Goal: Task Accomplishment & Management: Manage account settings

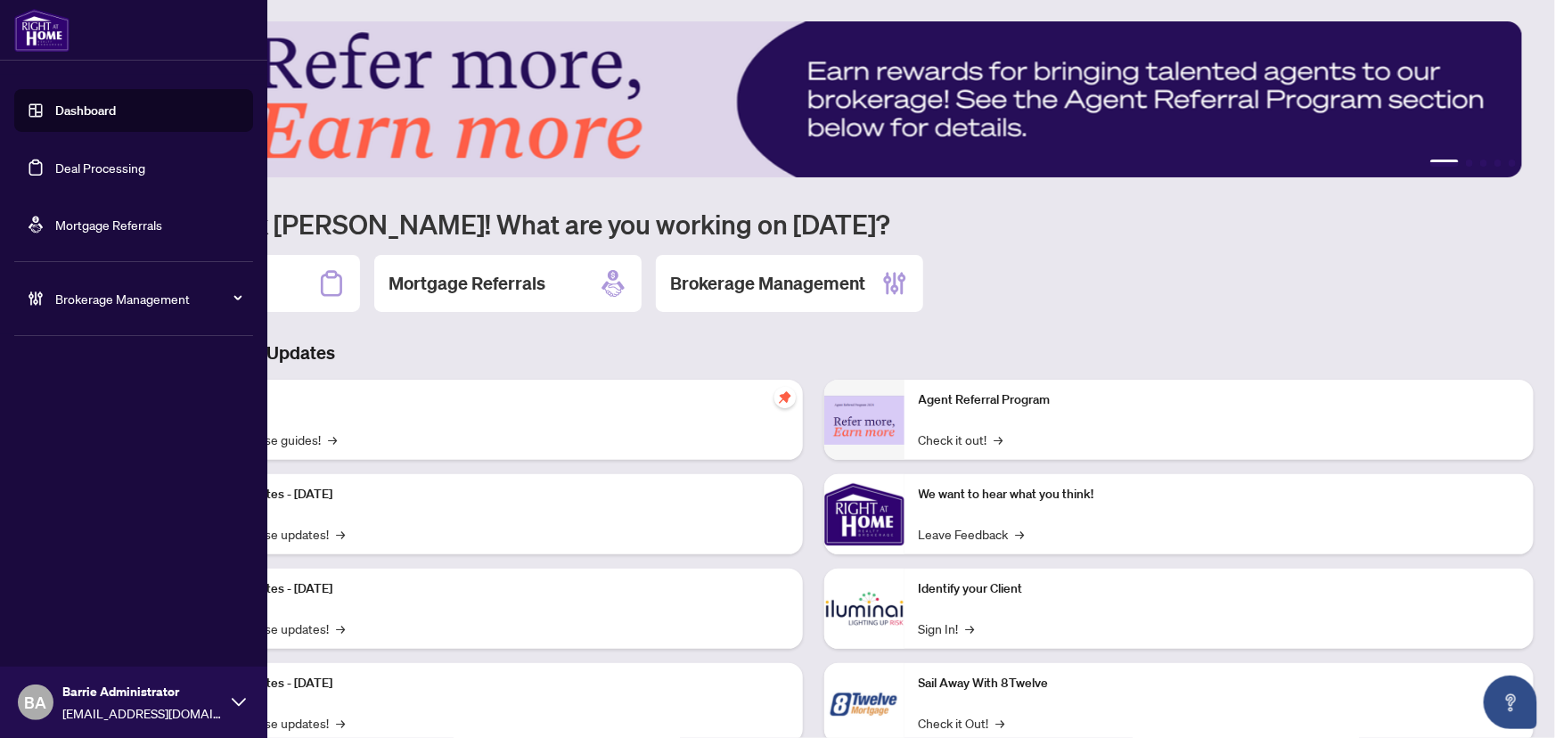
click at [90, 168] on link "Deal Processing" at bounding box center [100, 168] width 90 height 16
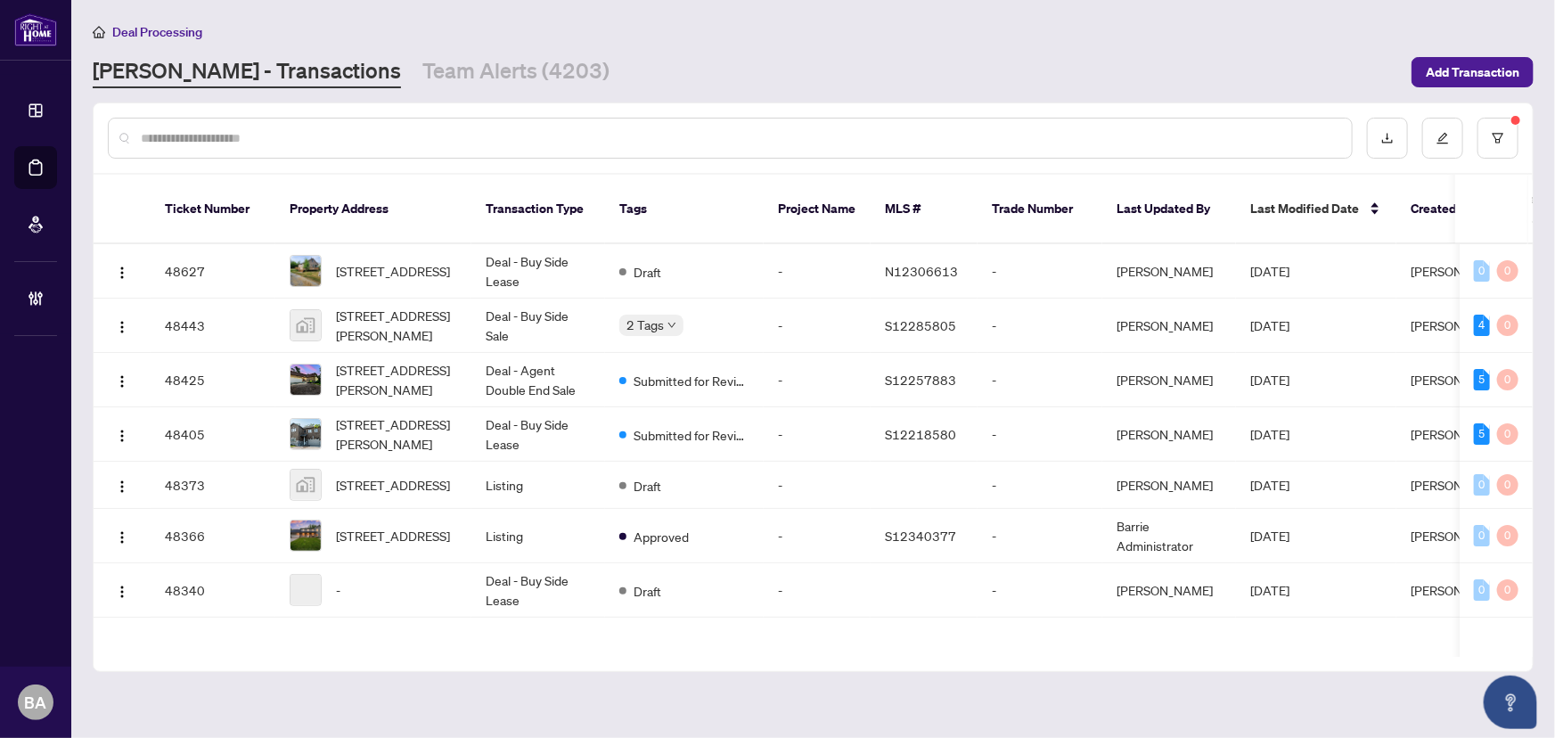
click at [314, 134] on input "text" at bounding box center [739, 138] width 1197 height 20
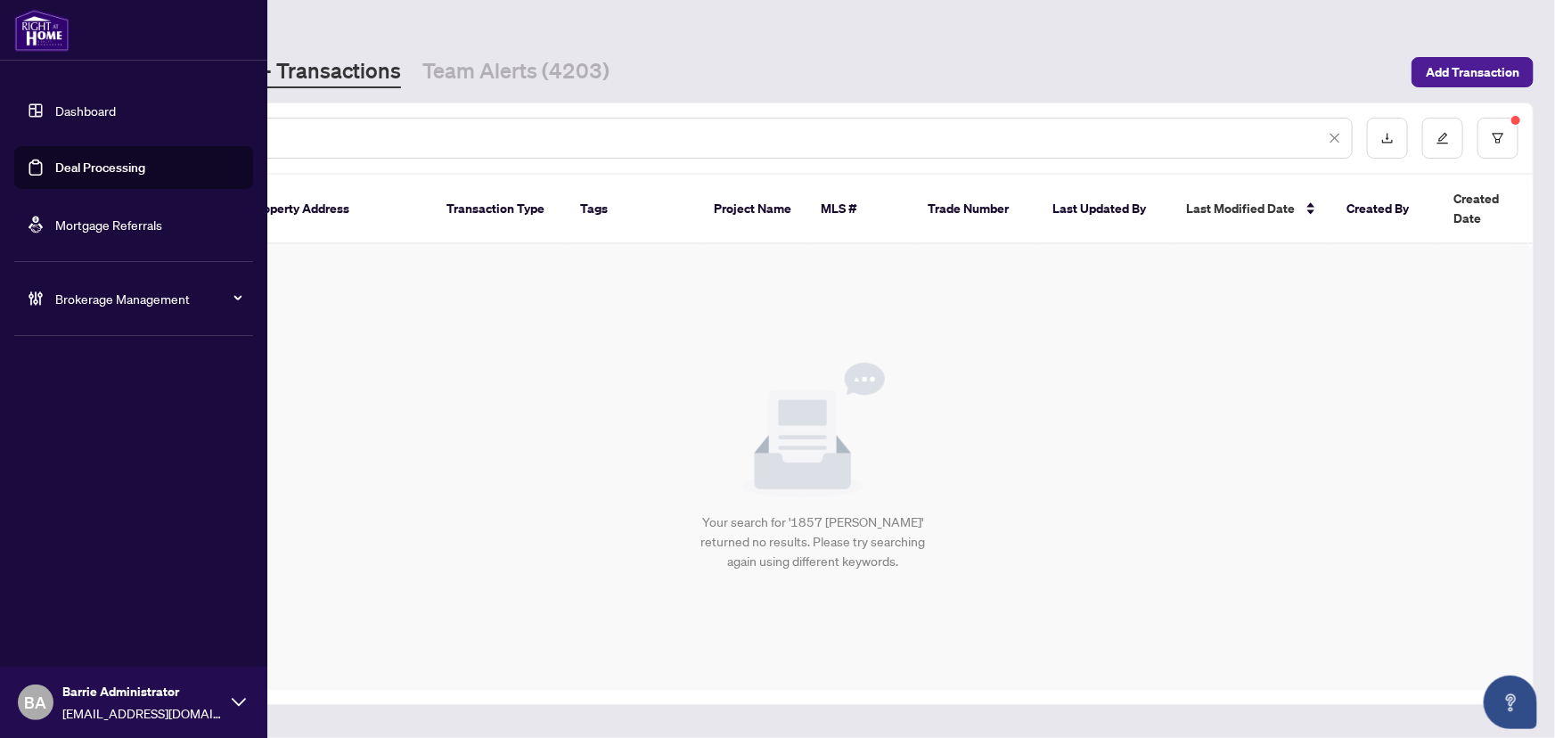
type input "**********"
click at [92, 168] on link "Deal Processing" at bounding box center [100, 168] width 90 height 16
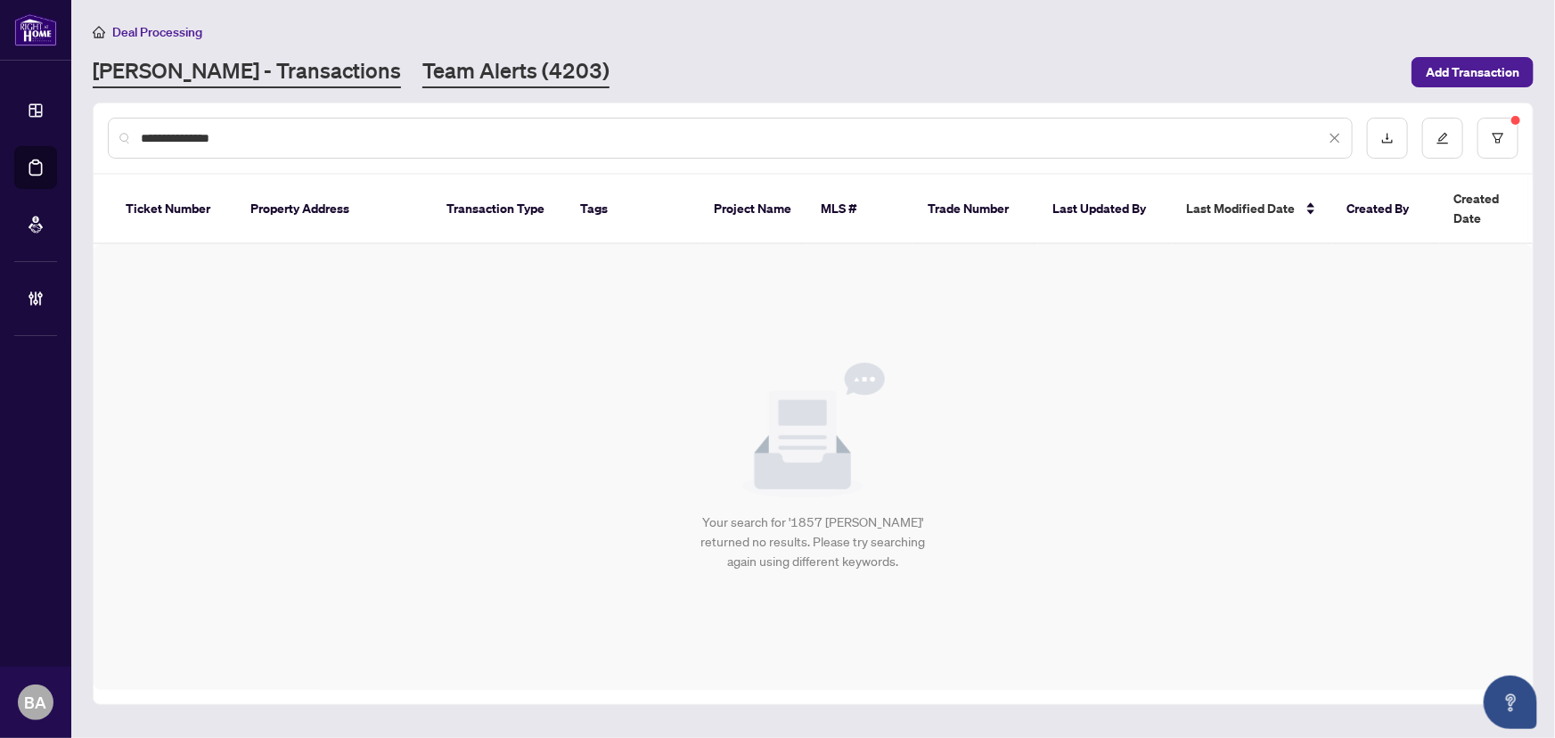
click at [423, 83] on link "Team Alerts (4203)" at bounding box center [516, 72] width 187 height 32
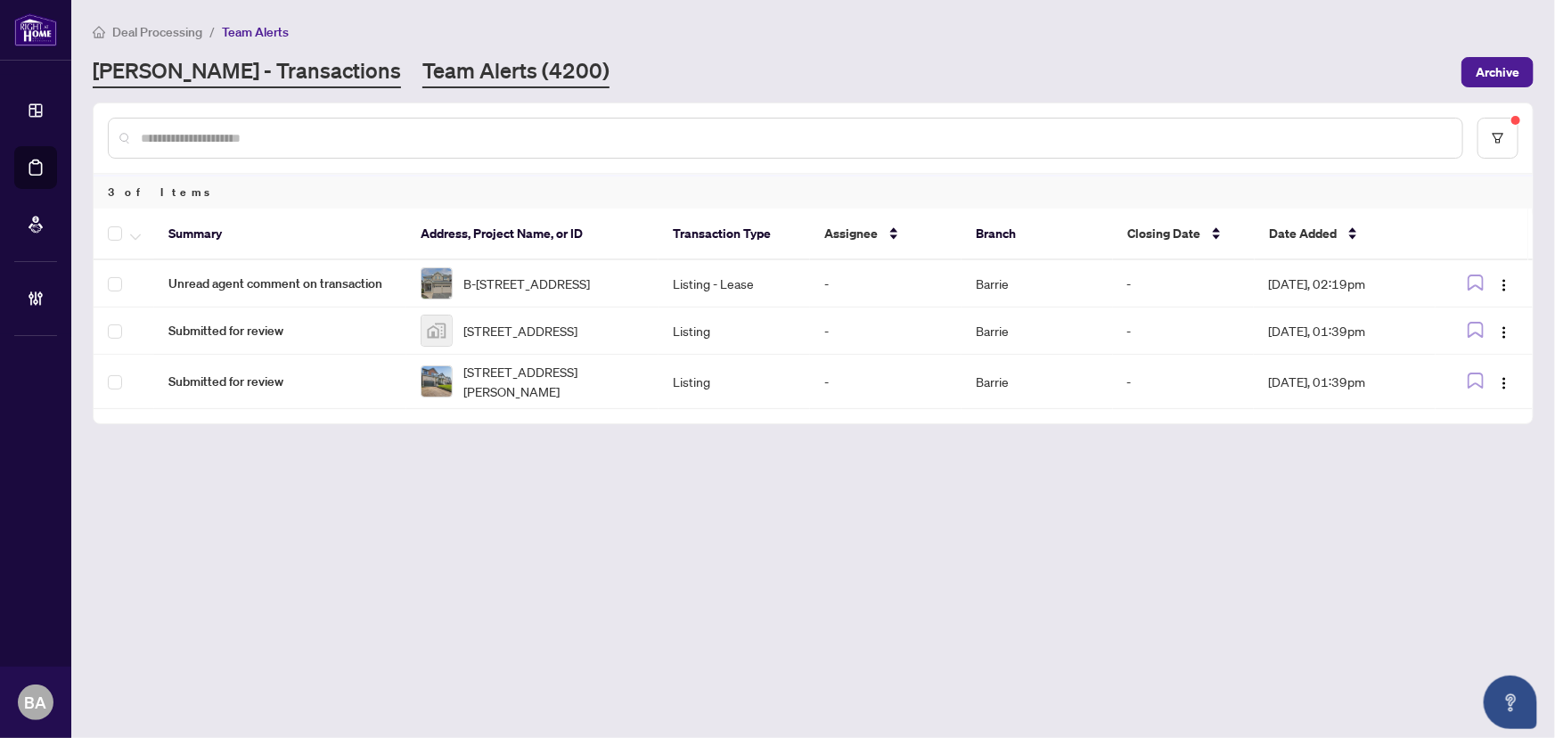
click at [231, 80] on link "[PERSON_NAME] - Transactions" at bounding box center [247, 72] width 308 height 32
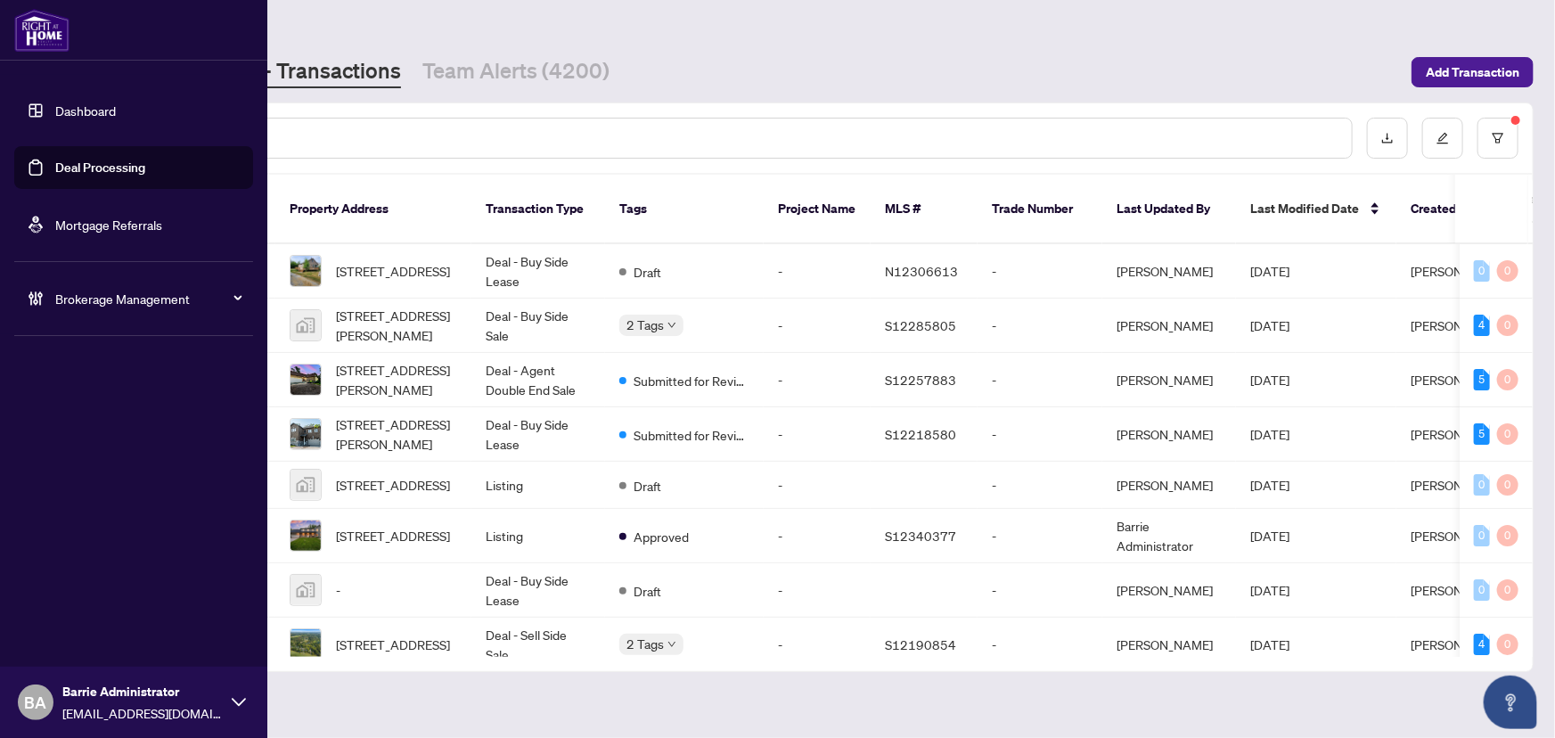
click at [119, 169] on link "Deal Processing" at bounding box center [100, 168] width 90 height 16
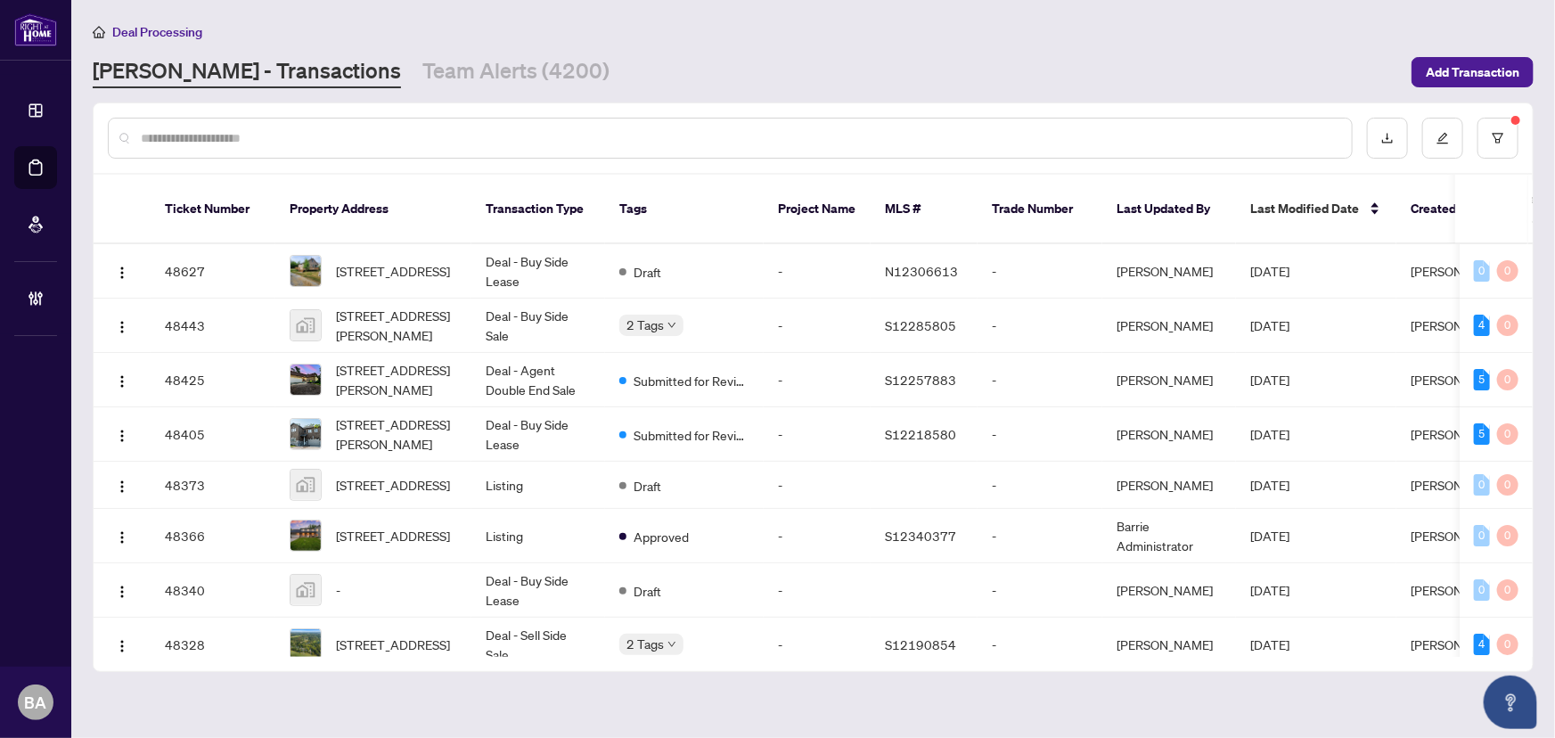
click at [318, 137] on input "text" at bounding box center [739, 138] width 1197 height 20
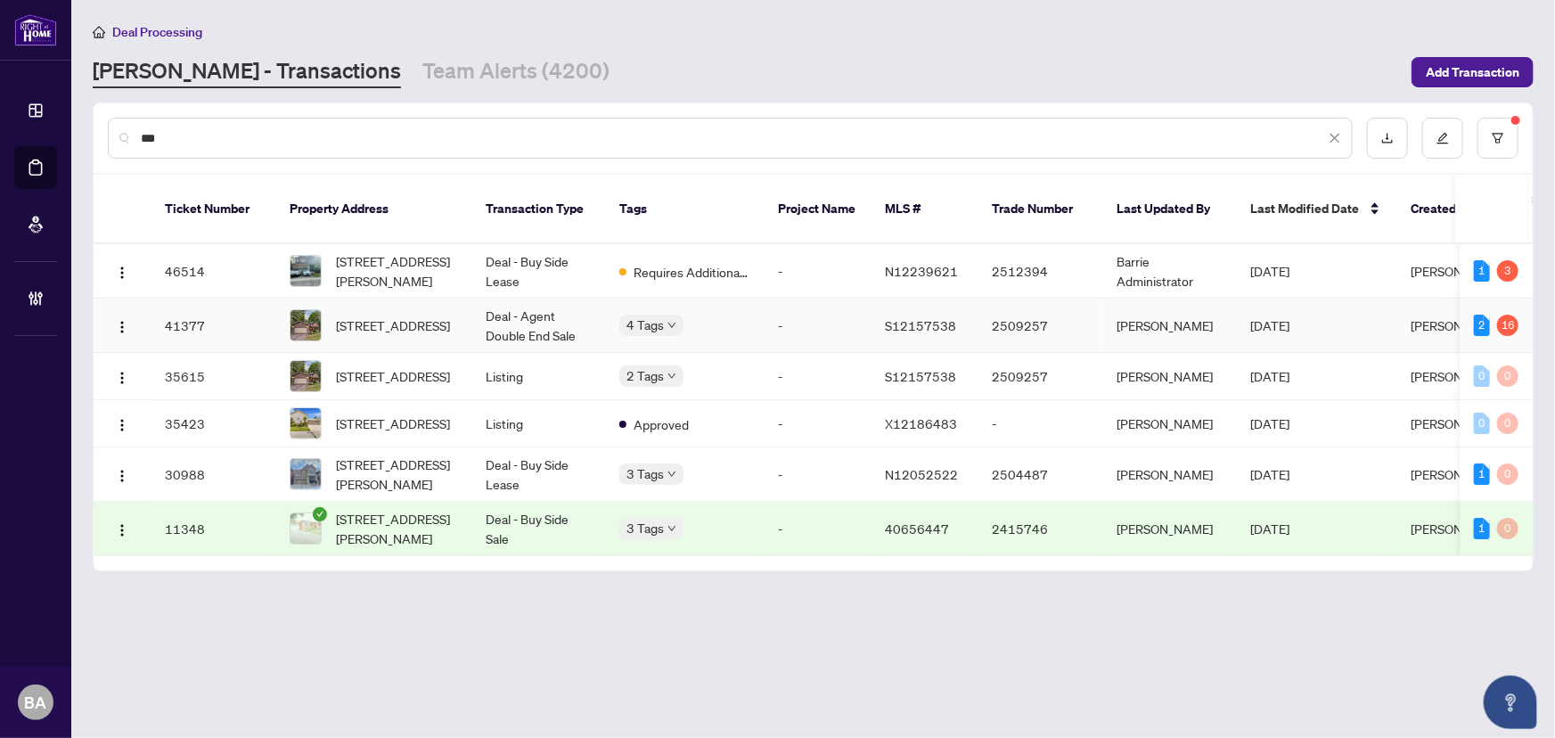
type input "***"
click at [185, 300] on td "41377" at bounding box center [213, 326] width 125 height 54
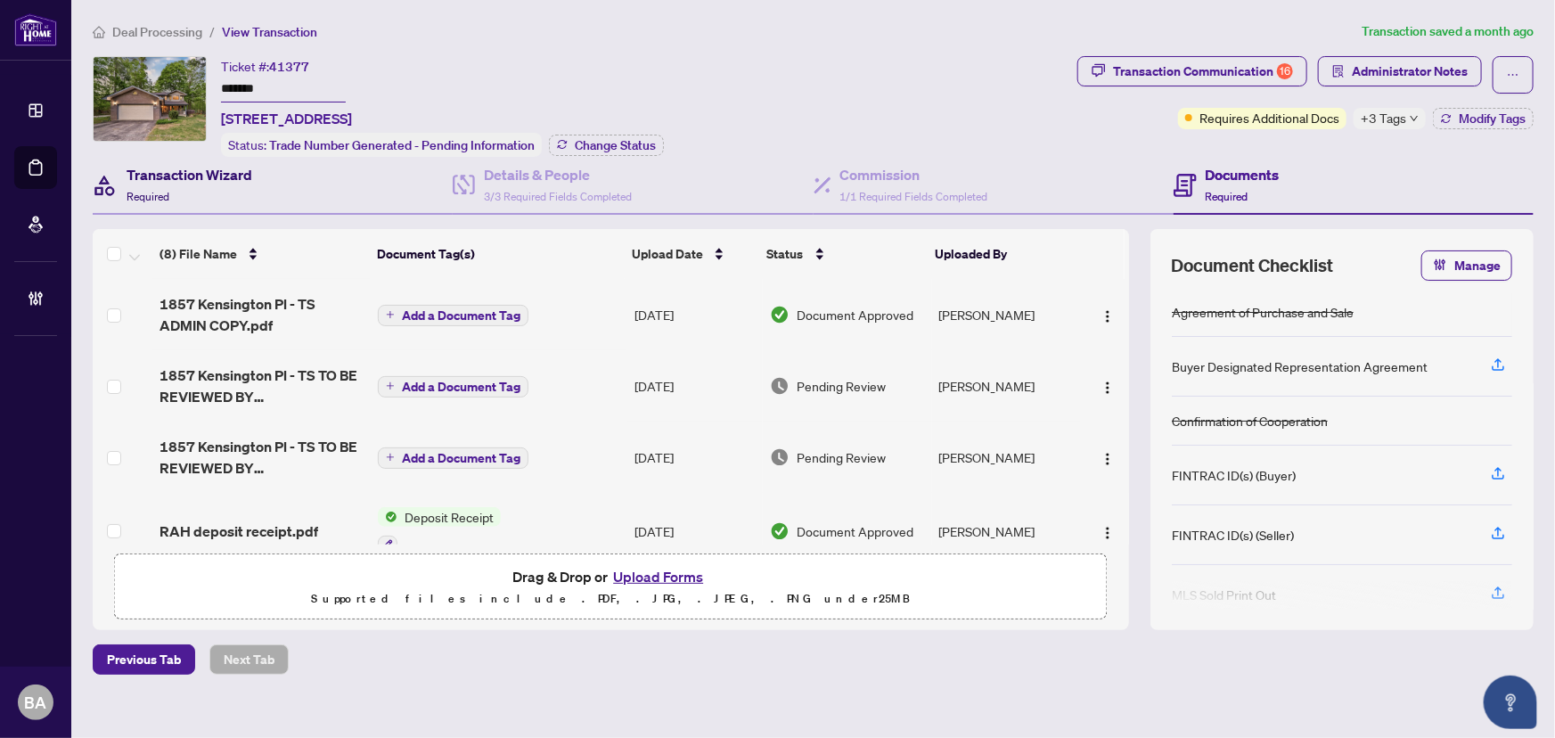
click at [149, 197] on span "Required" at bounding box center [148, 196] width 43 height 13
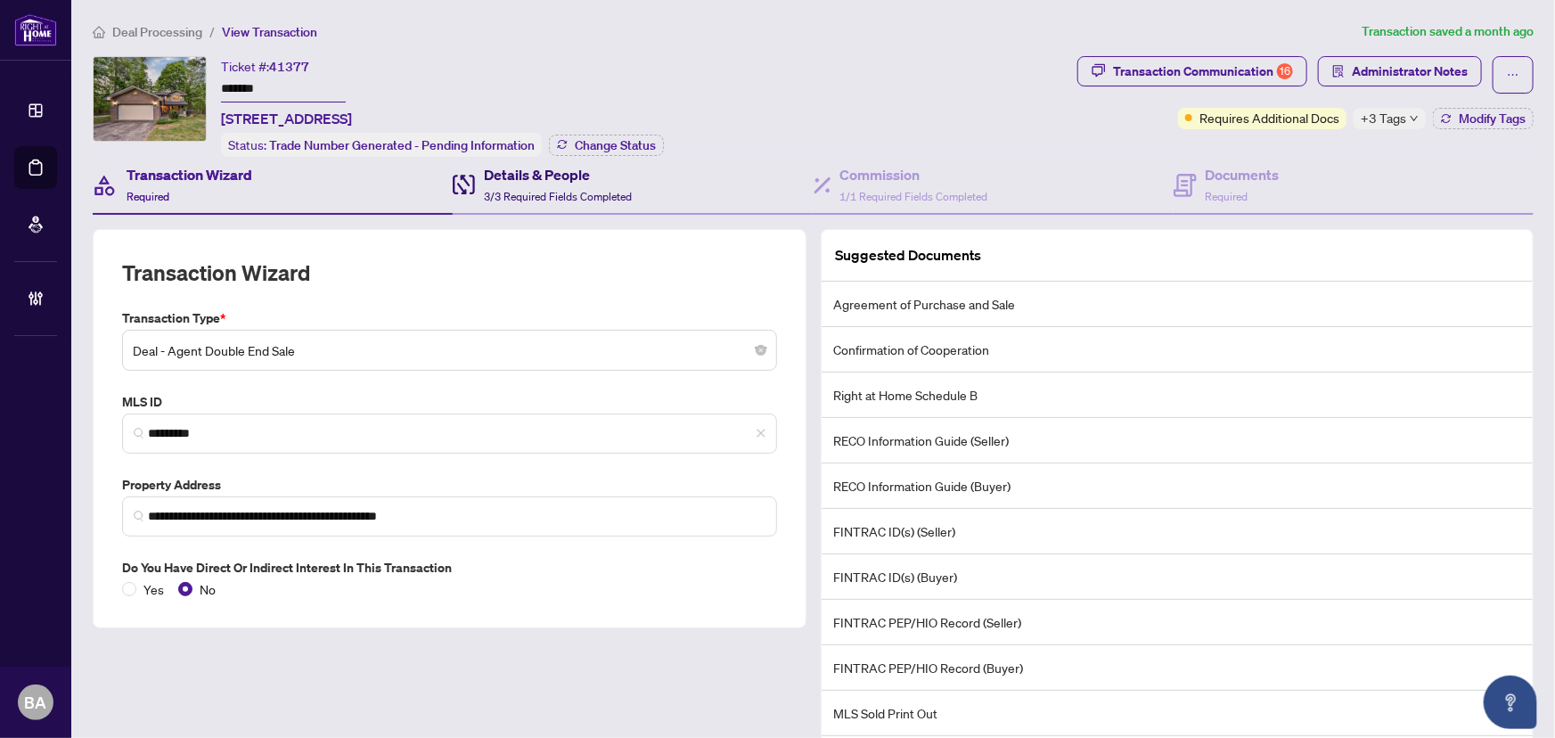
click at [519, 190] on span "3/3 Required Fields Completed" at bounding box center [558, 196] width 148 height 13
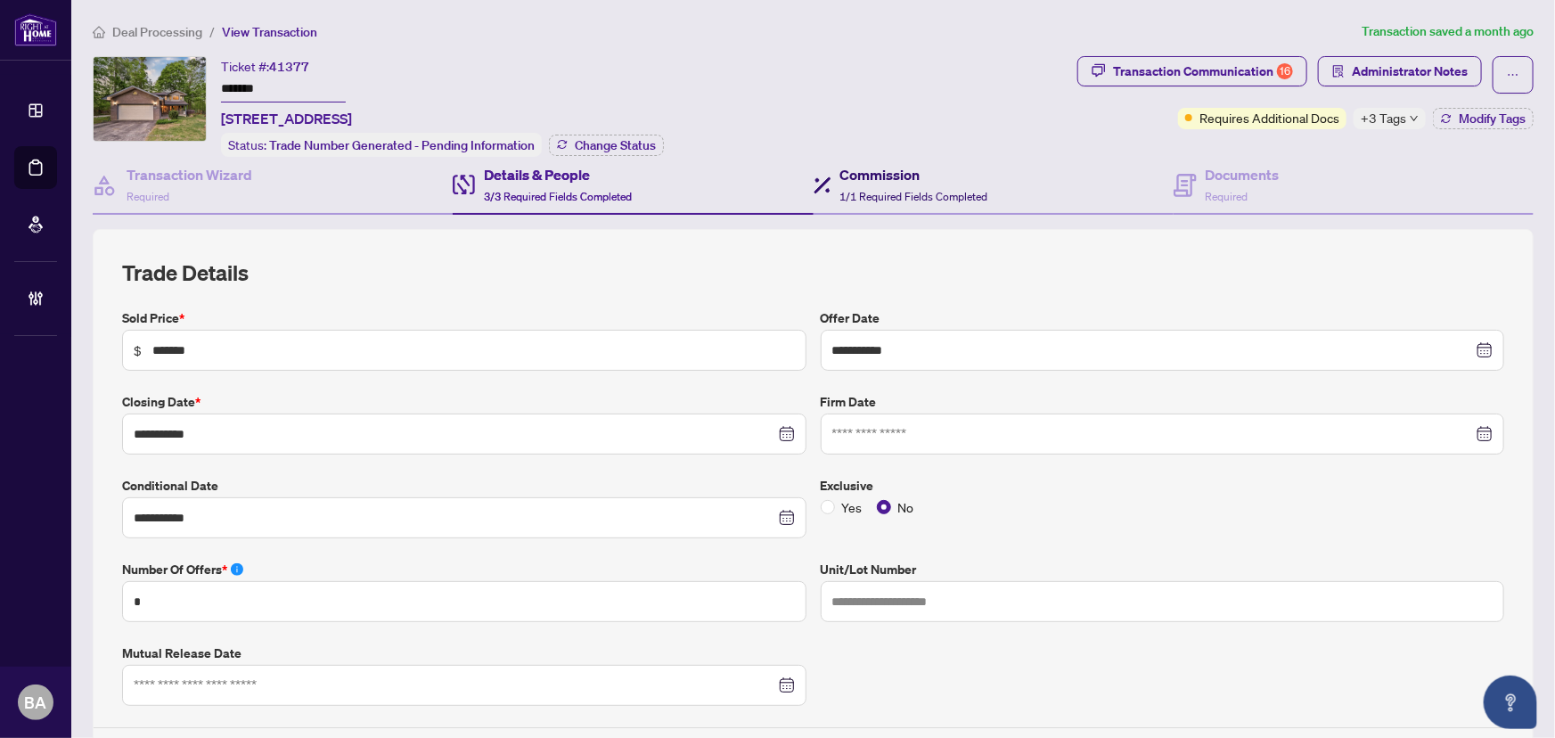
click at [874, 190] on span "1/1 Required Fields Completed" at bounding box center [915, 196] width 148 height 13
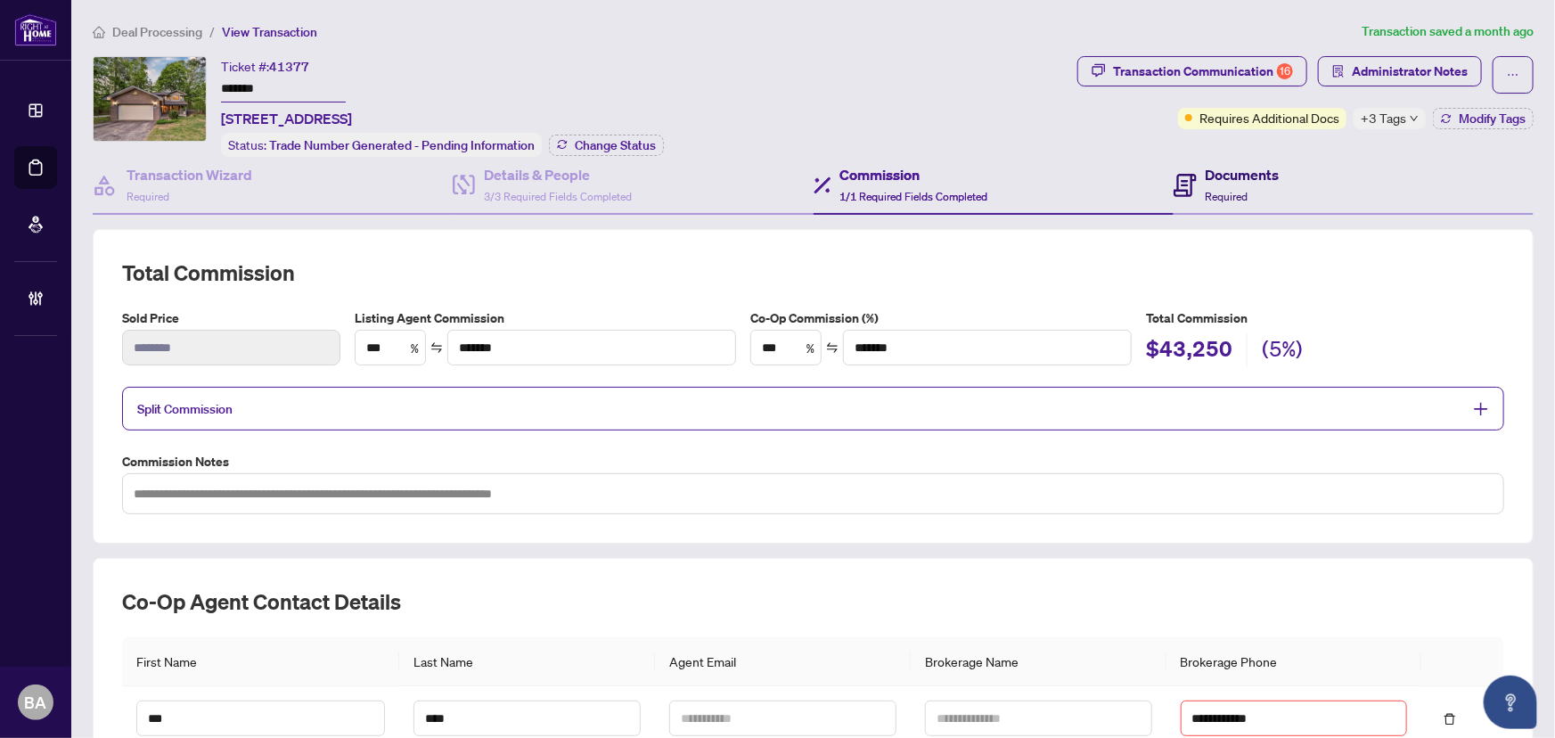
click at [1180, 174] on icon at bounding box center [1185, 185] width 23 height 23
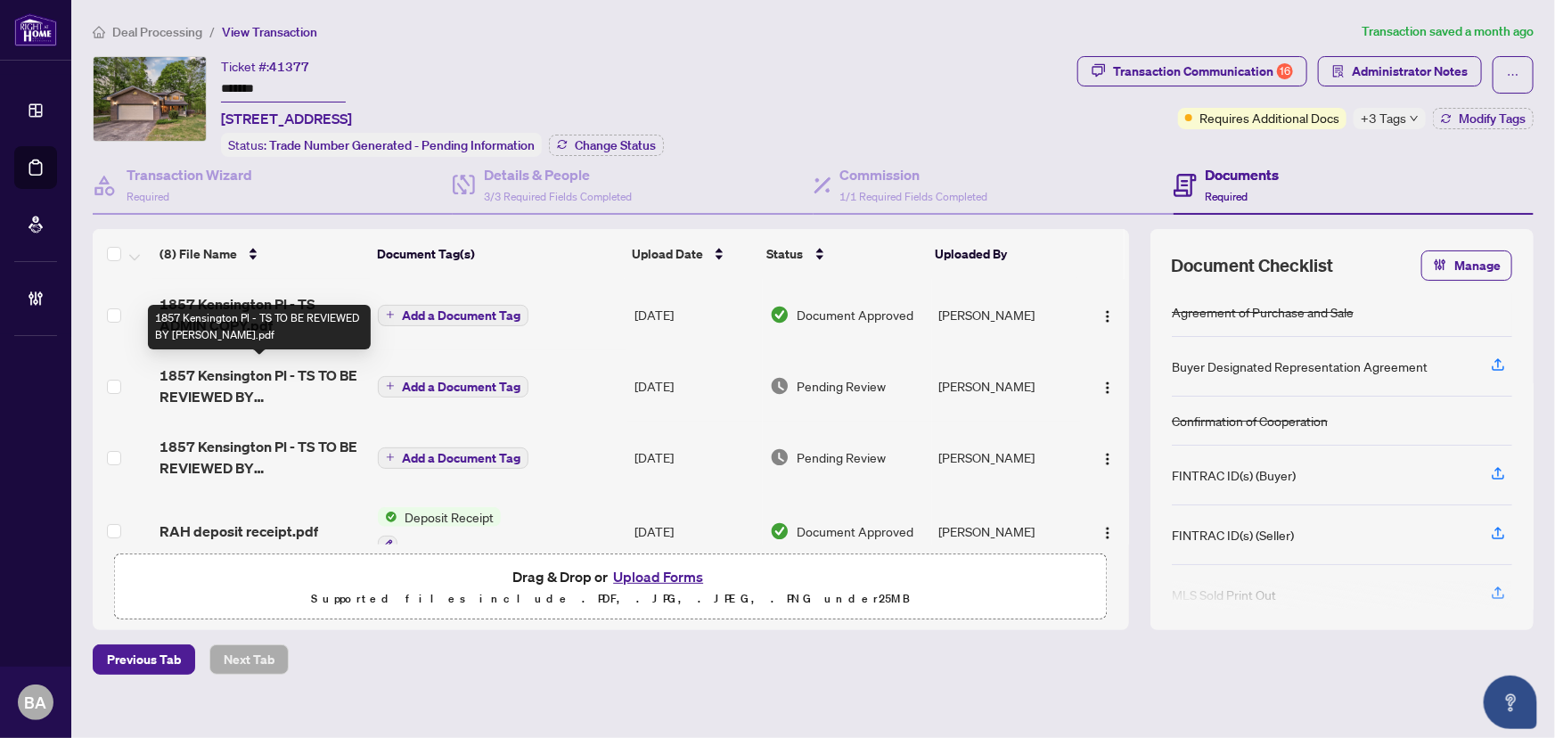
click at [298, 381] on span "1857 Kensington Pl - TS TO BE REVIEWED BY JOSH.pdf" at bounding box center [262, 386] width 204 height 43
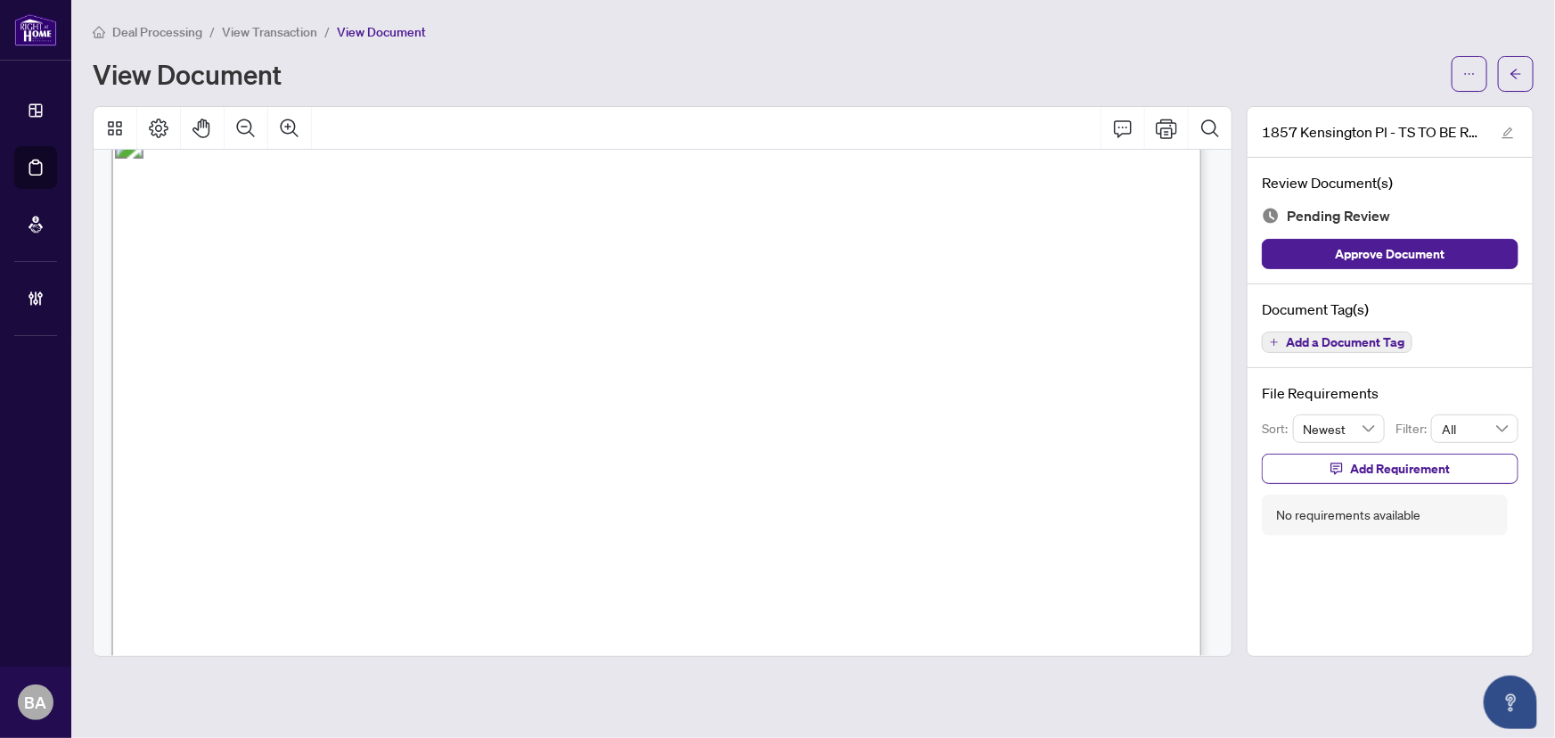
scroll to position [80, 0]
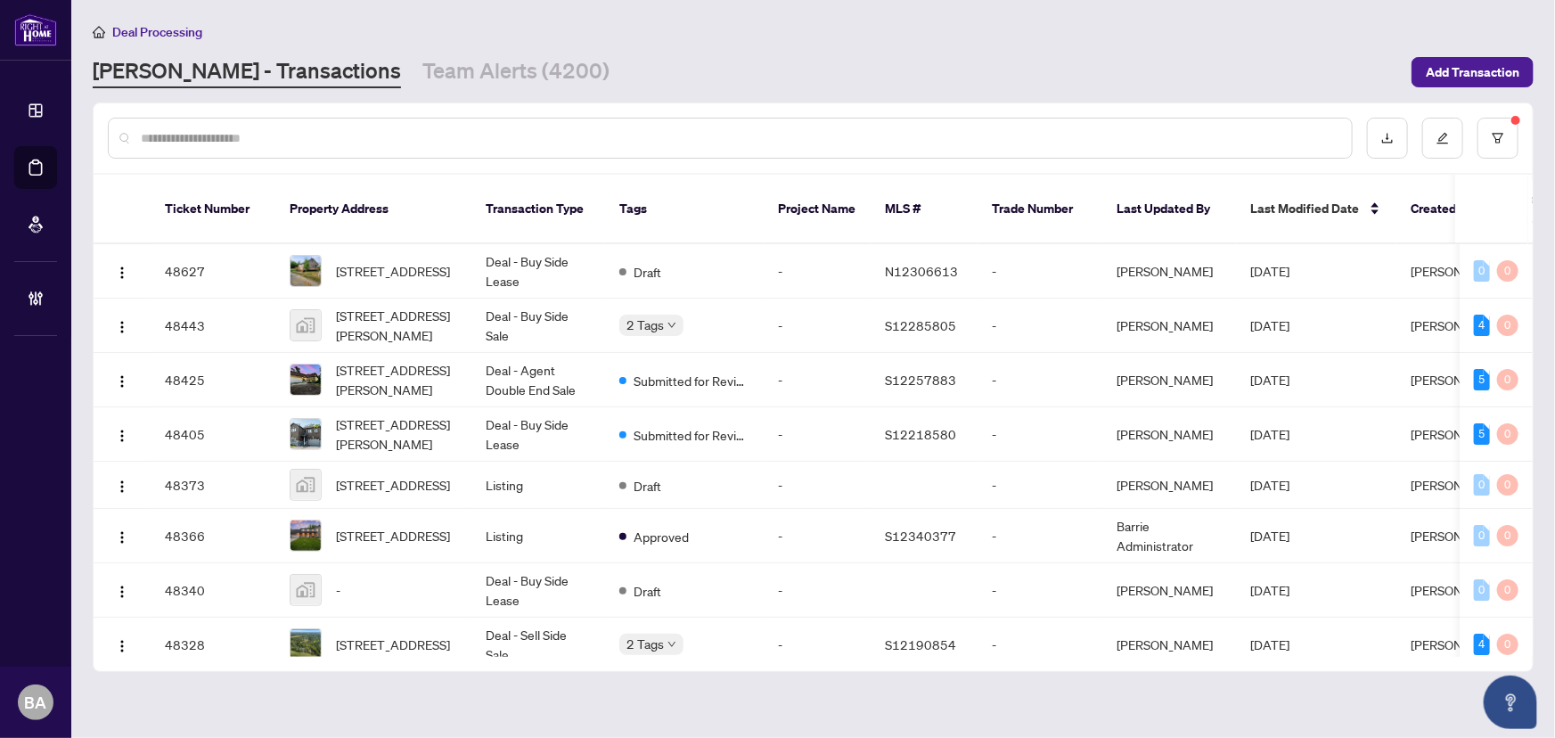
click at [314, 145] on input "text" at bounding box center [739, 138] width 1197 height 20
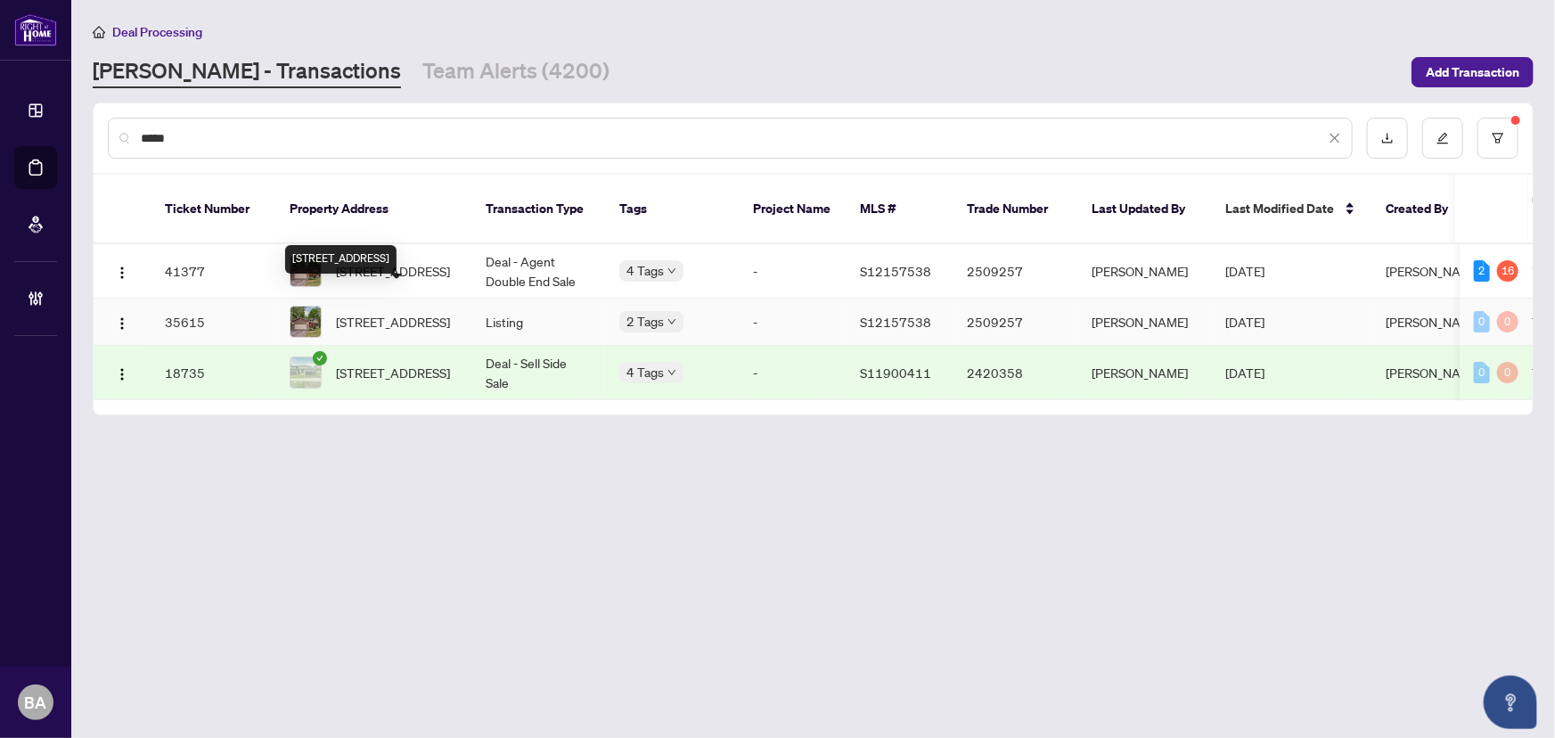
type input "****"
click at [409, 312] on span "1857 Kensington Pl, Severn, Ontario L3V 7J8, Canada" at bounding box center [393, 322] width 114 height 20
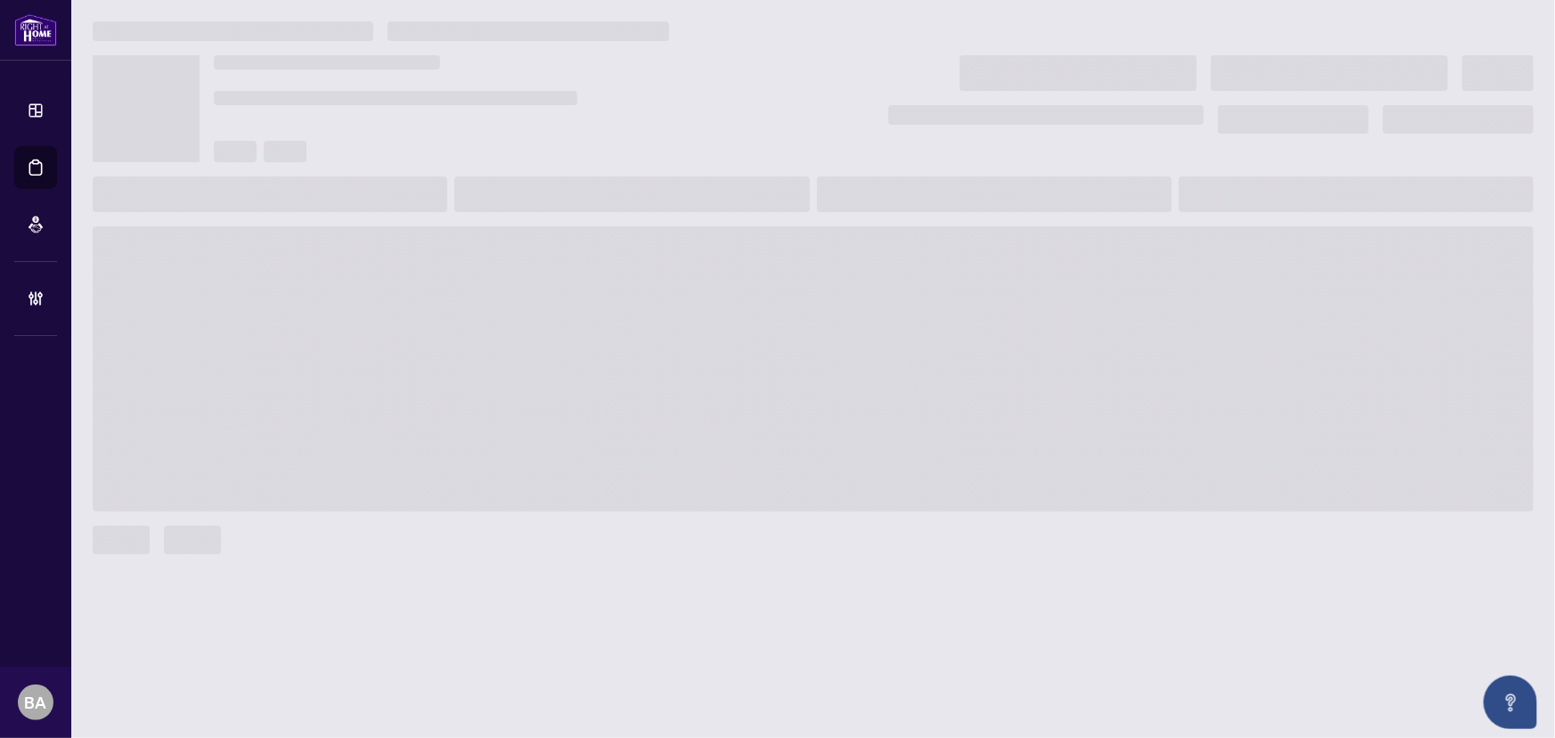
click at [409, 299] on span at bounding box center [813, 368] width 1441 height 285
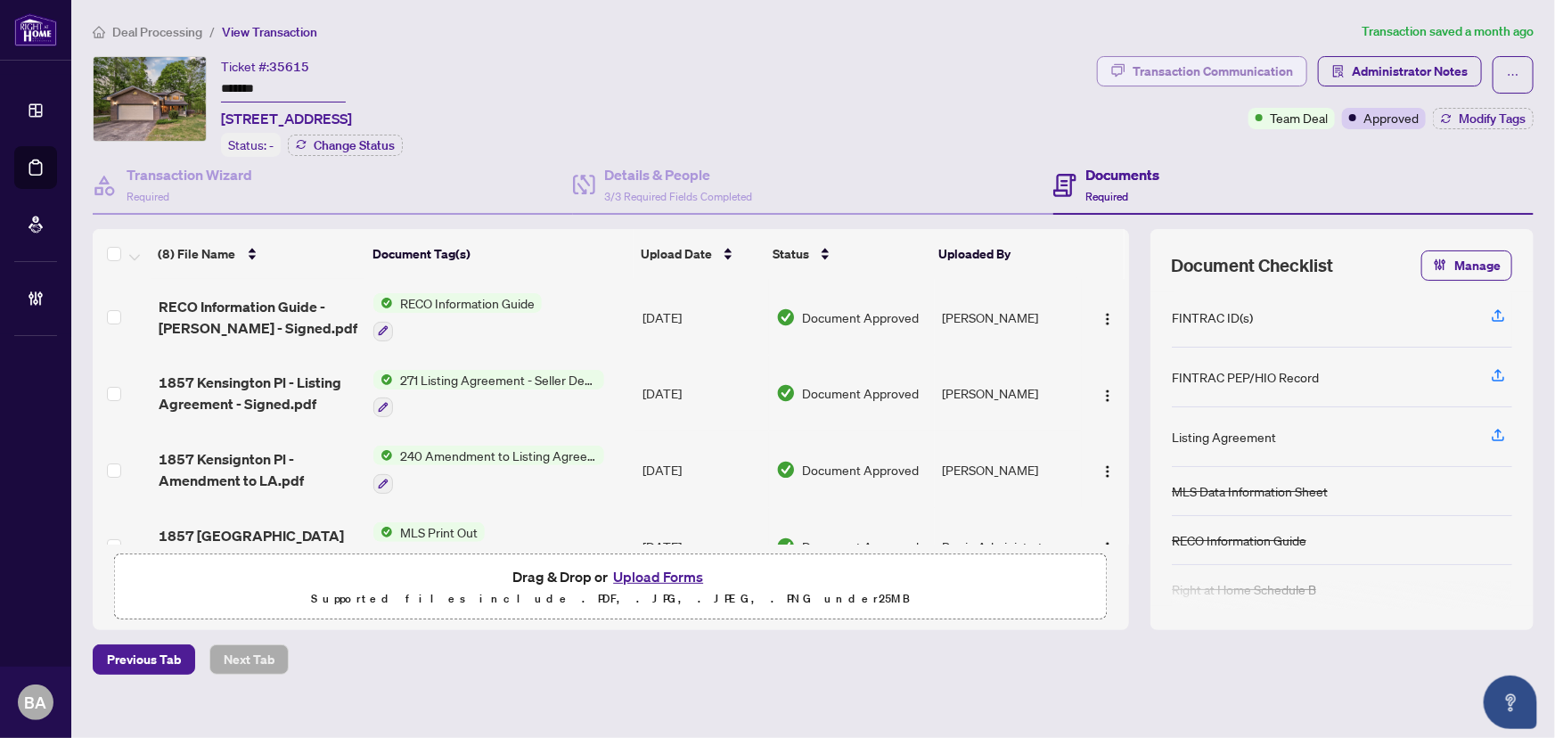
click at [1189, 75] on div "Transaction Communication" at bounding box center [1213, 71] width 160 height 29
type textarea "**********"
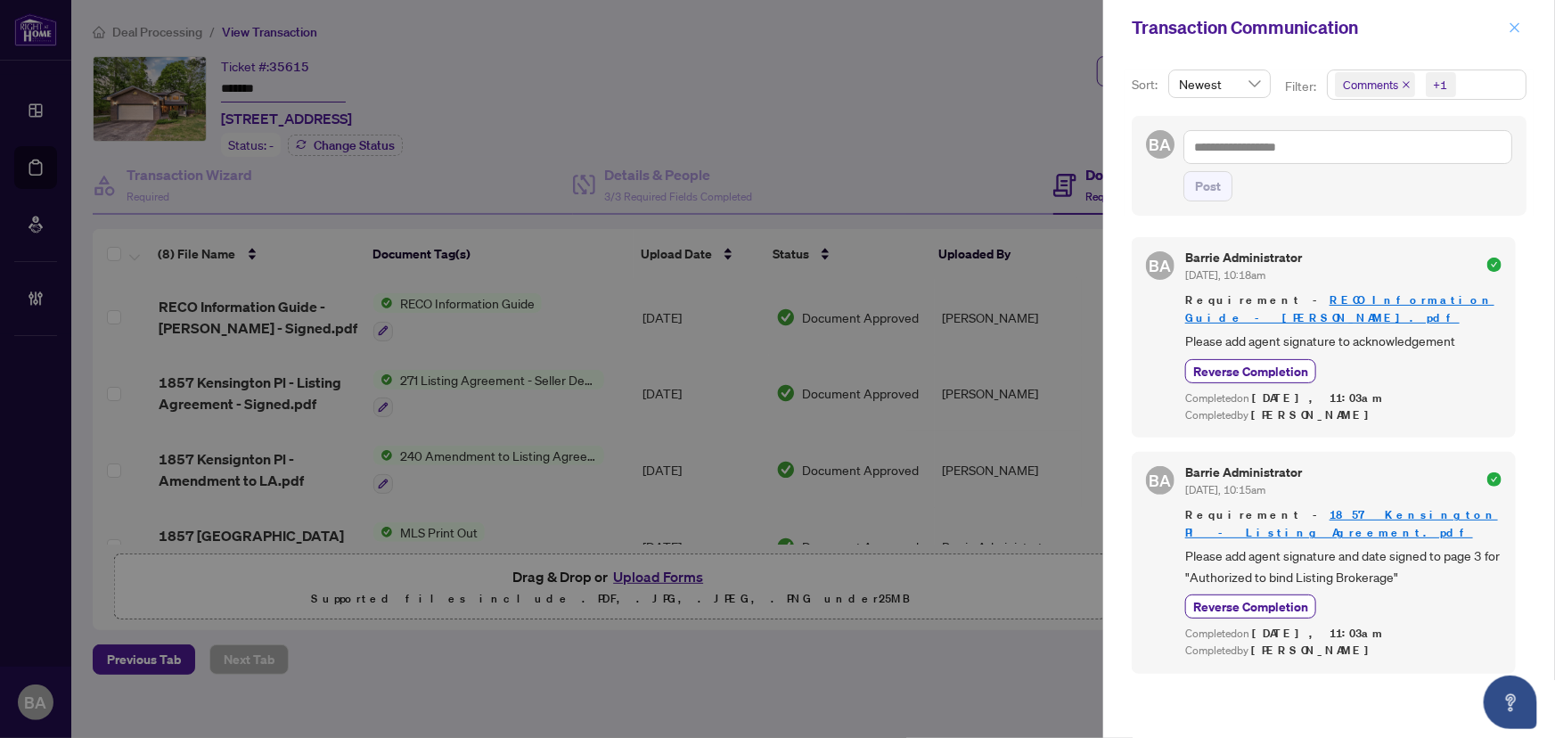
click at [1516, 26] on icon "close" at bounding box center [1516, 27] width 10 height 10
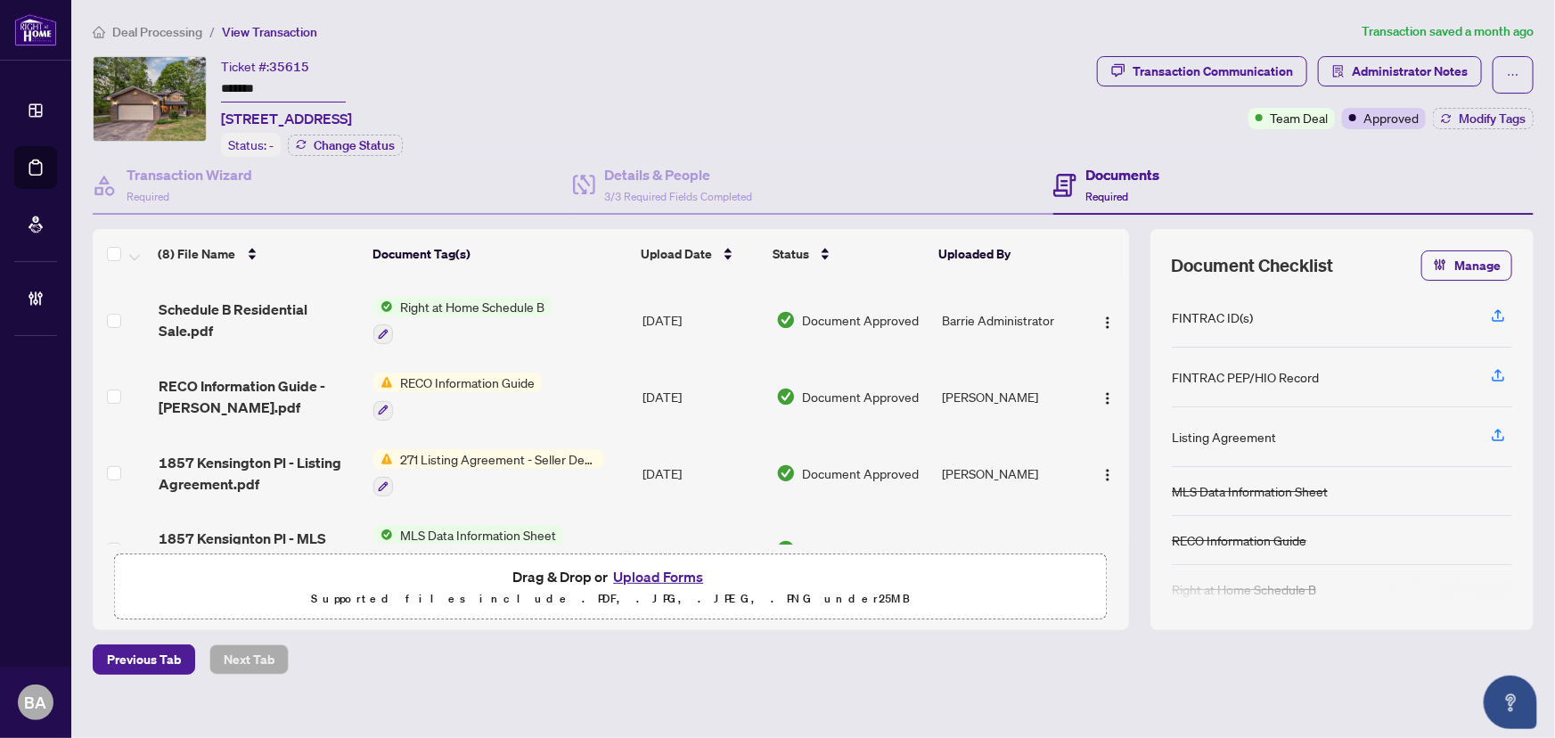
scroll to position [345, 0]
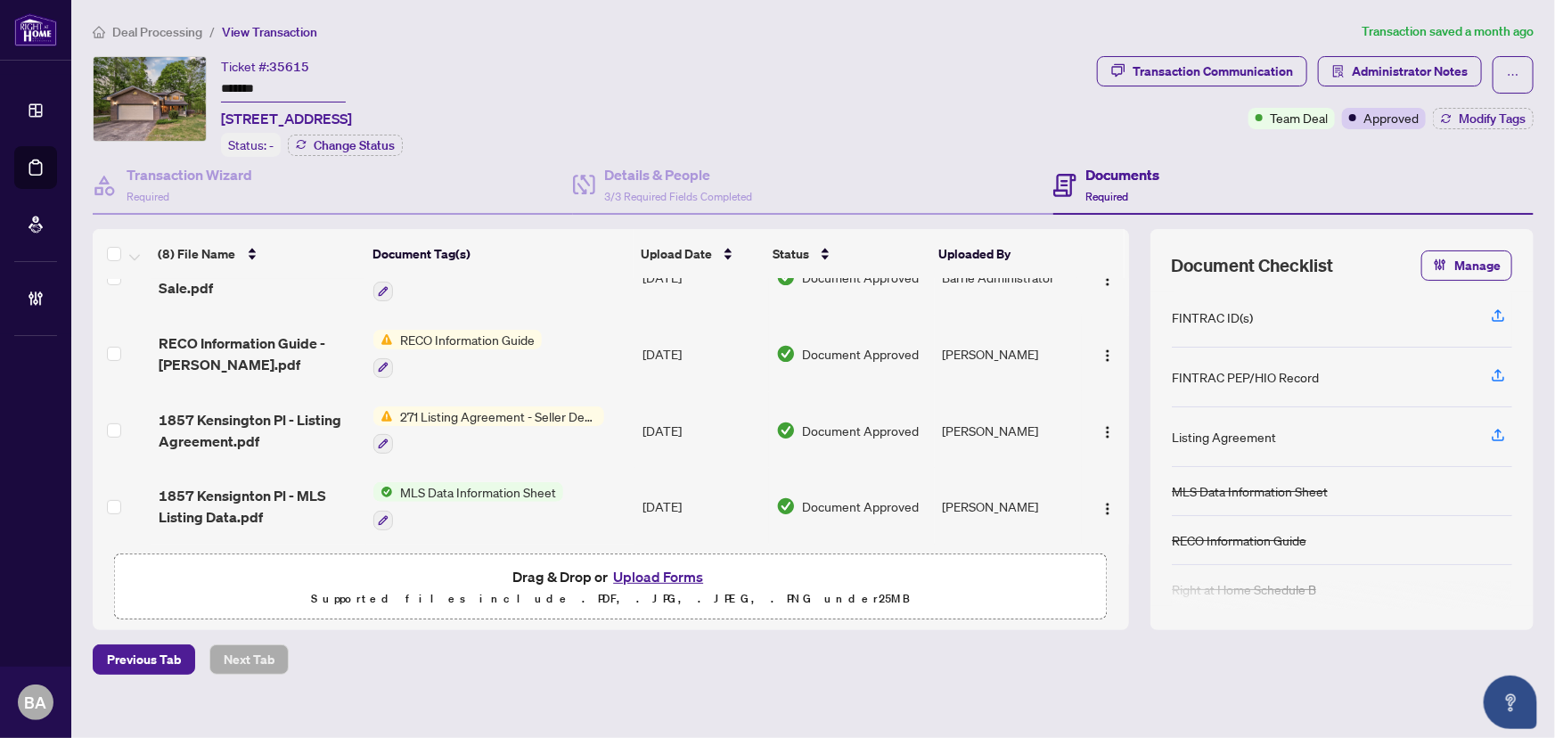
click at [1105, 175] on h4 "Documents" at bounding box center [1123, 174] width 74 height 21
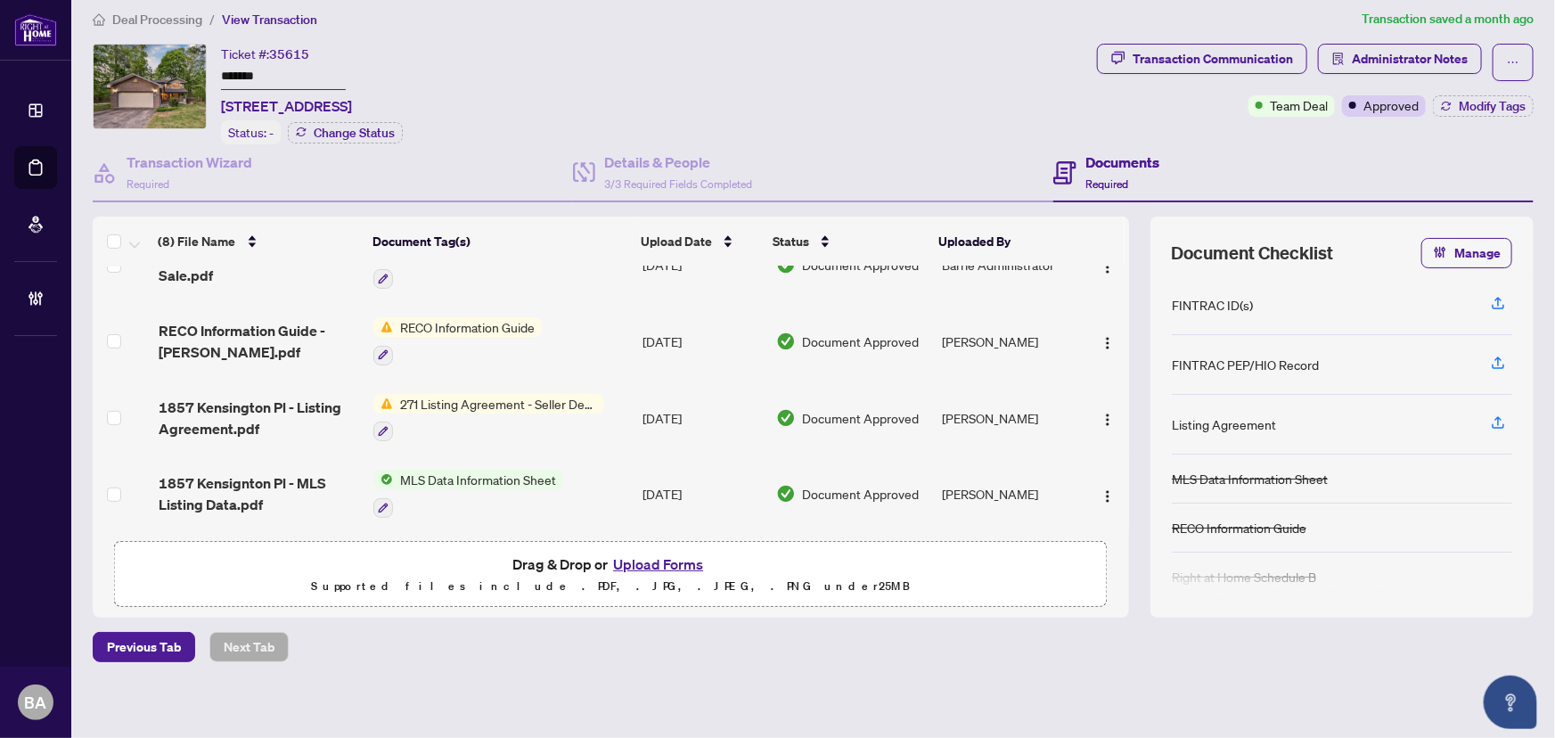
scroll to position [16, 0]
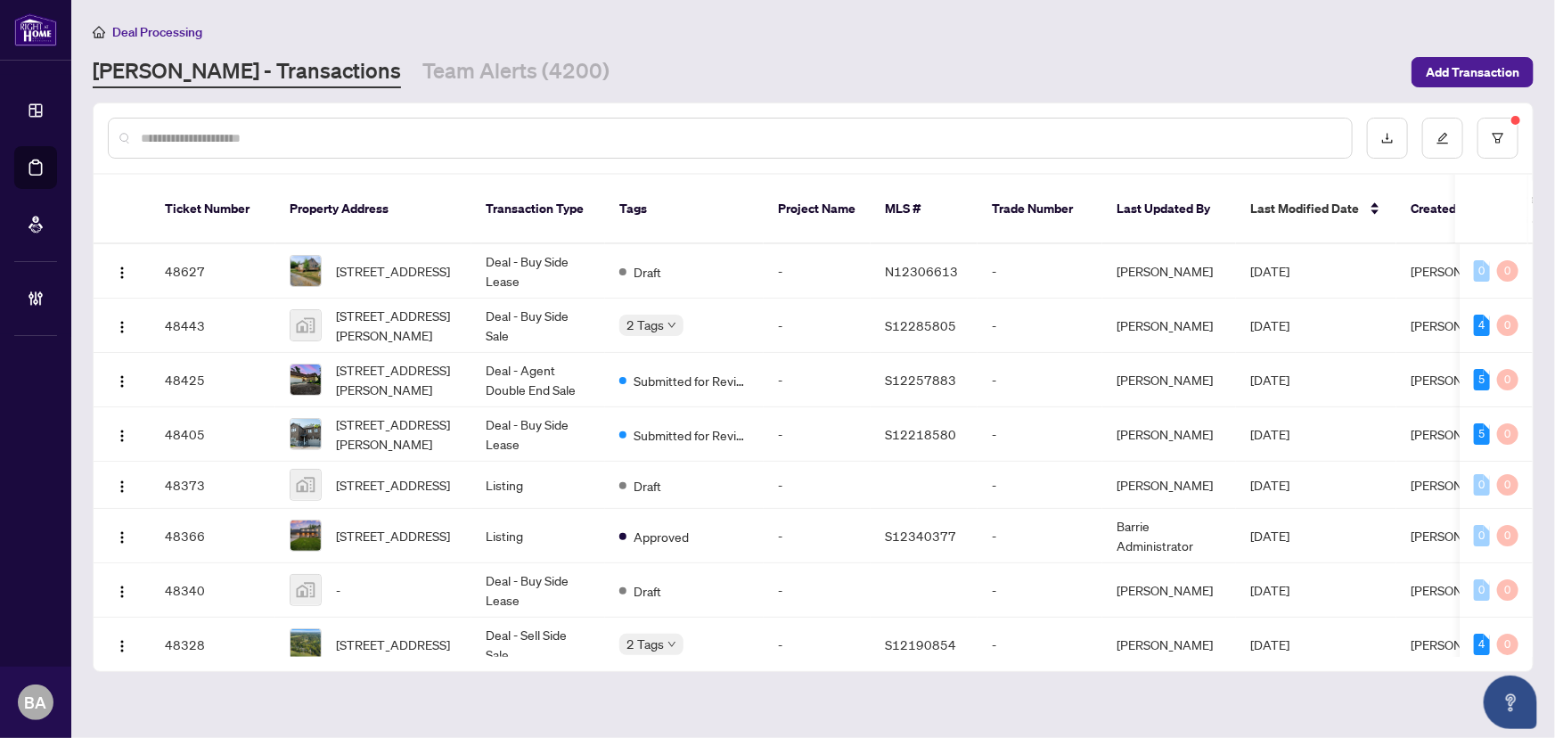
click at [308, 128] on input "text" at bounding box center [739, 138] width 1197 height 20
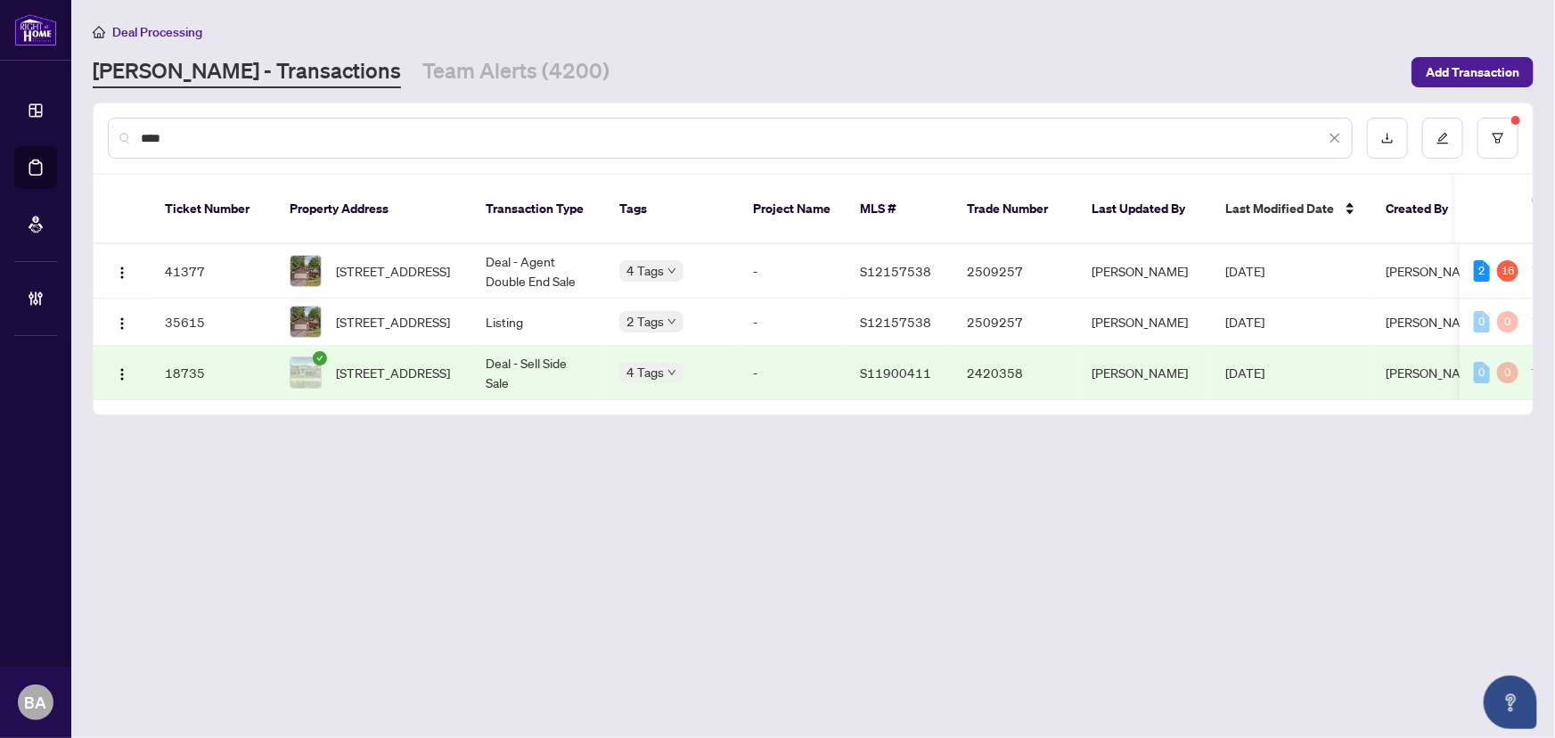
type input "****"
click at [362, 261] on span "1857 Kensington Pl, Severn, Ontario L3V 7J8, Canada" at bounding box center [393, 271] width 114 height 20
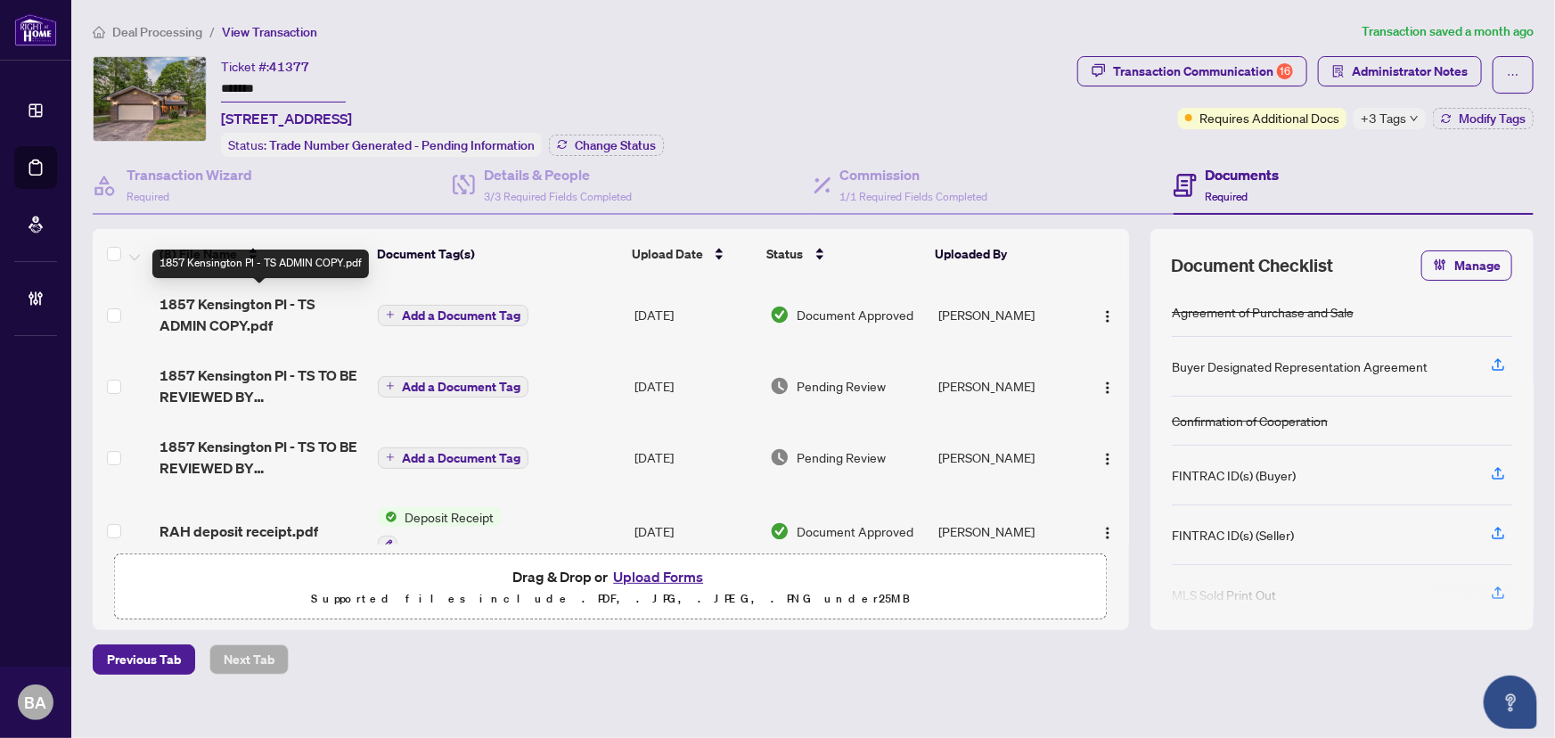
click at [263, 321] on span "1857 Kensington Pl - TS ADMIN COPY.pdf" at bounding box center [262, 314] width 204 height 43
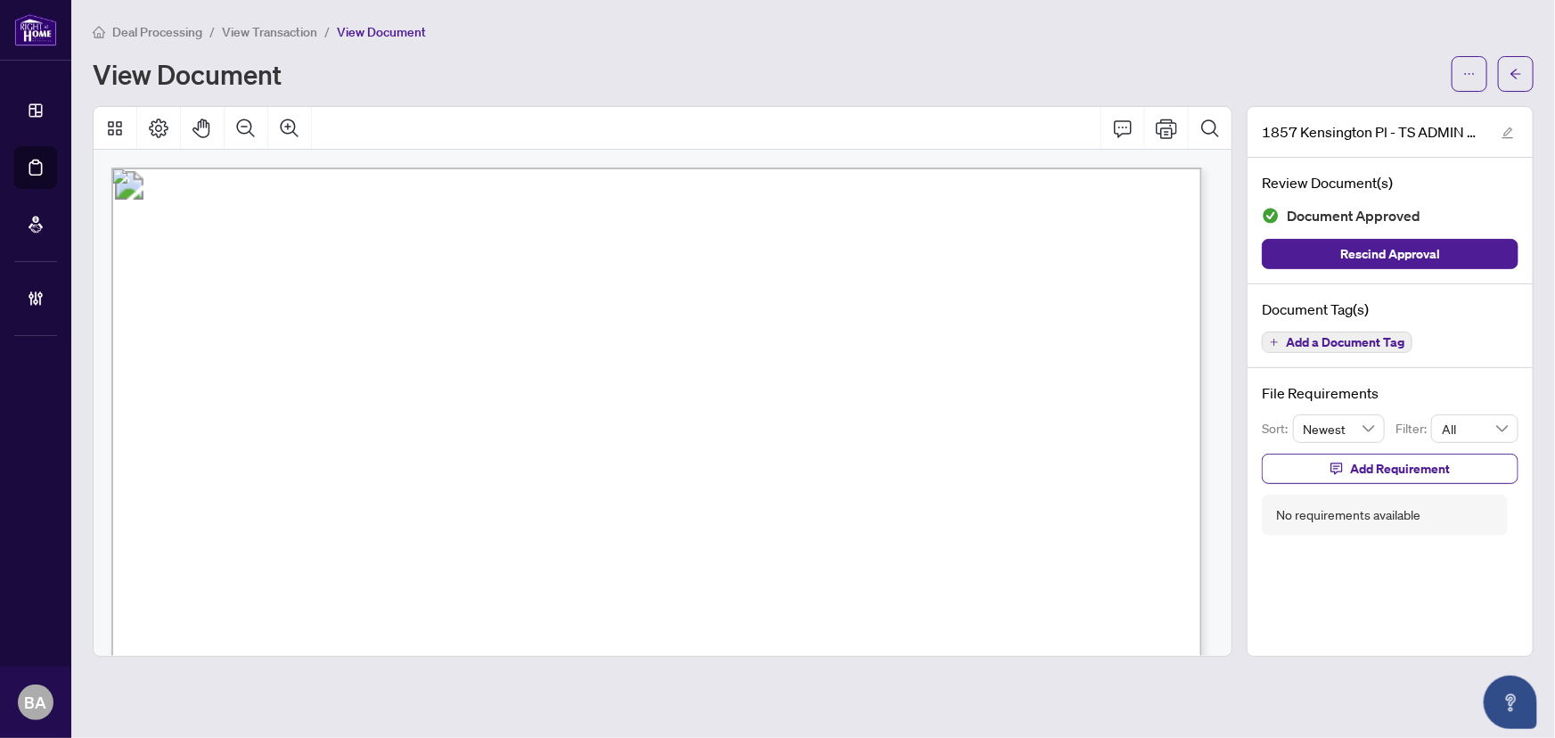
scroll to position [161, 0]
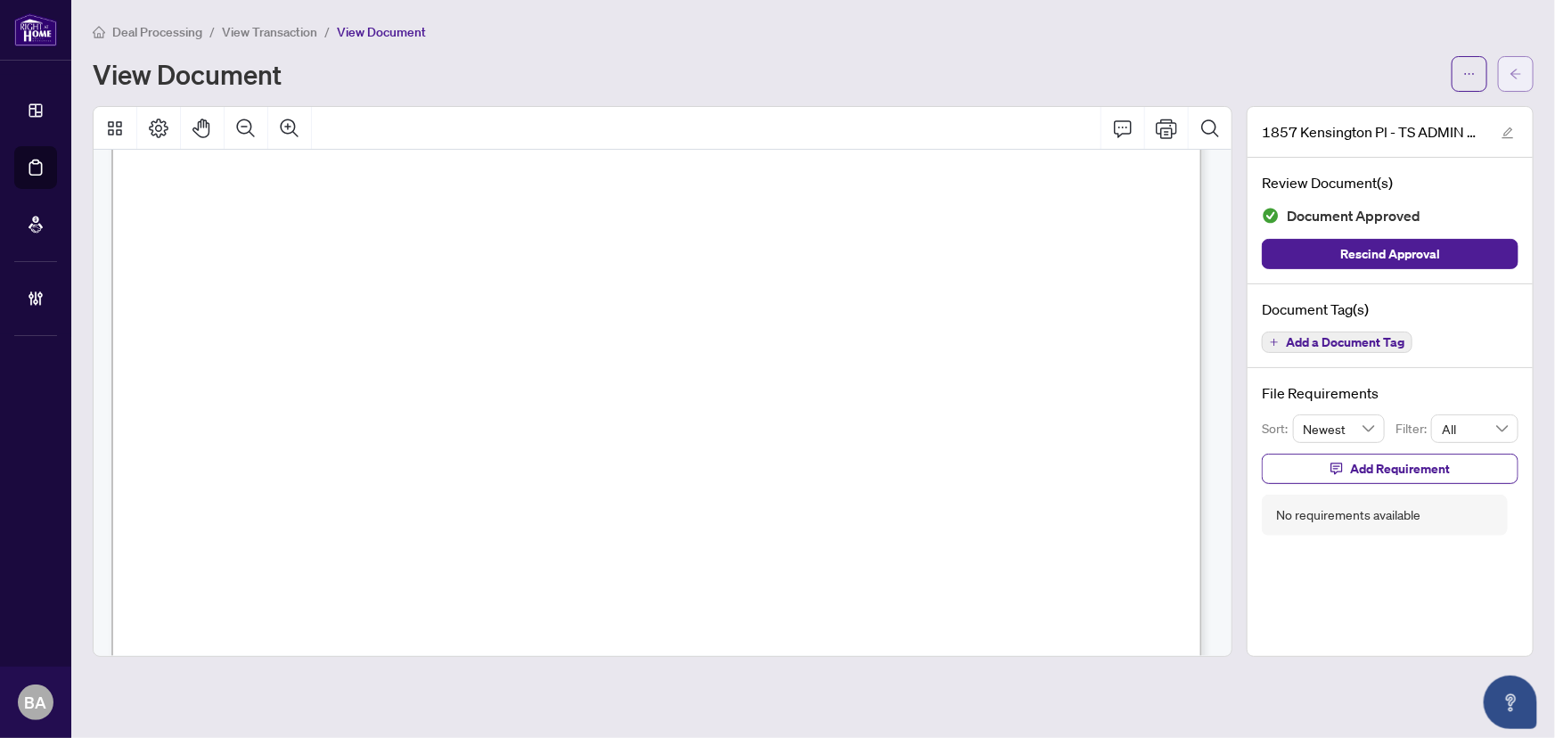
click at [1522, 70] on icon "arrow-left" at bounding box center [1516, 74] width 12 height 12
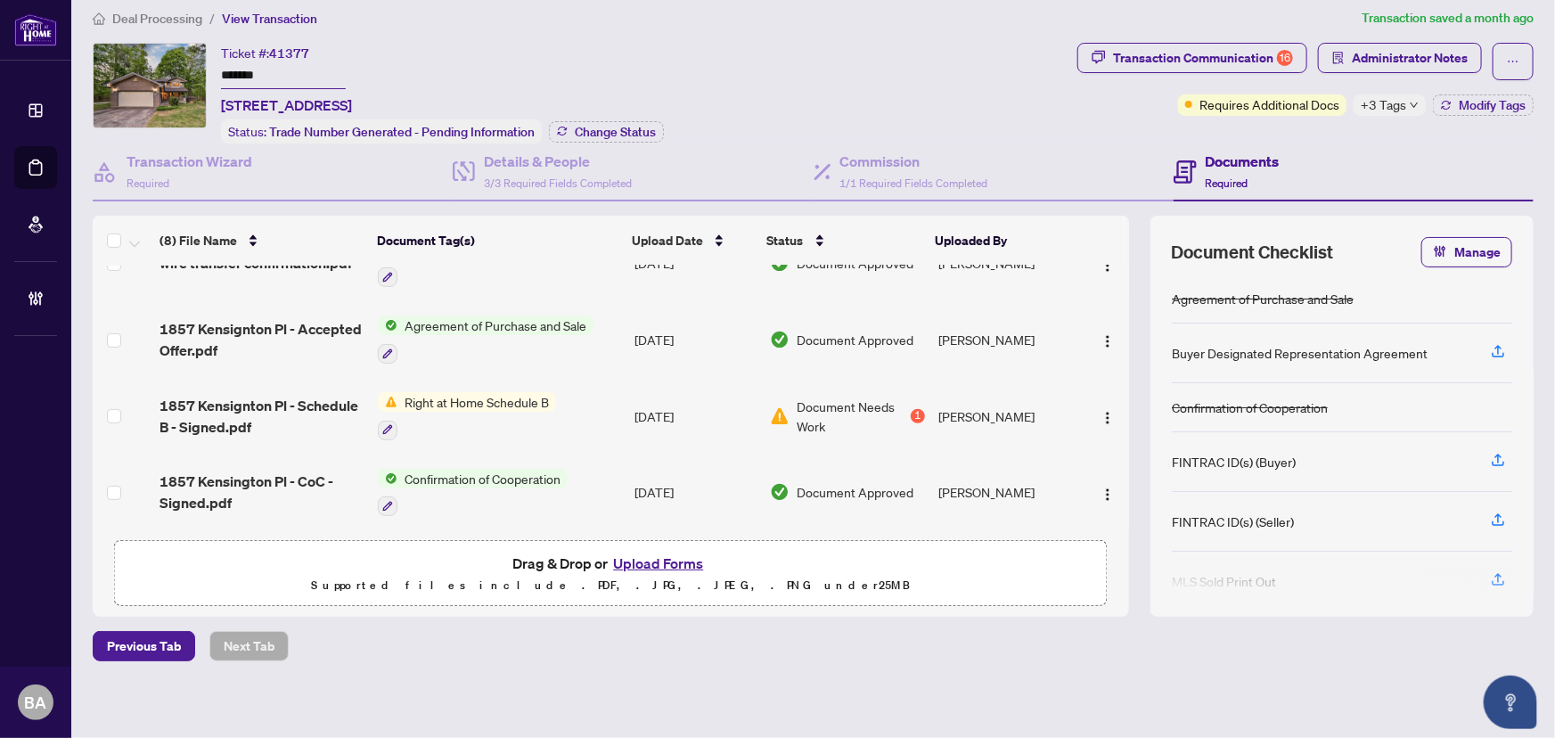
scroll to position [16, 0]
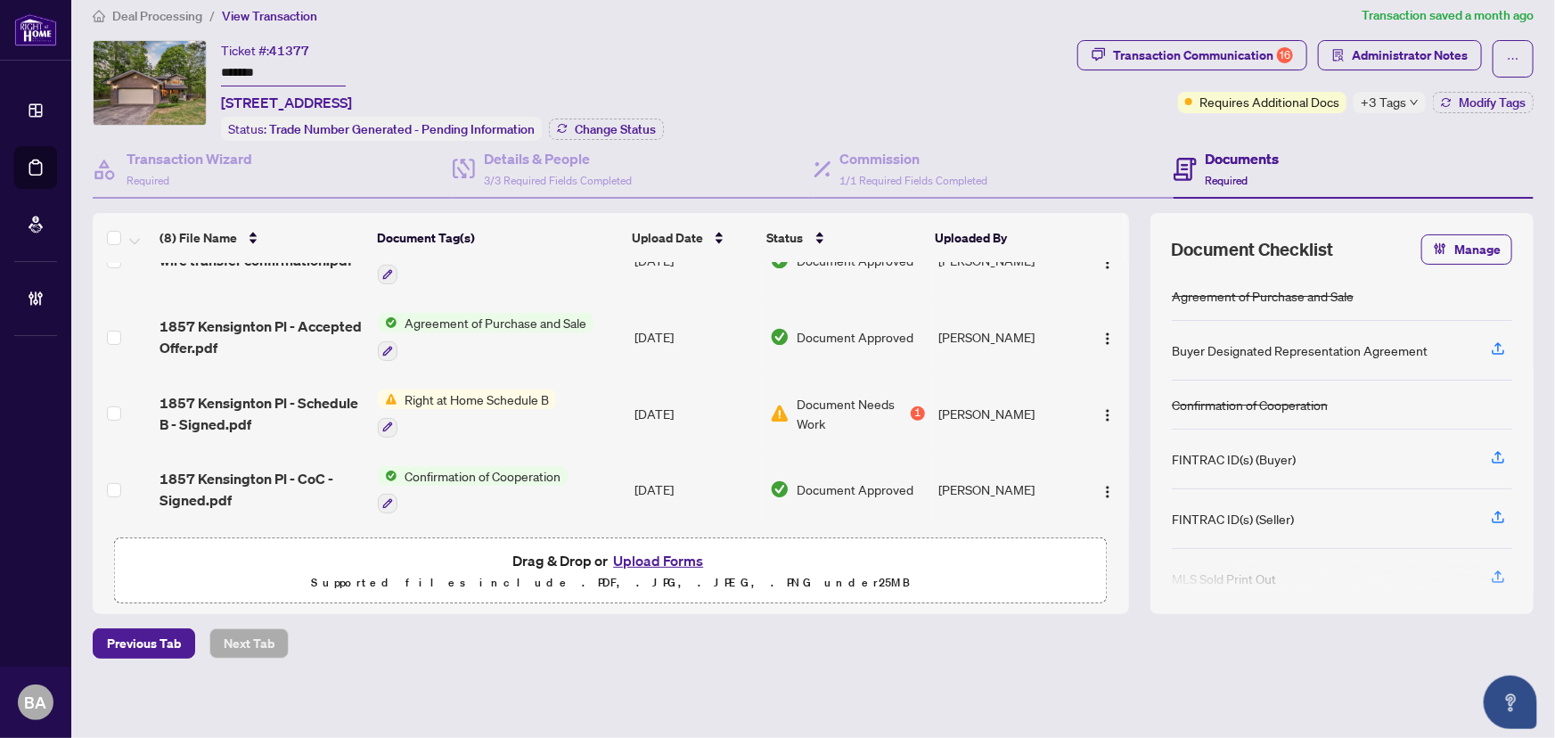
click at [152, 19] on span "Deal Processing" at bounding box center [157, 16] width 90 height 16
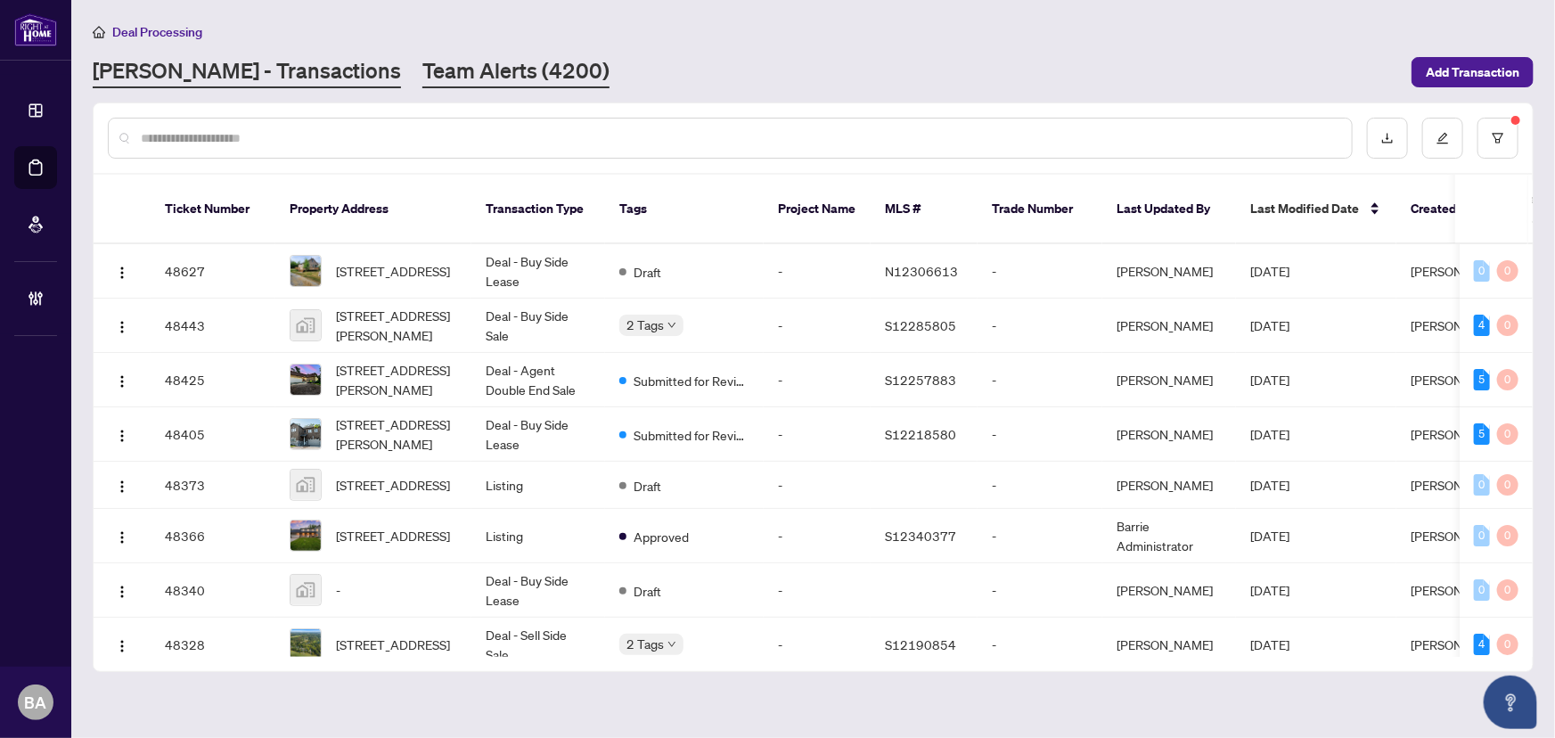
click at [479, 77] on link "Team Alerts (4200)" at bounding box center [516, 72] width 187 height 32
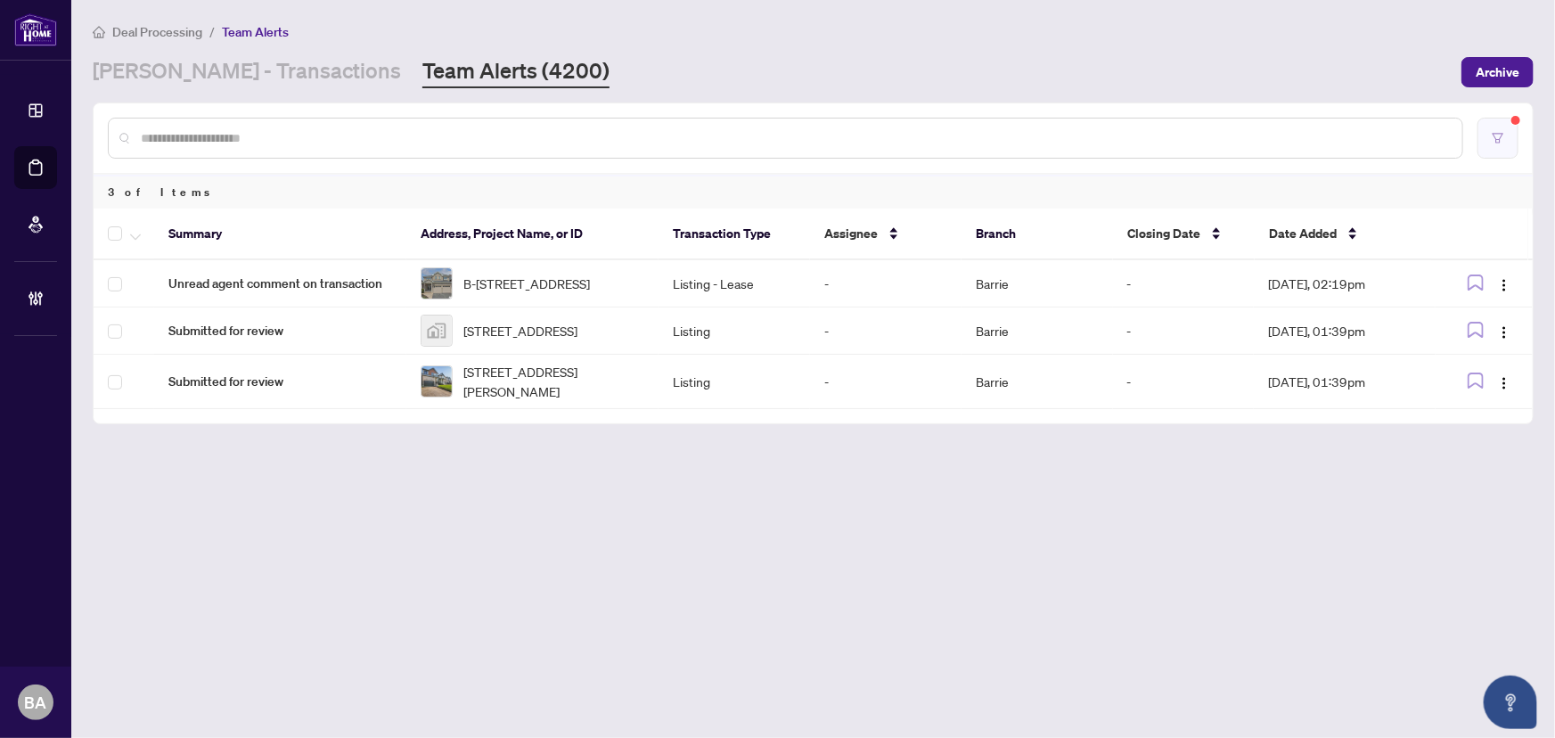
click at [1496, 128] on button "button" at bounding box center [1498, 138] width 41 height 41
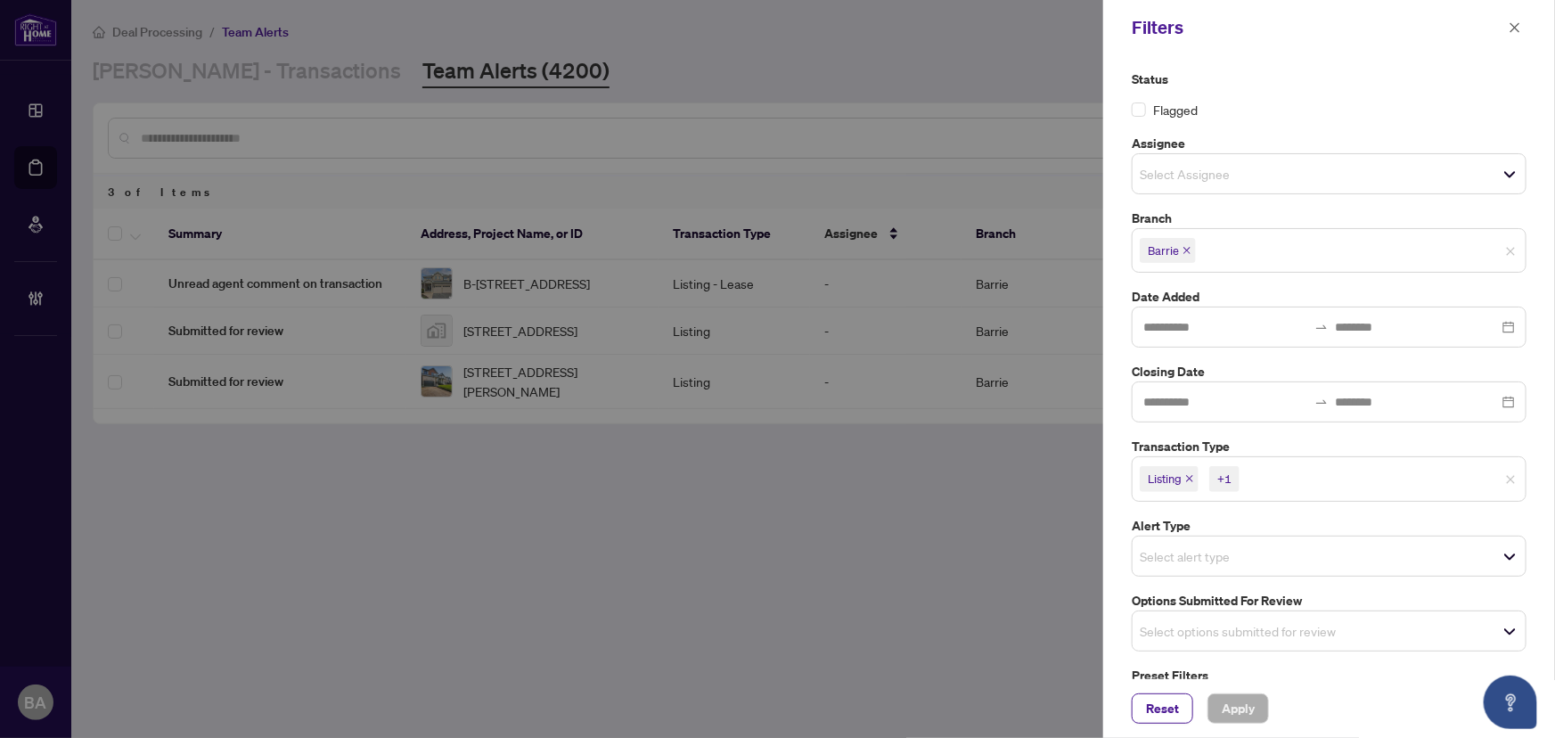
click at [1190, 474] on icon "close" at bounding box center [1189, 478] width 9 height 9
click at [1226, 476] on icon "close" at bounding box center [1230, 478] width 9 height 9
click at [1513, 629] on span "Select options submitted for review" at bounding box center [1329, 626] width 393 height 25
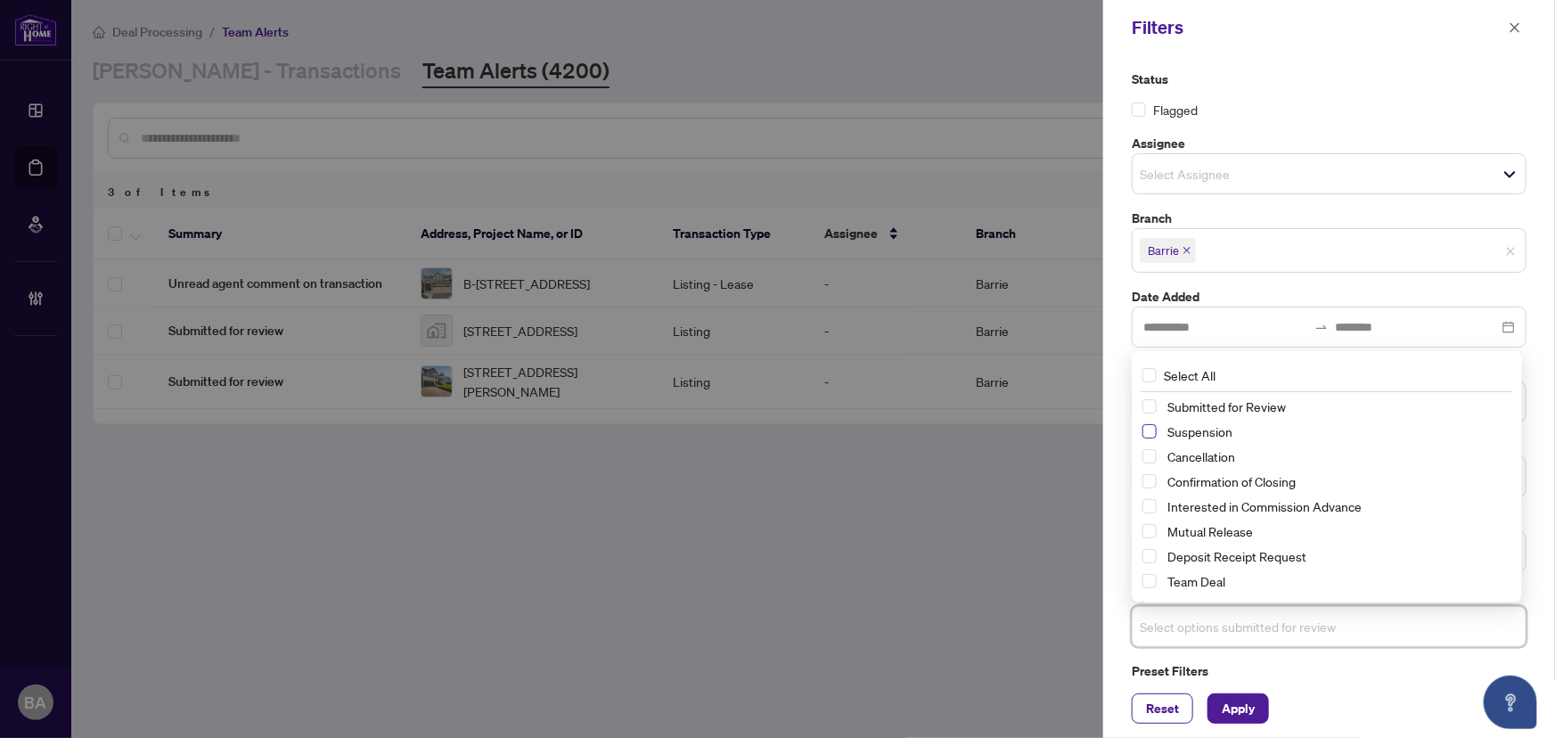
click at [1153, 428] on span "Select Suspension" at bounding box center [1150, 431] width 14 height 14
click at [1150, 447] on div "Cancellation" at bounding box center [1327, 457] width 369 height 21
click at [1152, 456] on span "Select Cancellation" at bounding box center [1150, 457] width 14 height 14
click at [1151, 531] on span "Select Mutual Release" at bounding box center [1150, 532] width 14 height 14
click at [1241, 705] on span "Apply" at bounding box center [1238, 708] width 33 height 29
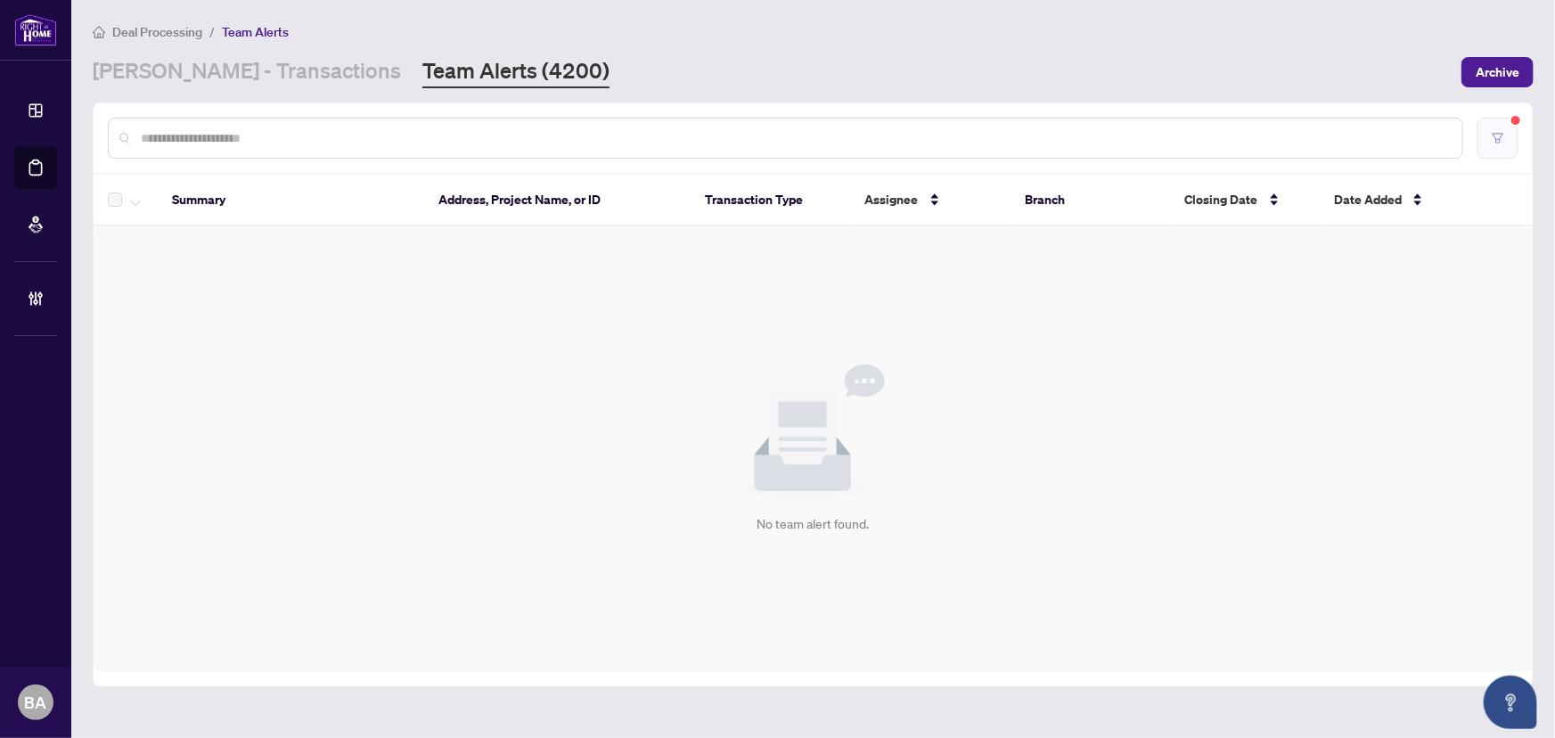
click at [1513, 137] on button "button" at bounding box center [1498, 138] width 41 height 41
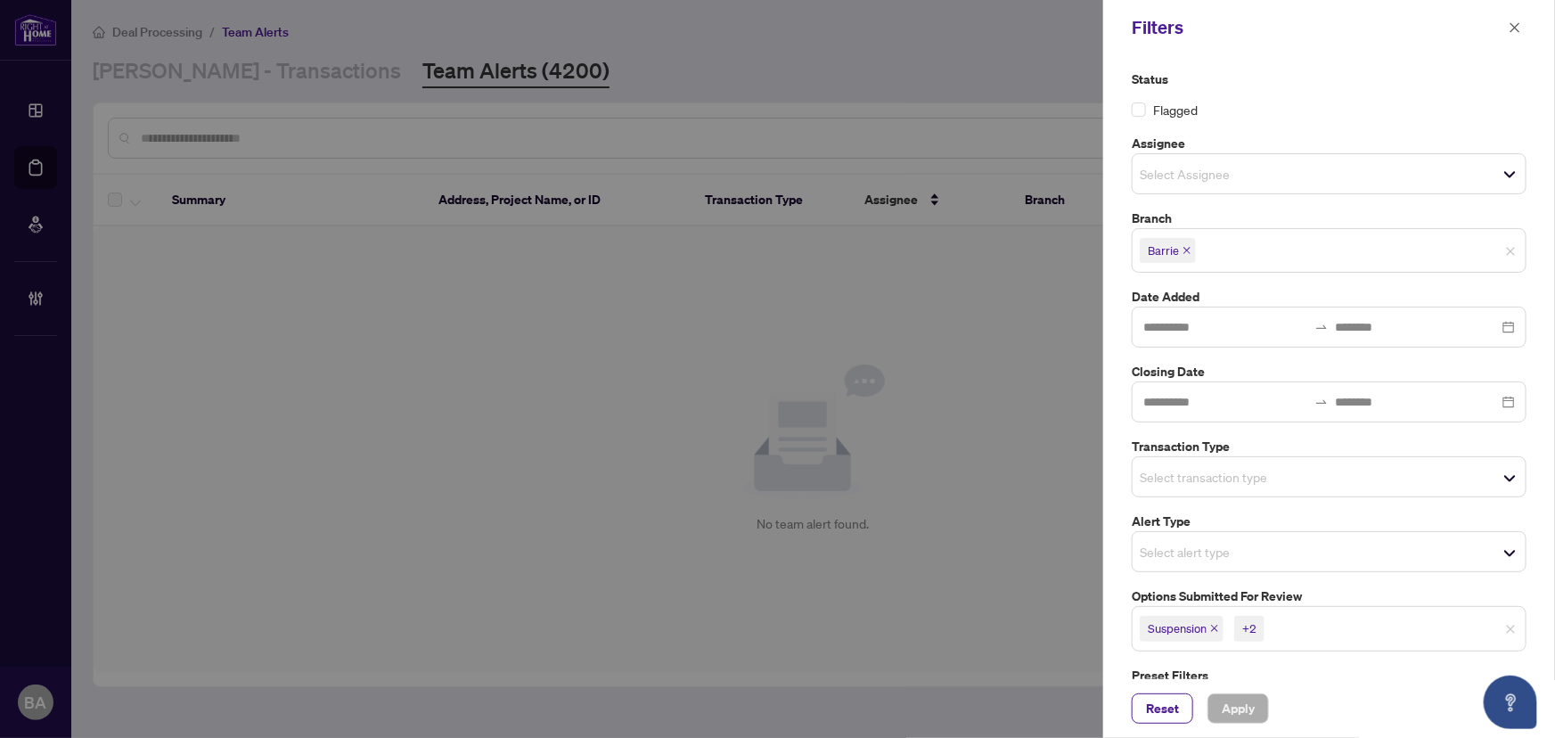
click at [1213, 628] on icon "close" at bounding box center [1214, 628] width 9 height 9
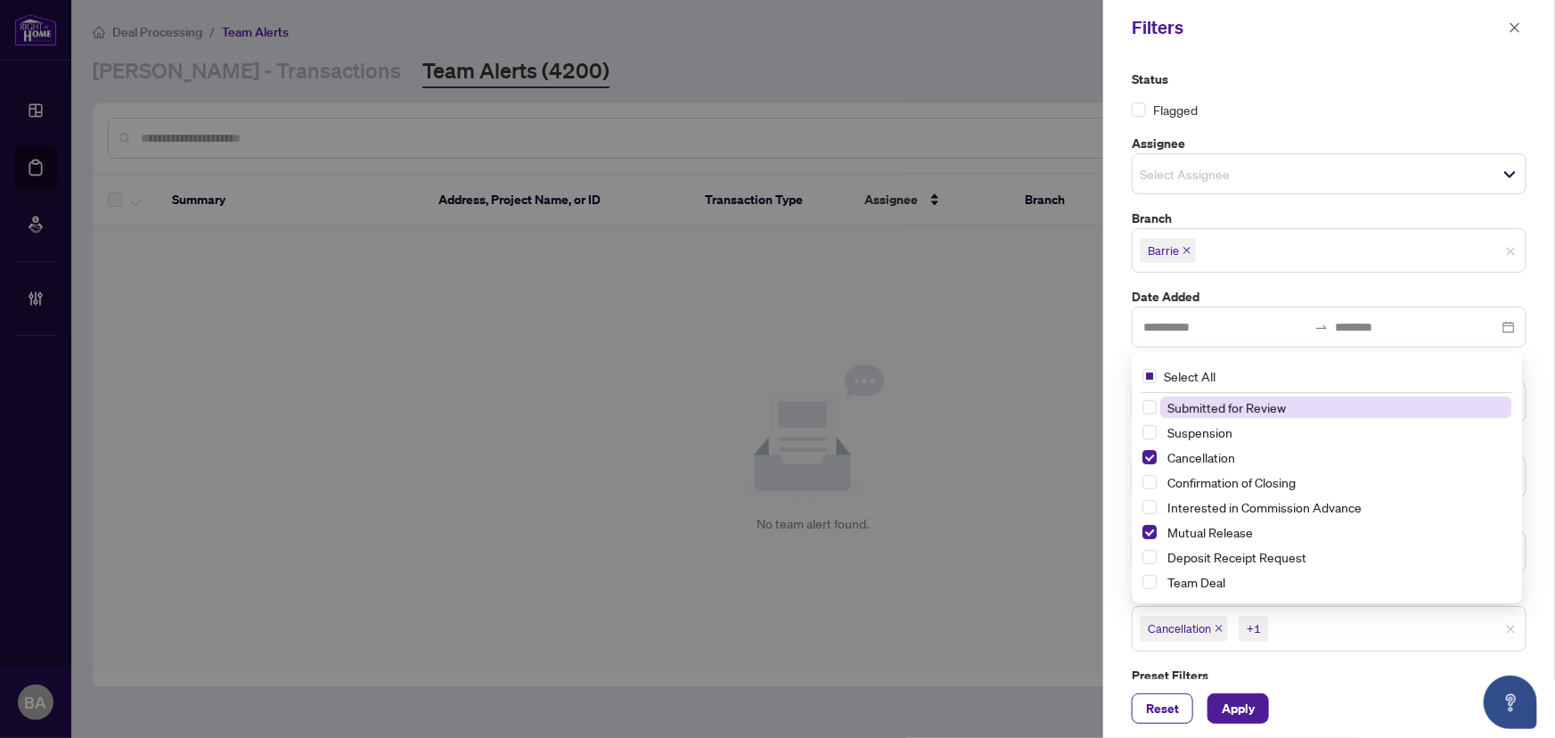
click at [1214, 629] on span "Cancellation" at bounding box center [1184, 628] width 88 height 25
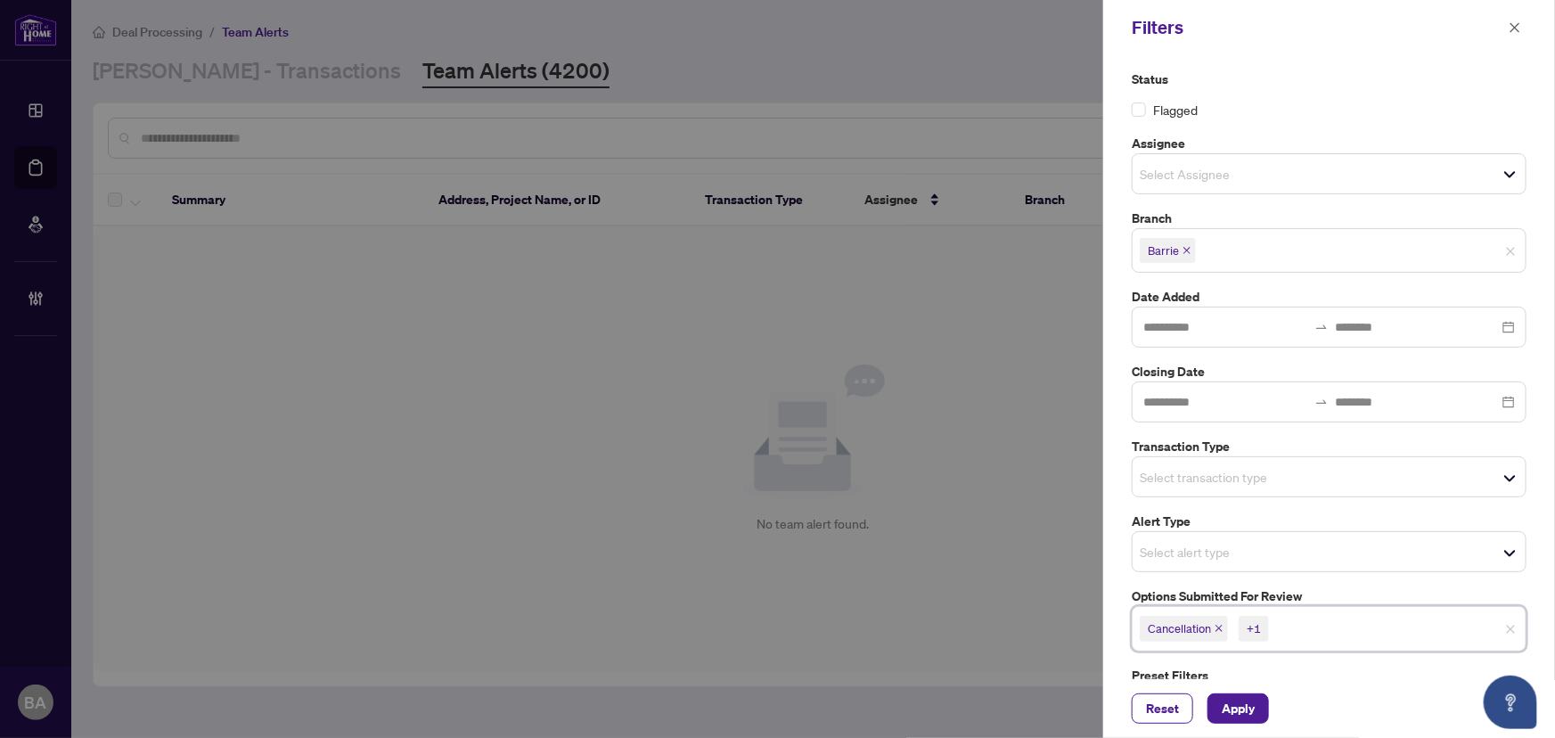
click at [1218, 628] on icon "close" at bounding box center [1219, 629] width 7 height 7
click at [1231, 625] on icon "close" at bounding box center [1233, 628] width 9 height 9
click at [1473, 483] on span "Select transaction type" at bounding box center [1329, 476] width 393 height 25
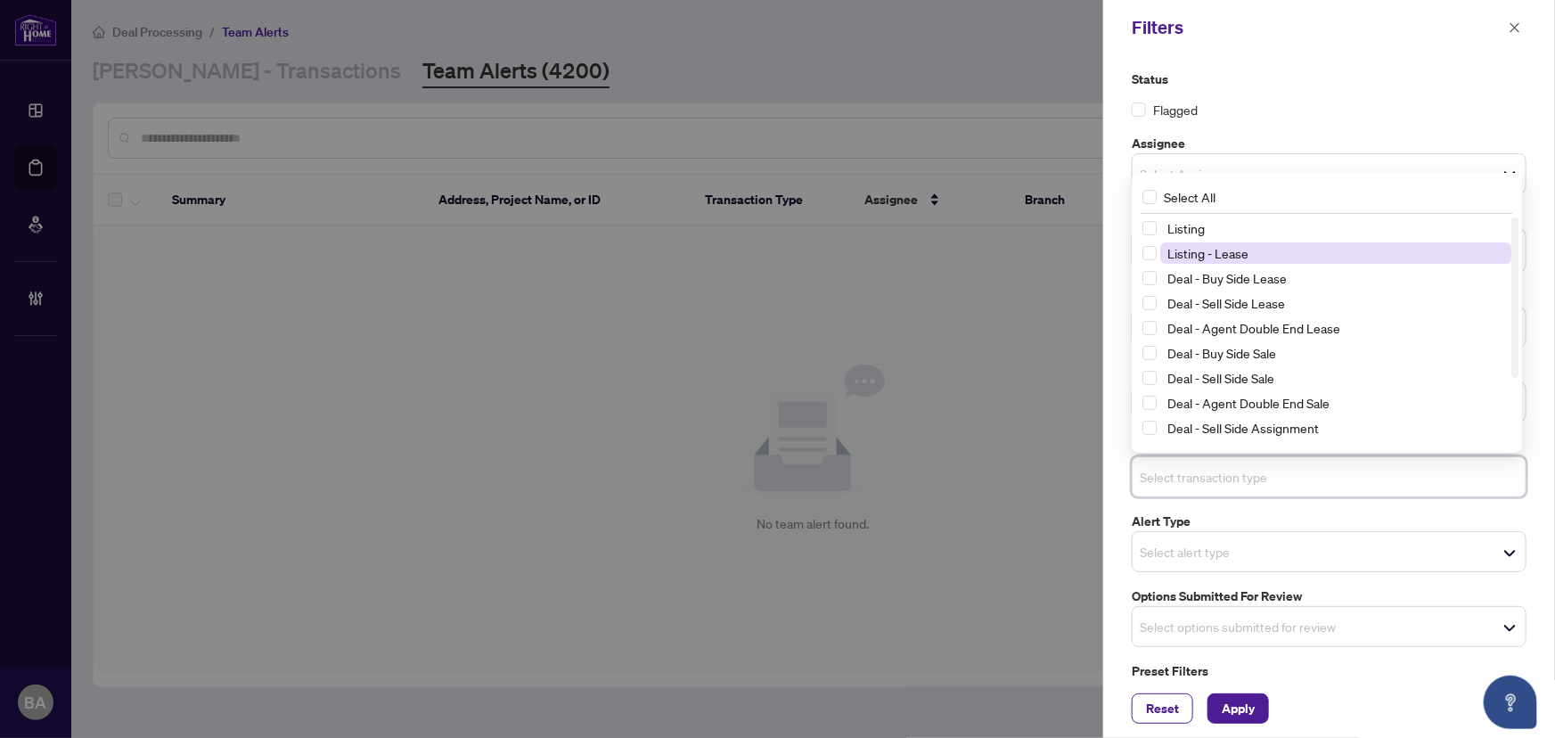
click at [1241, 249] on span "Listing - Lease" at bounding box center [1208, 253] width 81 height 16
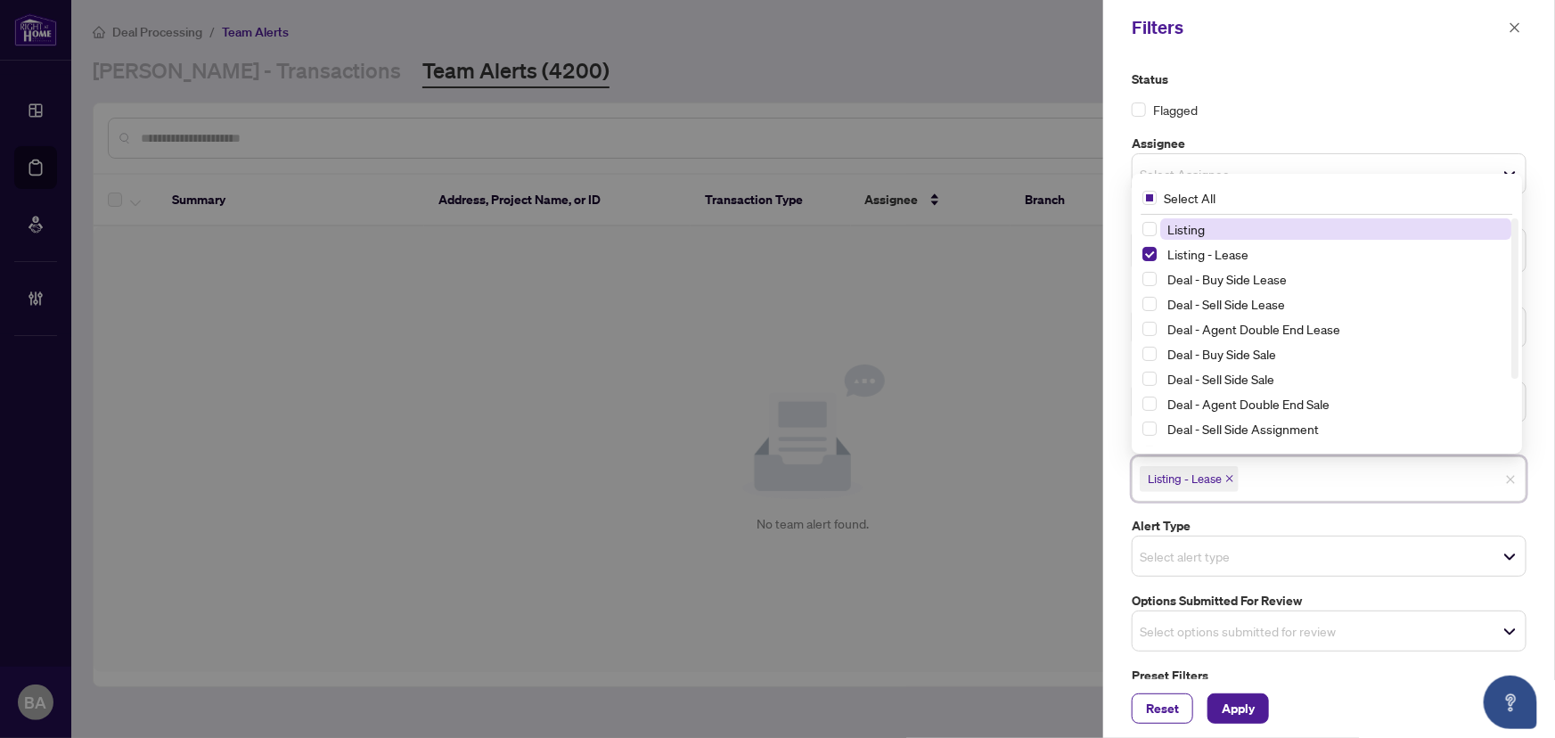
click at [1241, 233] on span "Listing" at bounding box center [1336, 228] width 351 height 21
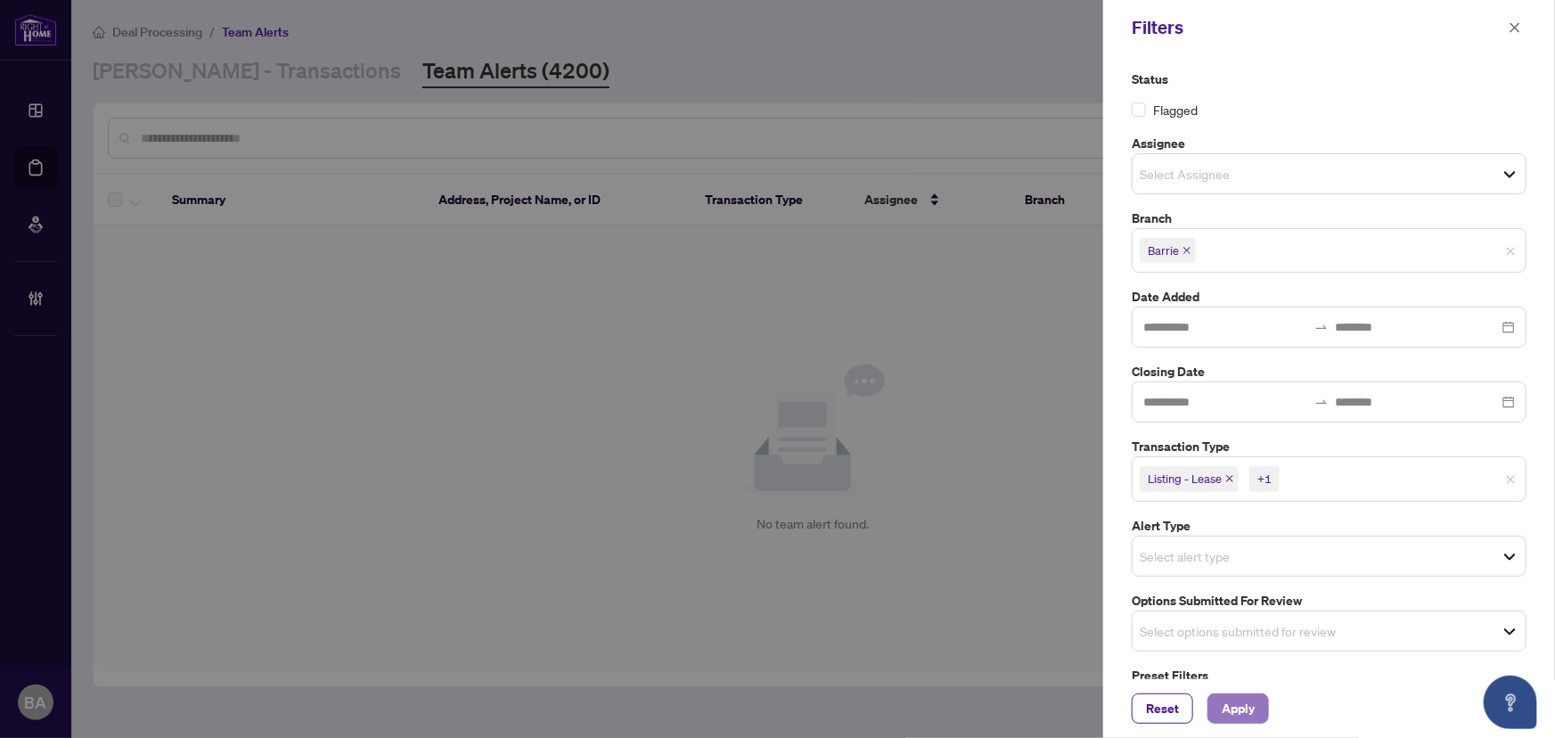
click at [1244, 703] on span "Apply" at bounding box center [1238, 708] width 33 height 29
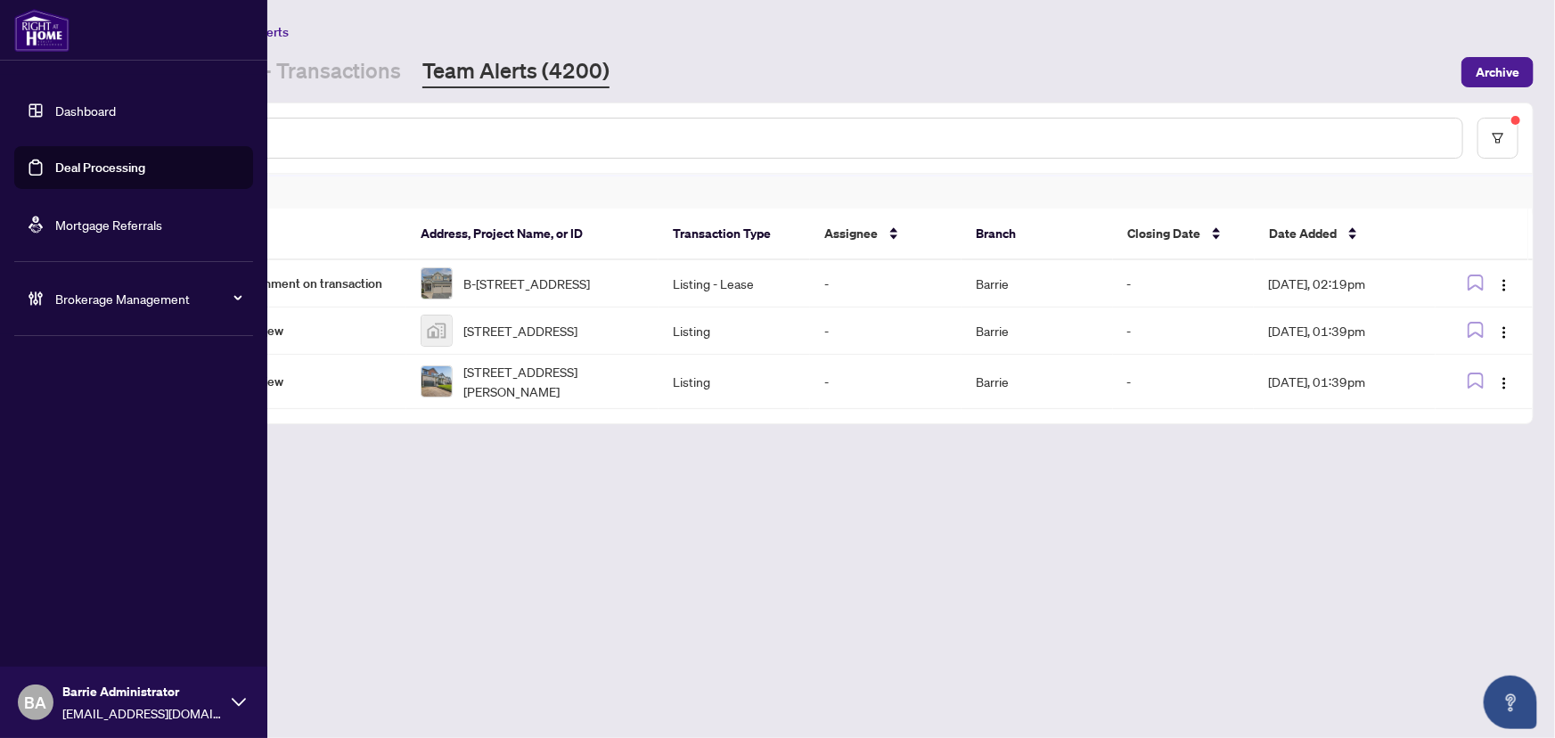
click at [162, 222] on link "Mortgage Referrals" at bounding box center [108, 225] width 107 height 16
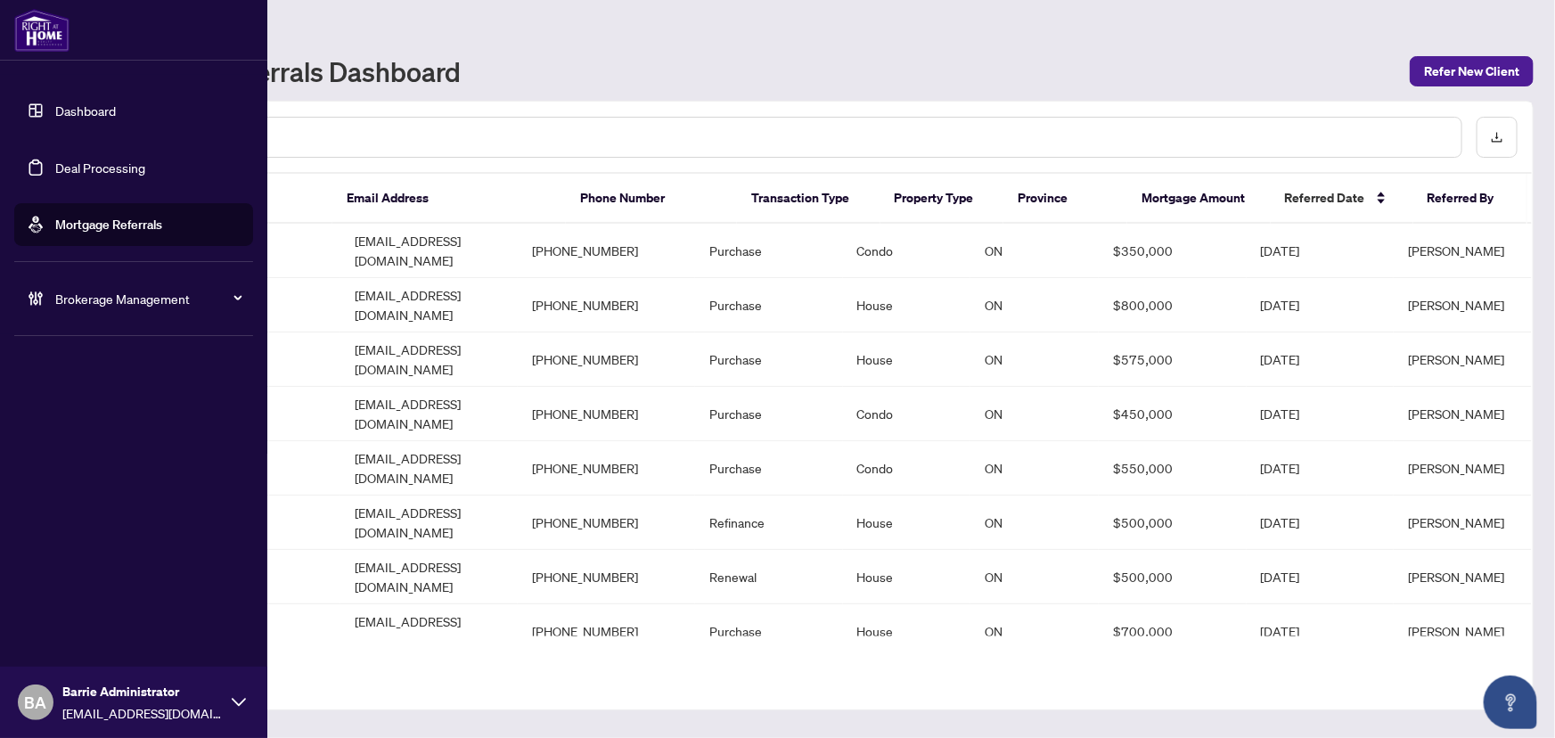
click at [200, 269] on li "Brokerage Management" at bounding box center [133, 298] width 239 height 71
click at [198, 294] on span "Brokerage Management" at bounding box center [147, 299] width 185 height 20
click at [116, 429] on link "Manage Agents" at bounding box center [81, 427] width 88 height 16
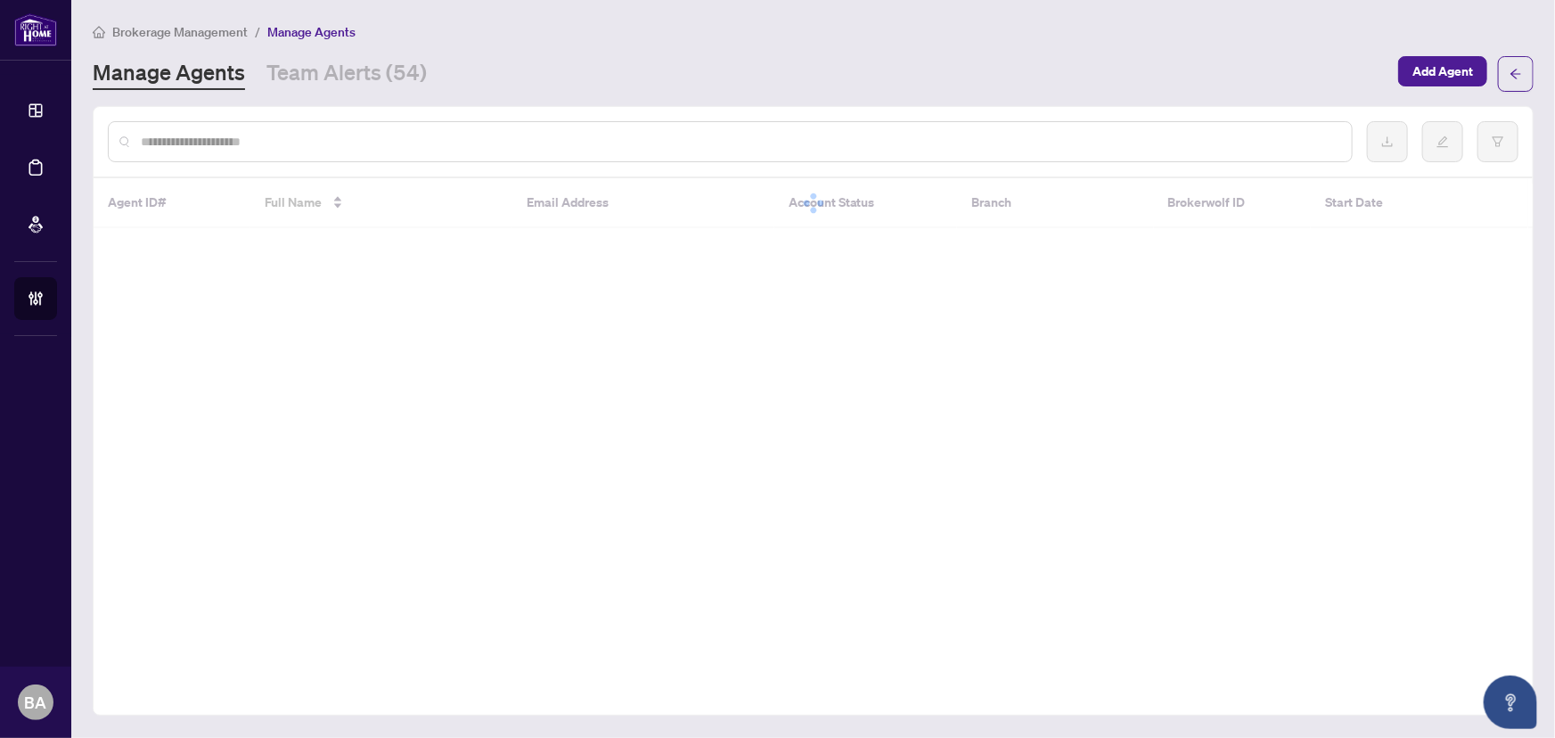
click at [394, 137] on input "text" at bounding box center [739, 142] width 1197 height 20
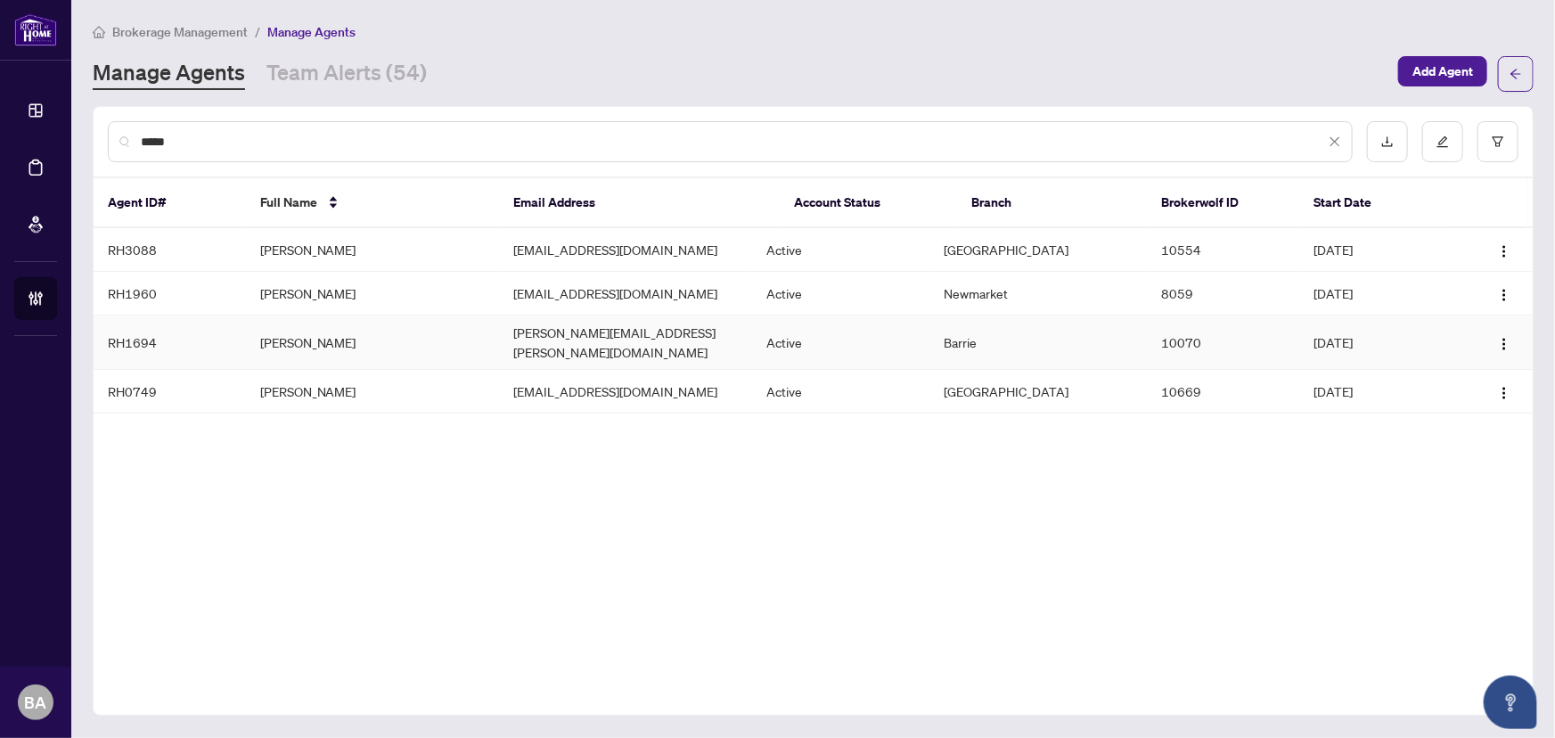
type input "*****"
click at [324, 324] on td "[PERSON_NAME]" at bounding box center [372, 343] width 253 height 54
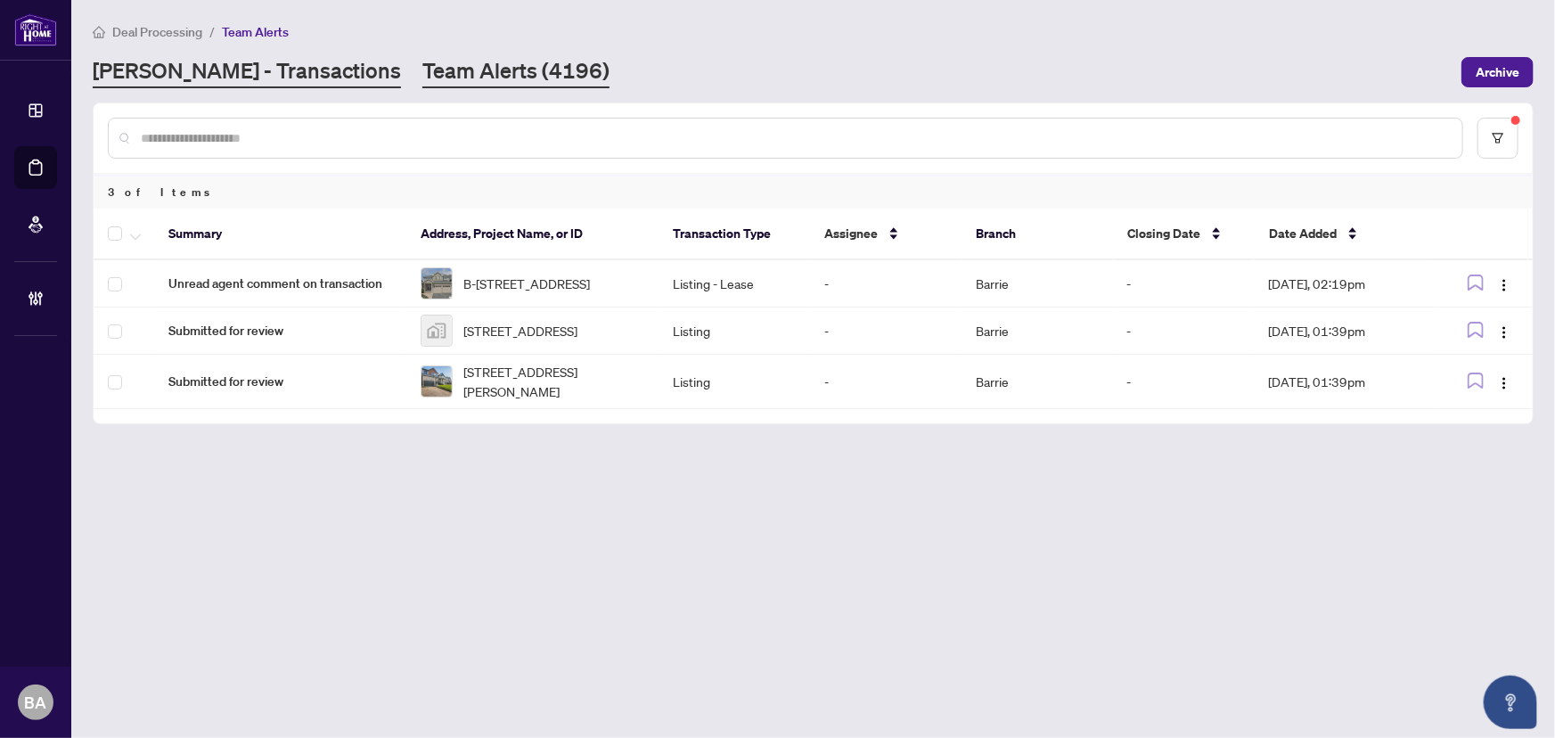
click at [253, 85] on link "[PERSON_NAME] - Transactions" at bounding box center [247, 72] width 308 height 32
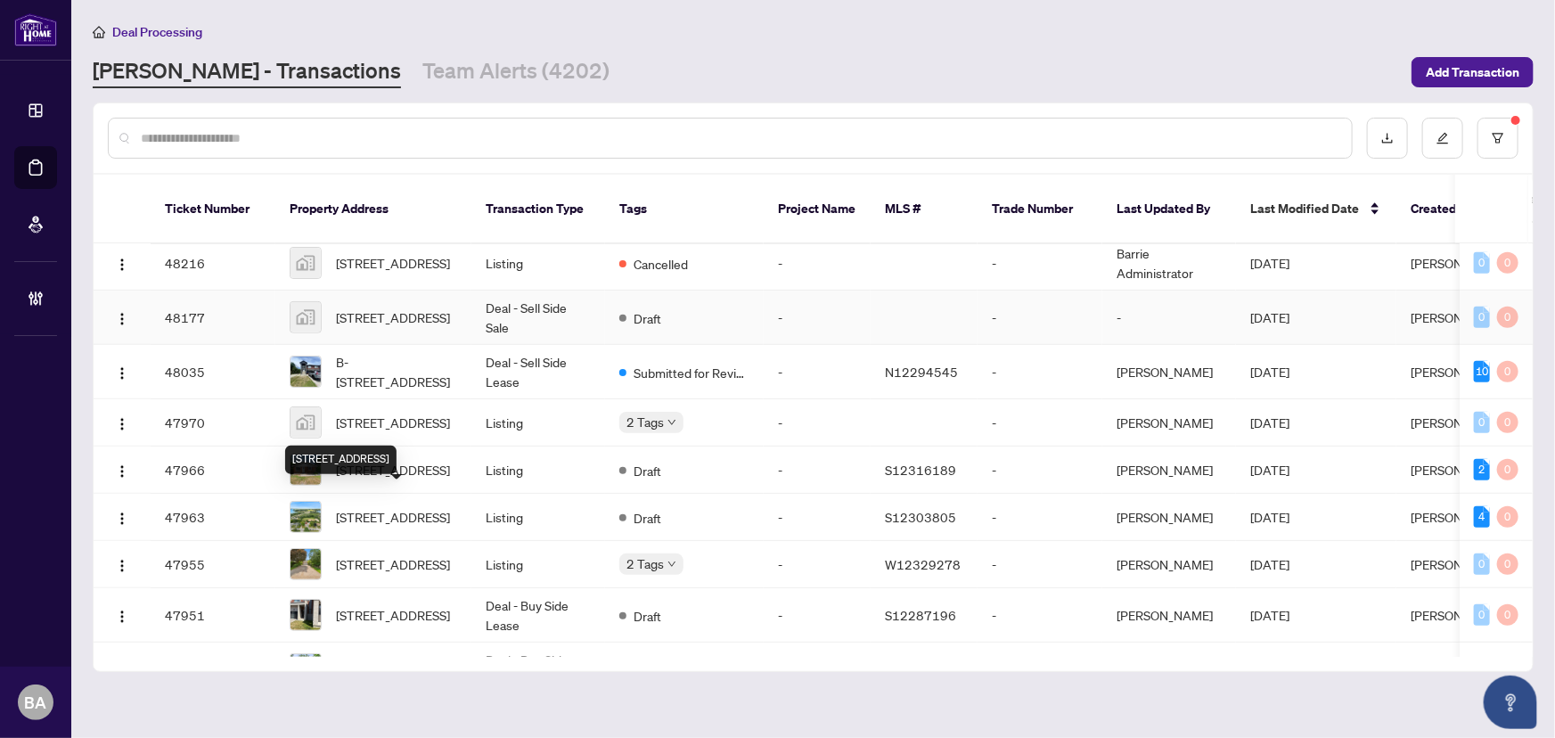
scroll to position [556, 0]
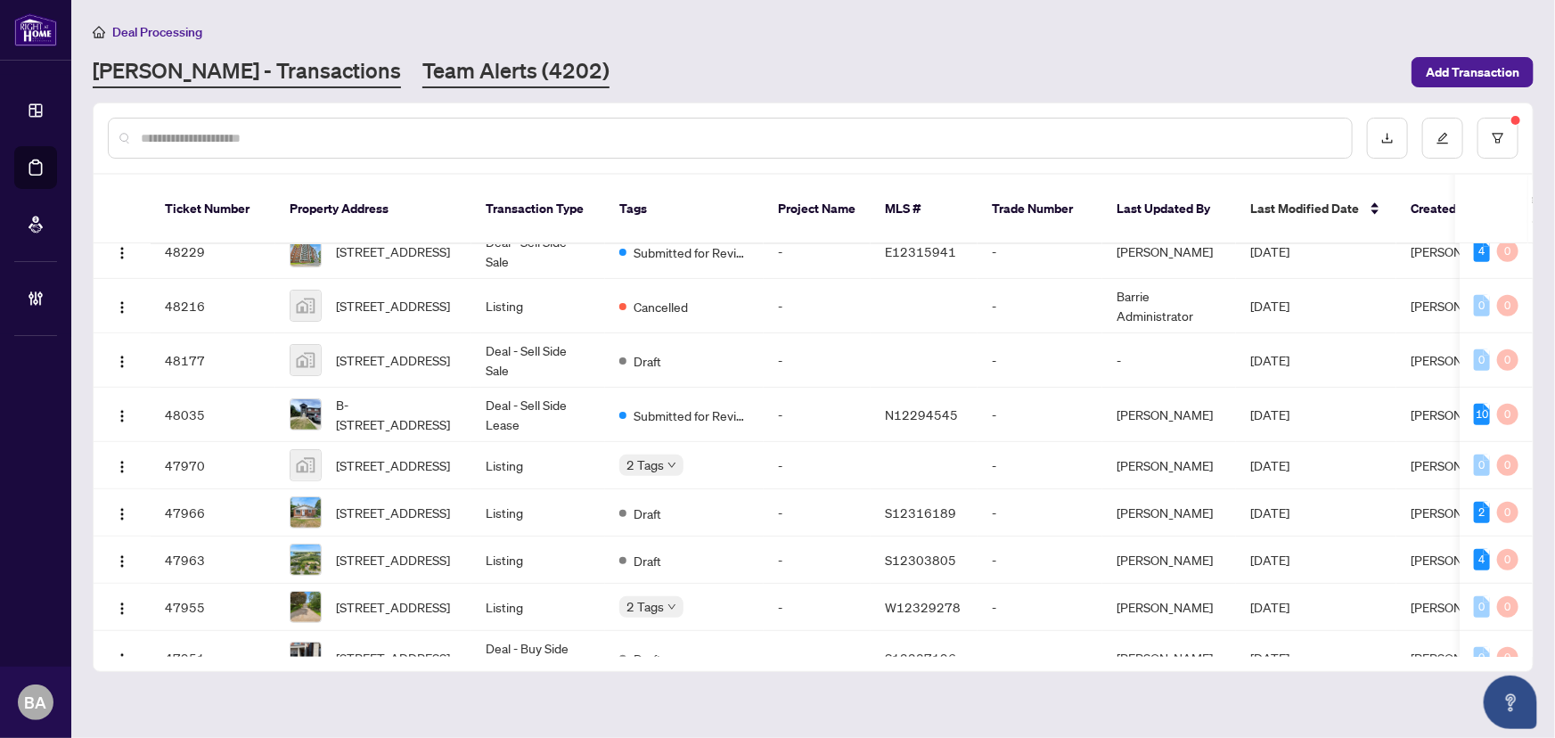
click at [459, 84] on link "Team Alerts (4202)" at bounding box center [516, 72] width 187 height 32
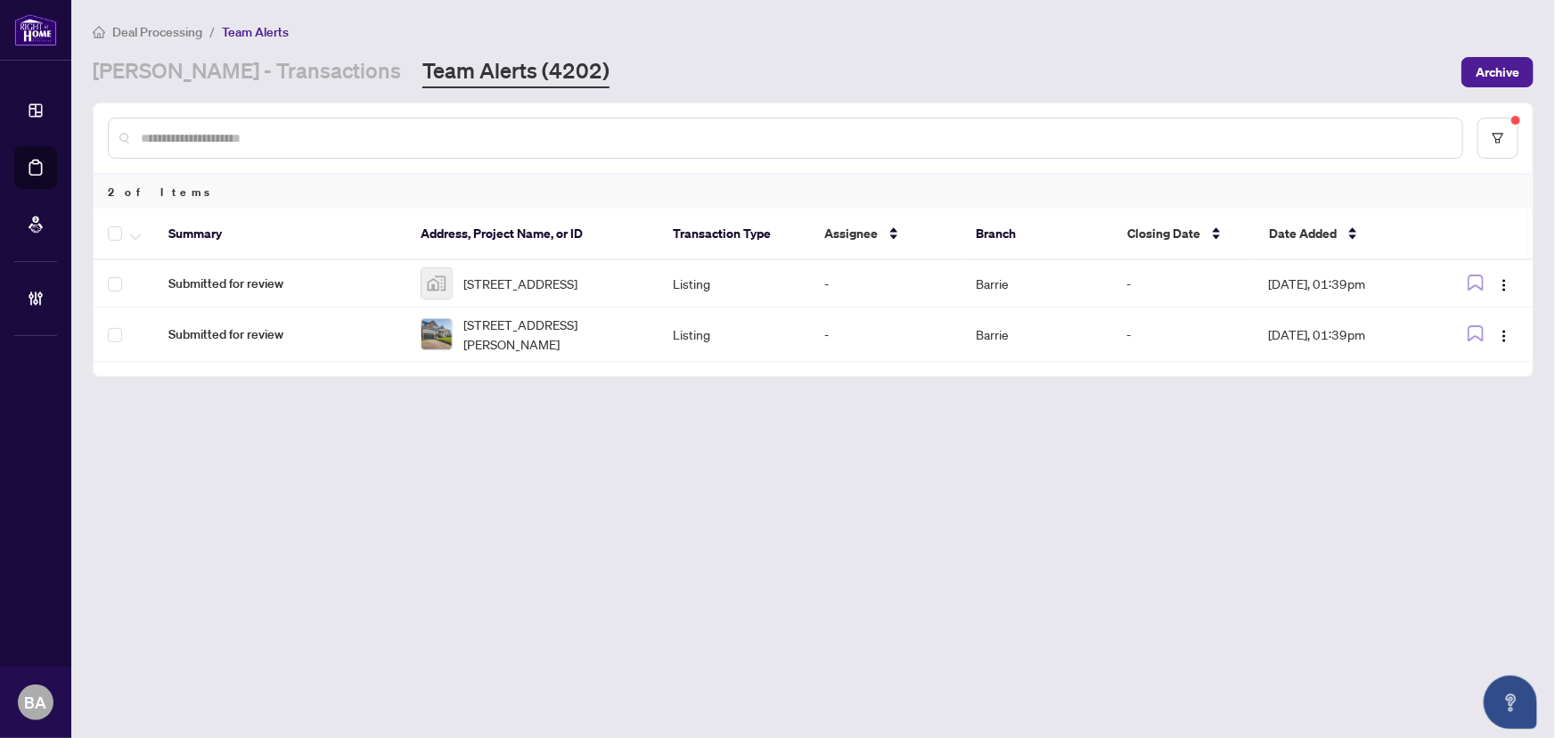
click at [294, 71] on div "RAHR - Transactions Team Alerts (4202)" at bounding box center [351, 72] width 517 height 32
click at [264, 73] on link "[PERSON_NAME] - Transactions" at bounding box center [247, 72] width 308 height 32
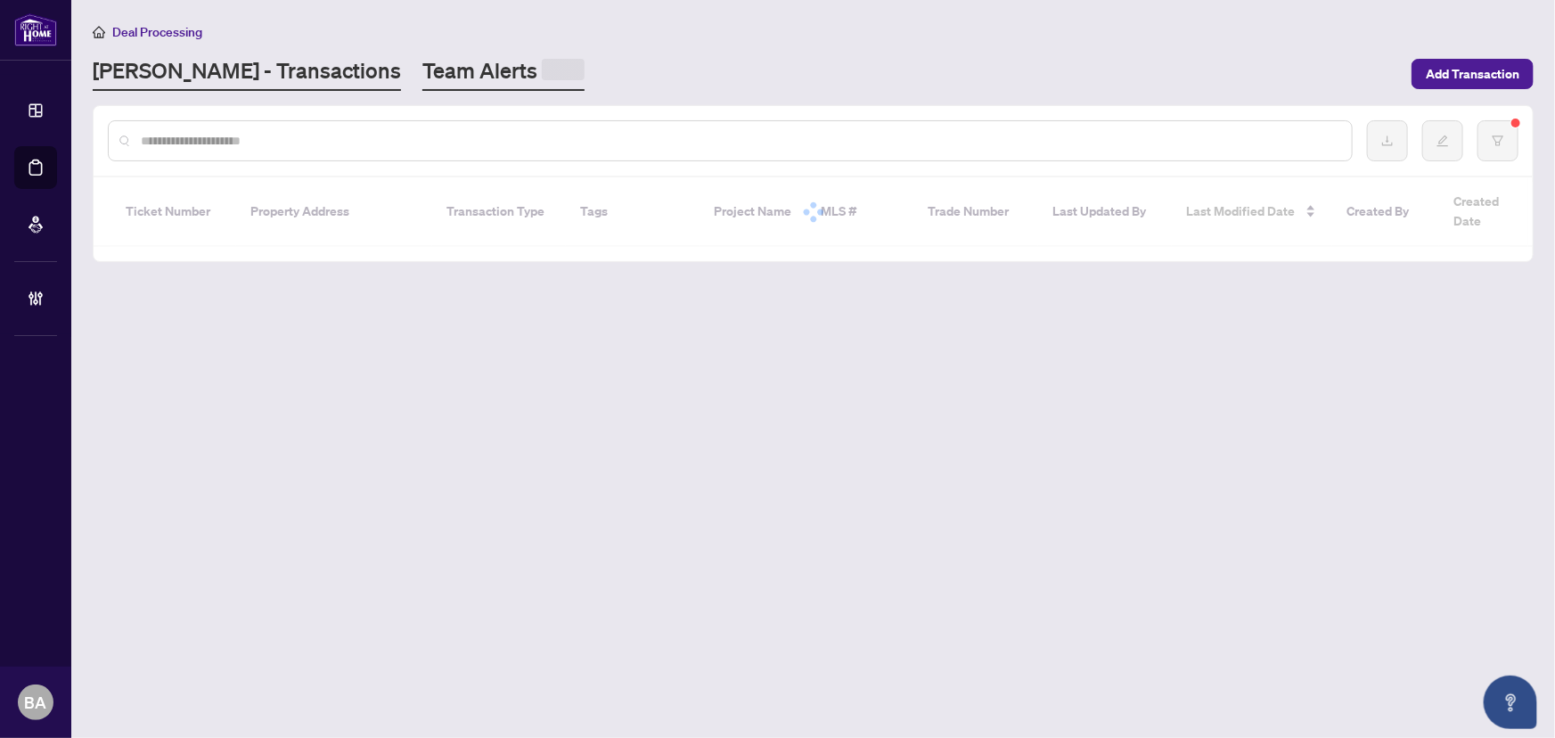
click at [423, 70] on link "Team Alerts" at bounding box center [504, 73] width 162 height 35
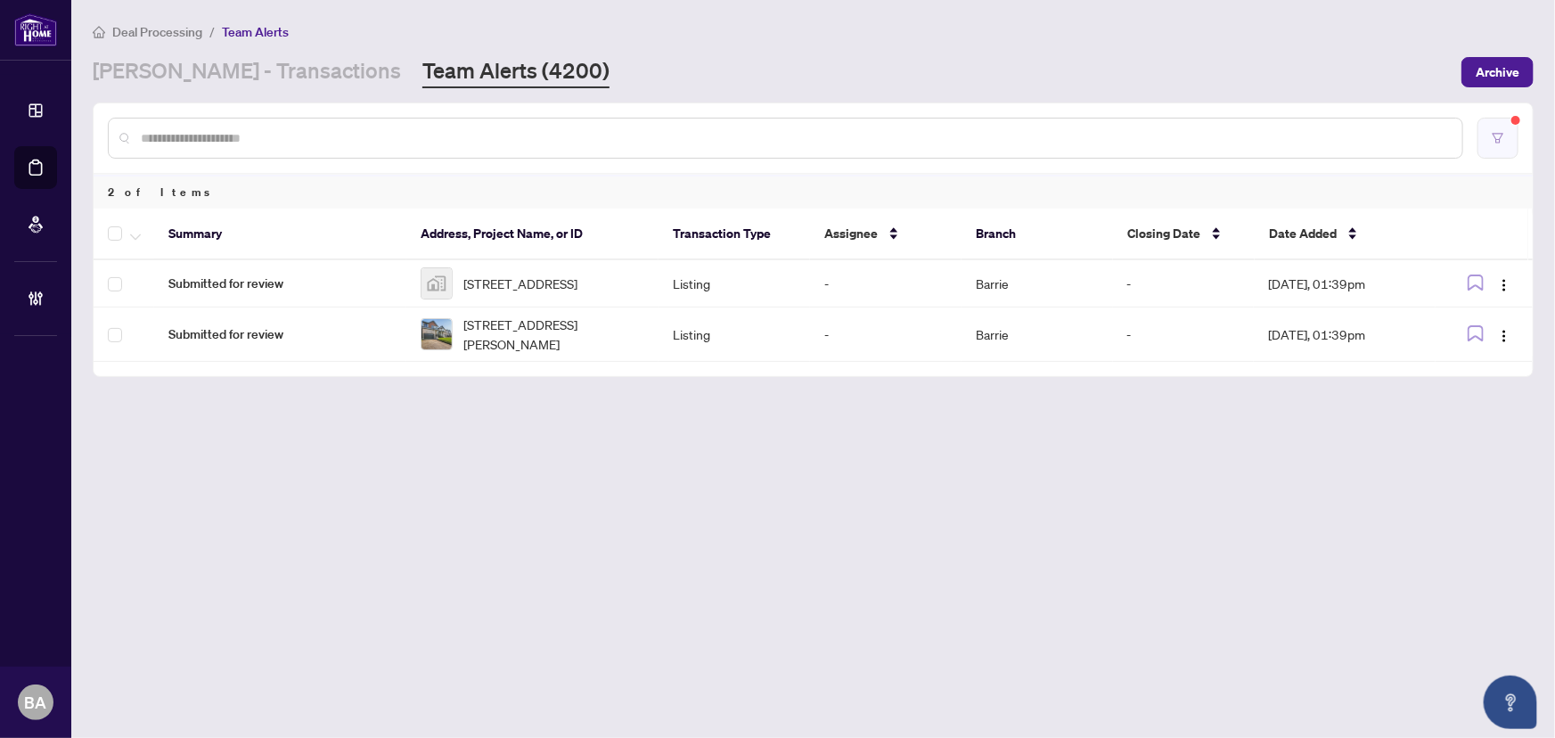
click at [1482, 135] on button "button" at bounding box center [1498, 138] width 41 height 41
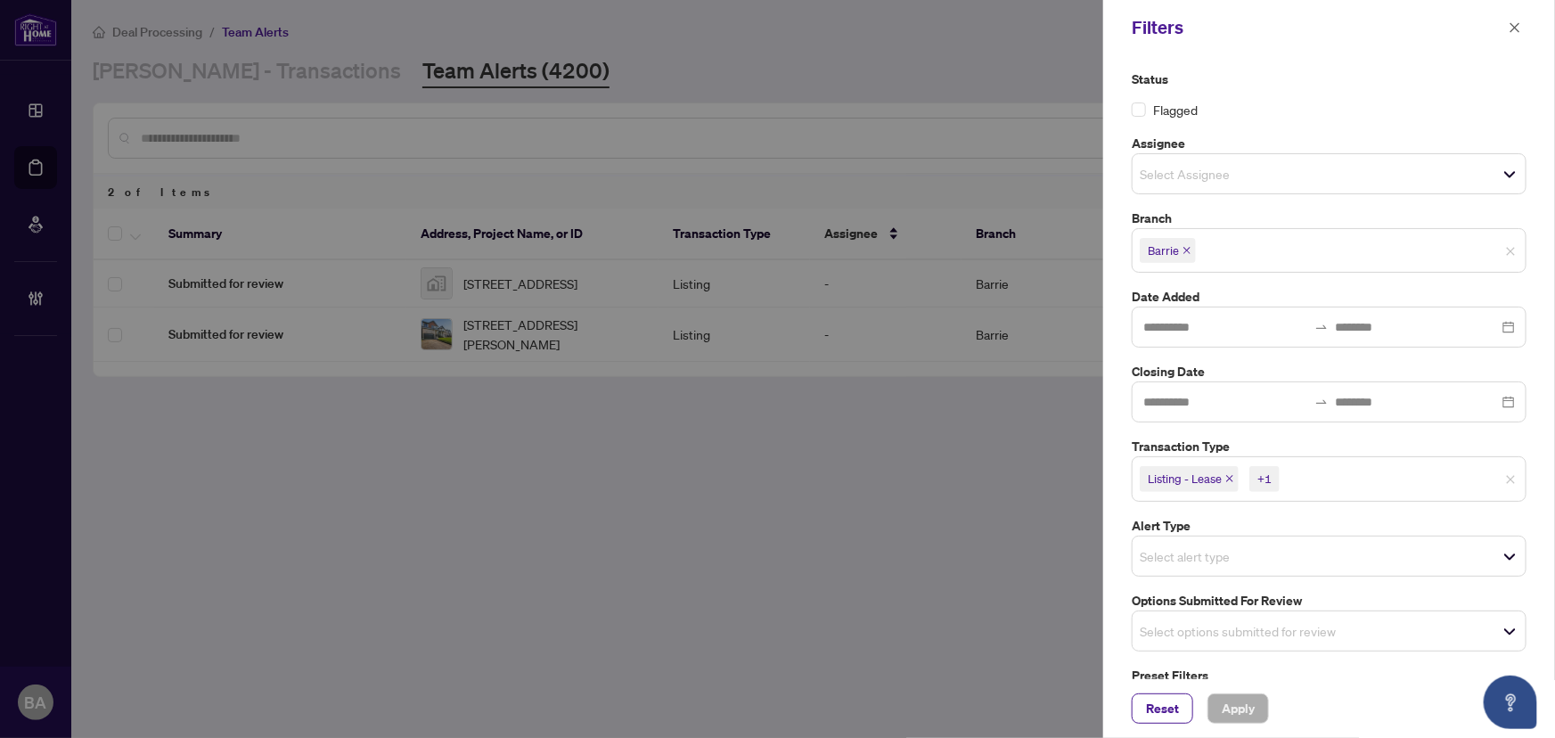
click at [1229, 474] on icon "close" at bounding box center [1230, 478] width 9 height 9
click at [1196, 477] on span "Listing" at bounding box center [1169, 478] width 59 height 25
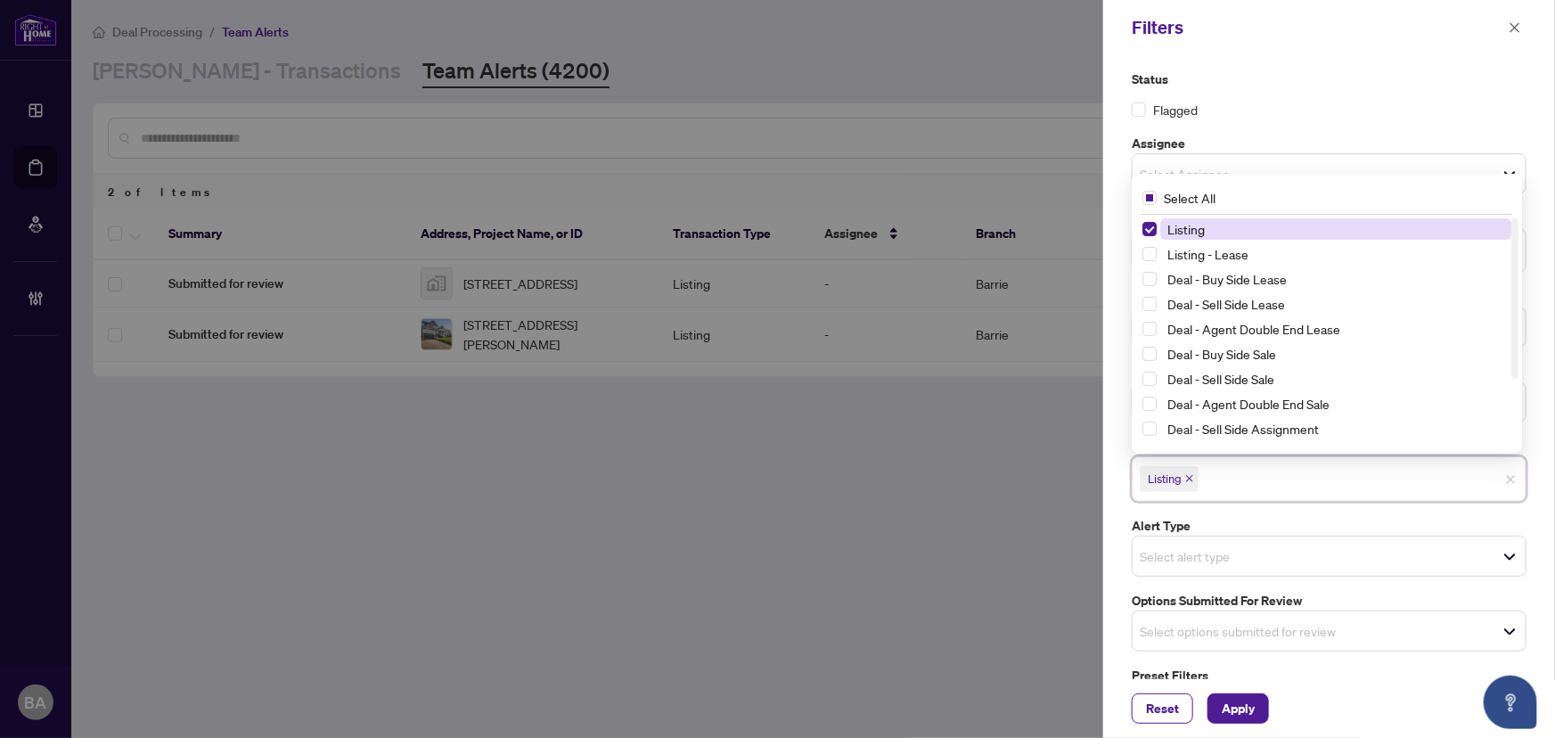
click at [1193, 476] on icon "close" at bounding box center [1189, 479] width 7 height 7
click at [1514, 545] on span "Select alert type" at bounding box center [1329, 551] width 393 height 25
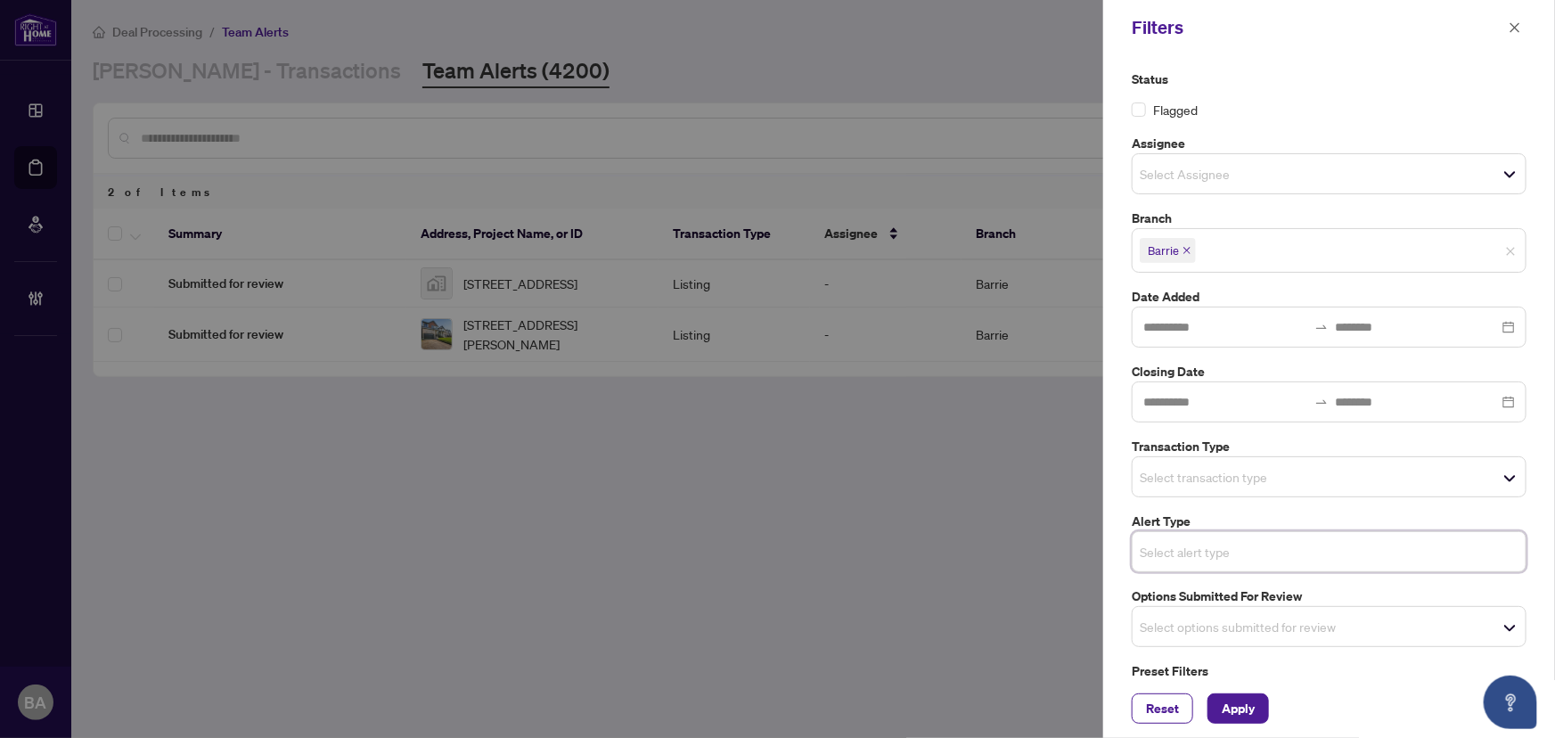
click at [1506, 623] on span "Select options submitted for review" at bounding box center [1329, 626] width 393 height 25
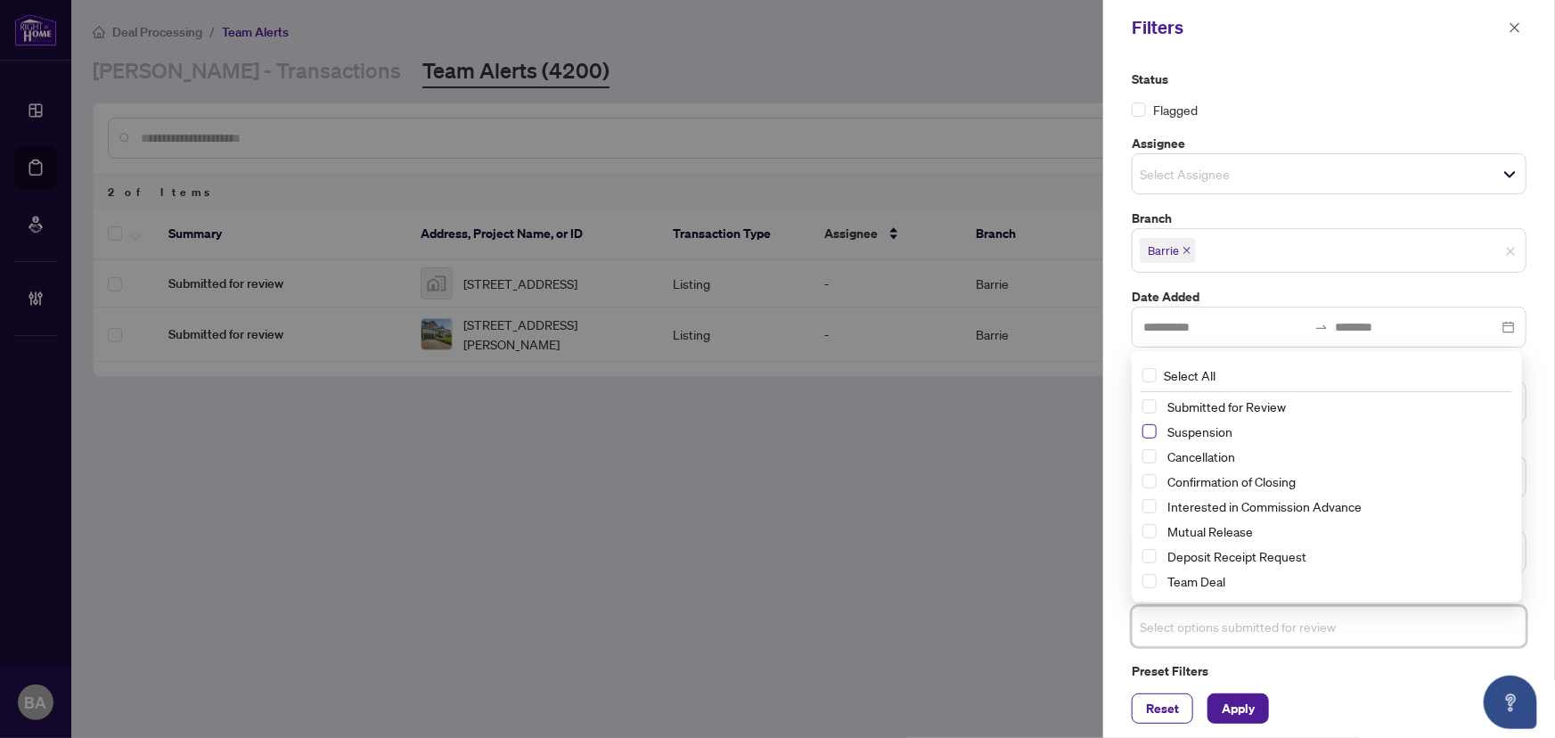
click at [1151, 425] on span "Select Suspension" at bounding box center [1150, 431] width 14 height 14
click at [1150, 455] on span "Select Cancellation" at bounding box center [1150, 457] width 14 height 14
click at [1155, 525] on span "Select Mutual Release" at bounding box center [1150, 532] width 14 height 14
click at [1242, 701] on span "Apply" at bounding box center [1238, 708] width 33 height 29
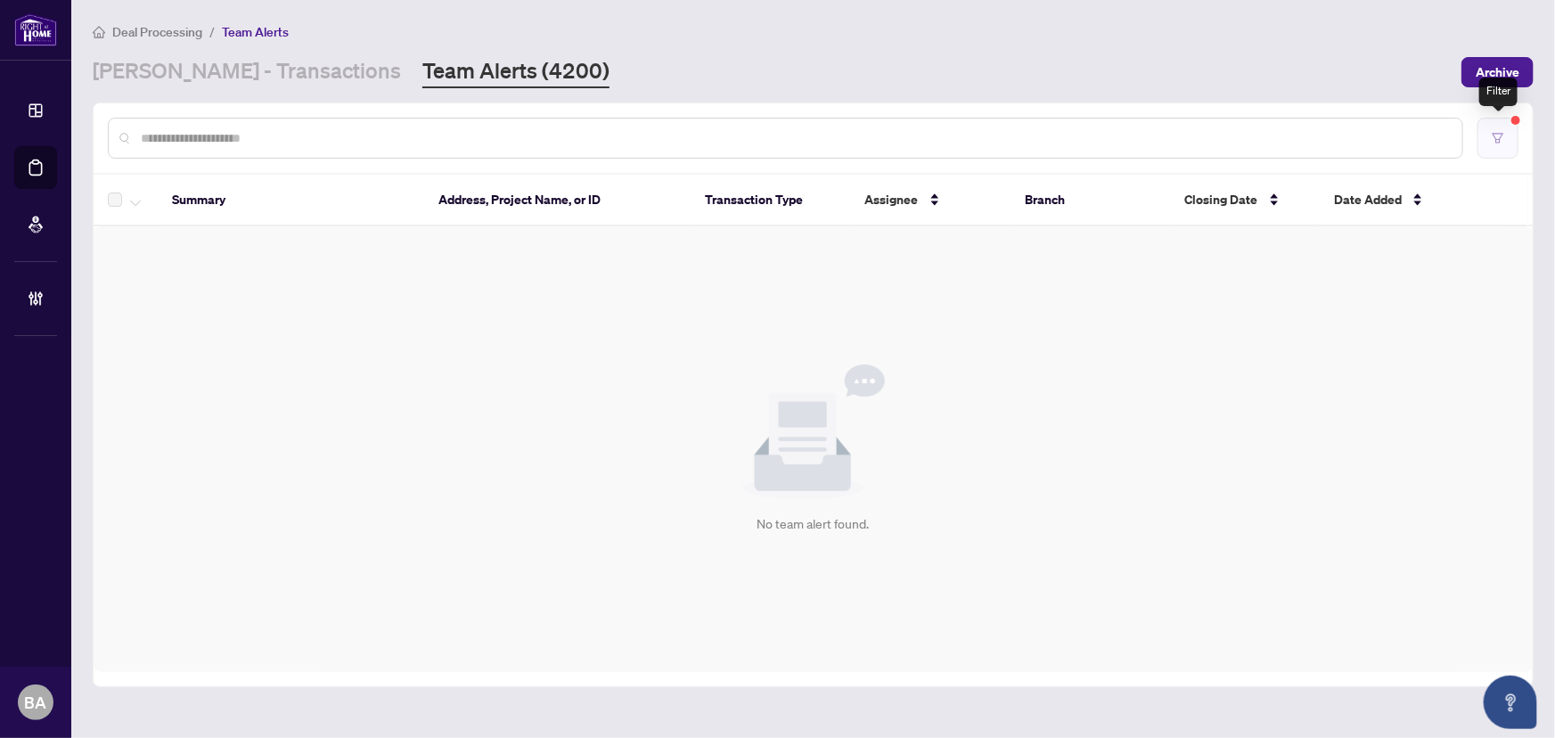
click at [1493, 139] on icon "filter" at bounding box center [1498, 138] width 12 height 12
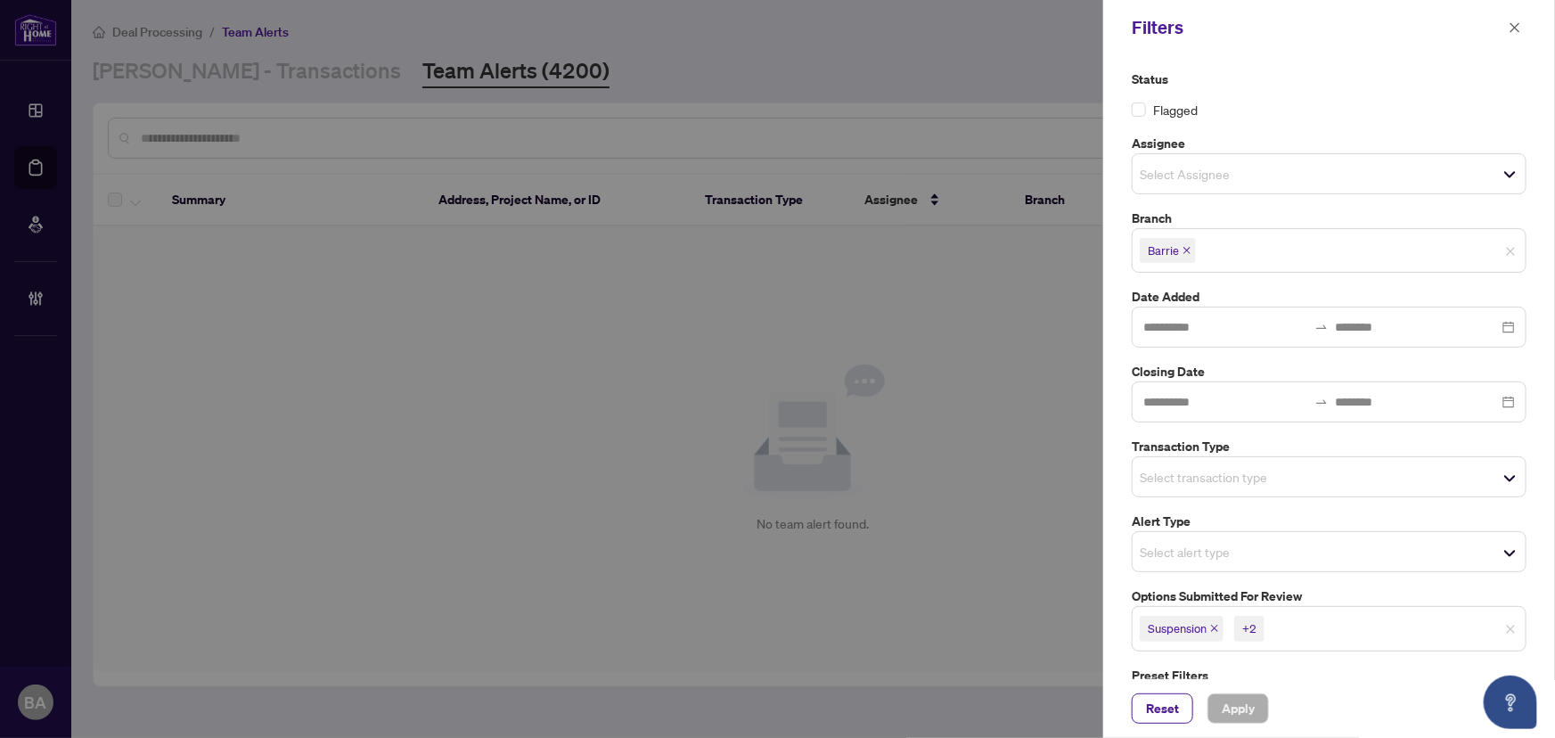
click at [1214, 624] on icon "close" at bounding box center [1214, 628] width 9 height 9
click at [1215, 625] on icon "close" at bounding box center [1219, 628] width 9 height 9
click at [1235, 625] on icon "close" at bounding box center [1233, 628] width 9 height 9
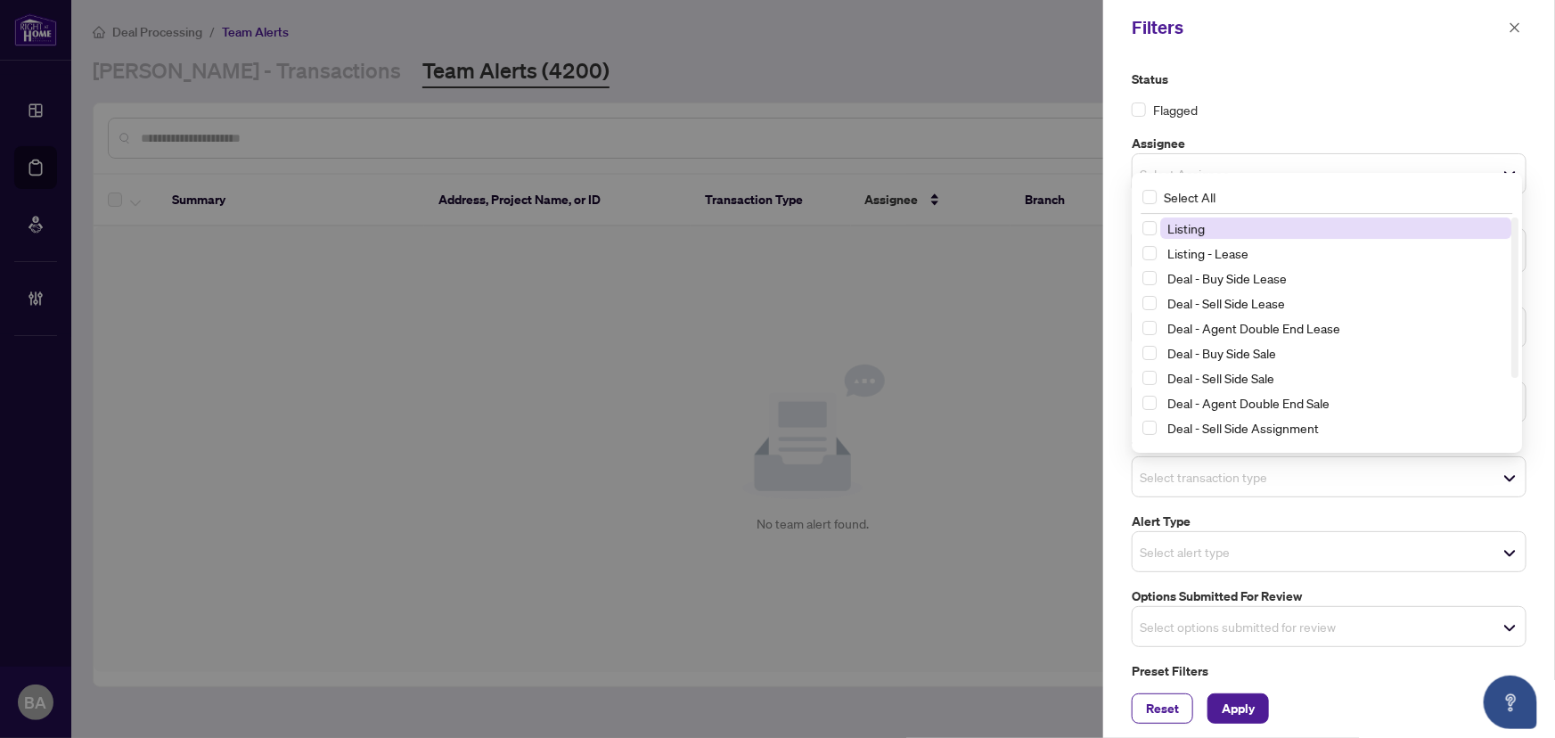
click at [1468, 472] on span "Select transaction type" at bounding box center [1329, 476] width 393 height 25
click at [1198, 222] on span "Listing" at bounding box center [1186, 228] width 37 height 16
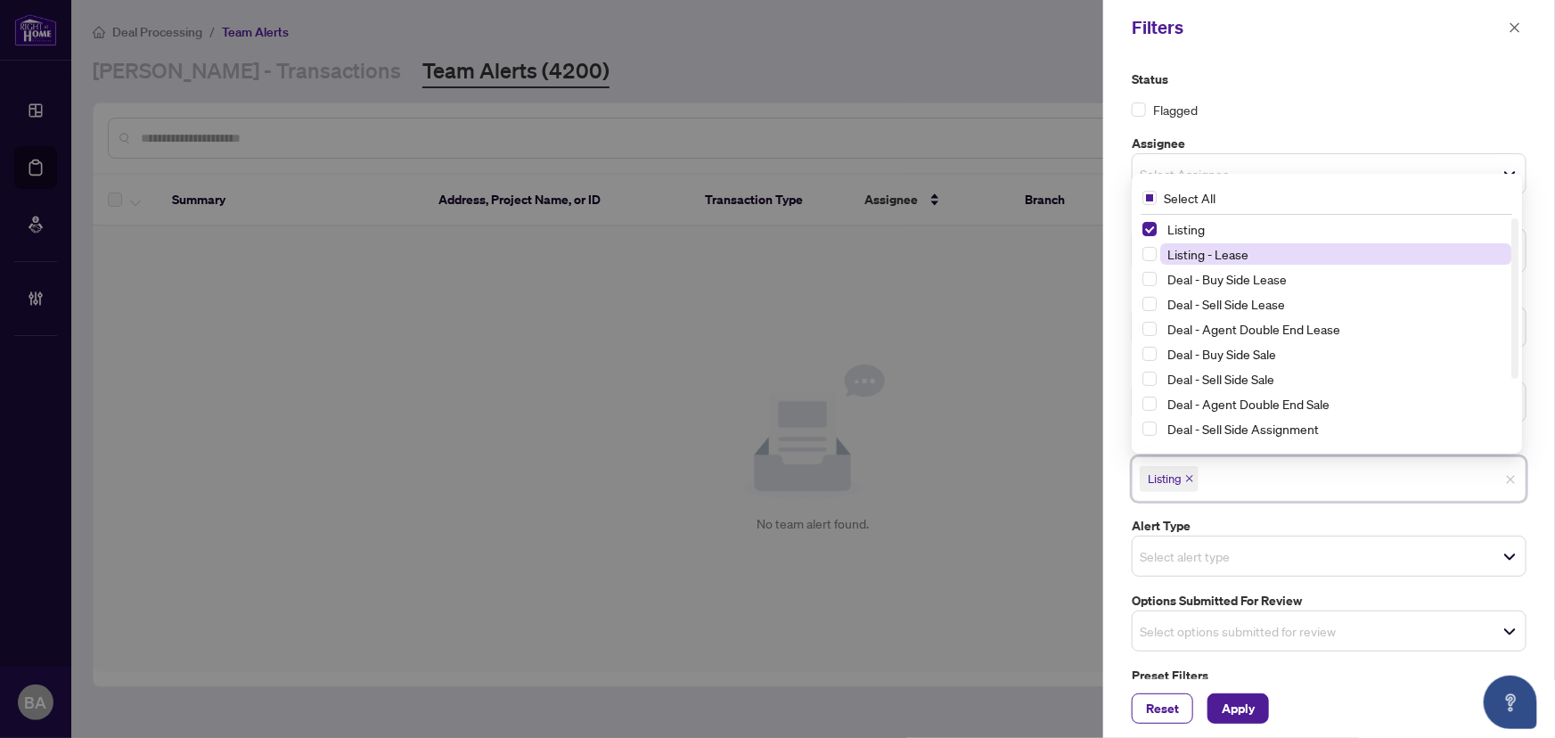
click at [1194, 251] on span "Listing - Lease" at bounding box center [1208, 254] width 81 height 16
click at [1248, 712] on span "Apply" at bounding box center [1238, 708] width 33 height 29
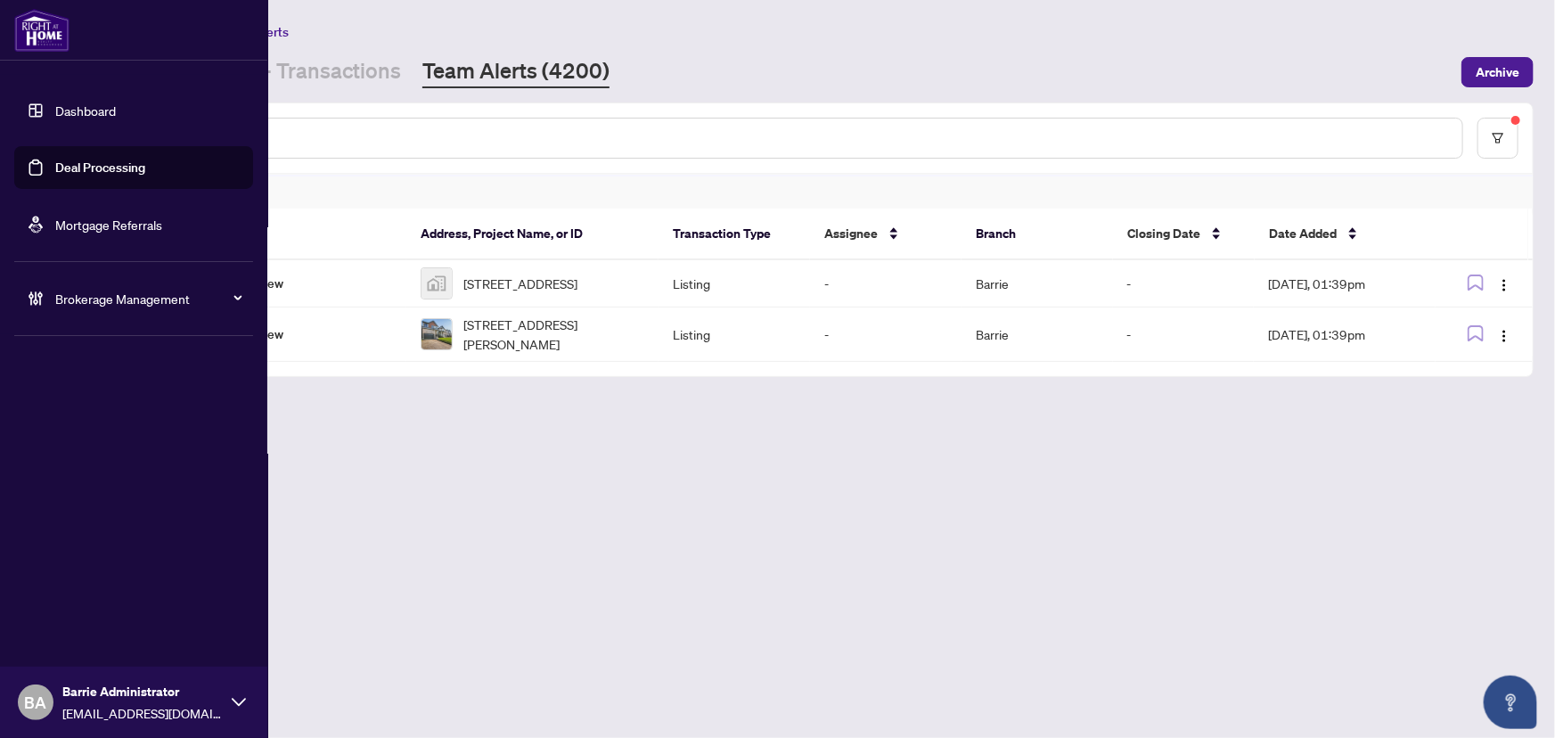
click at [195, 312] on div "Brokerage Management" at bounding box center [133, 298] width 239 height 43
click at [202, 300] on span "Brokerage Management" at bounding box center [147, 299] width 185 height 20
click at [233, 290] on span "Brokerage Management" at bounding box center [147, 299] width 185 height 20
click at [75, 427] on link "Manage Agents" at bounding box center [81, 427] width 88 height 16
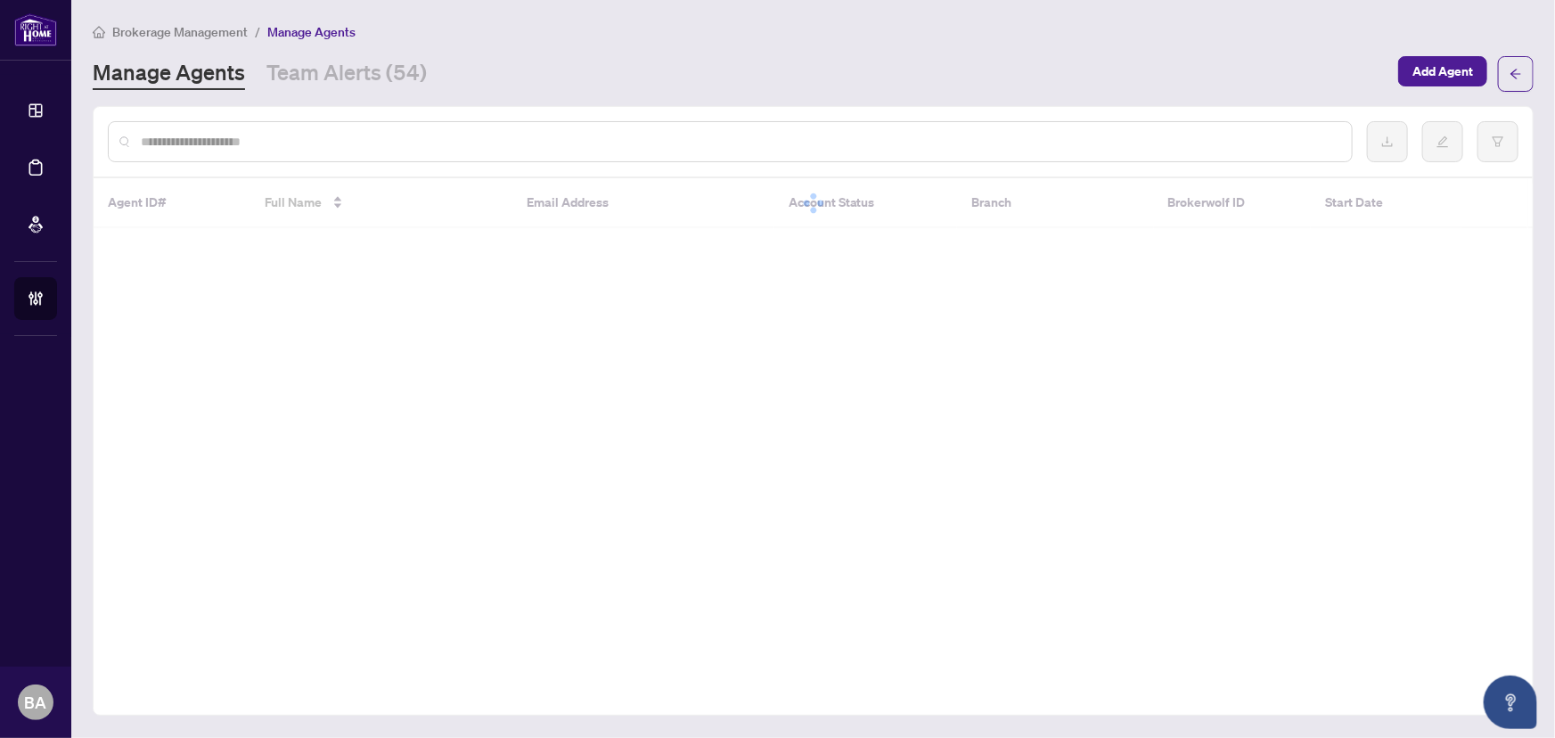
click at [549, 125] on div at bounding box center [730, 141] width 1245 height 41
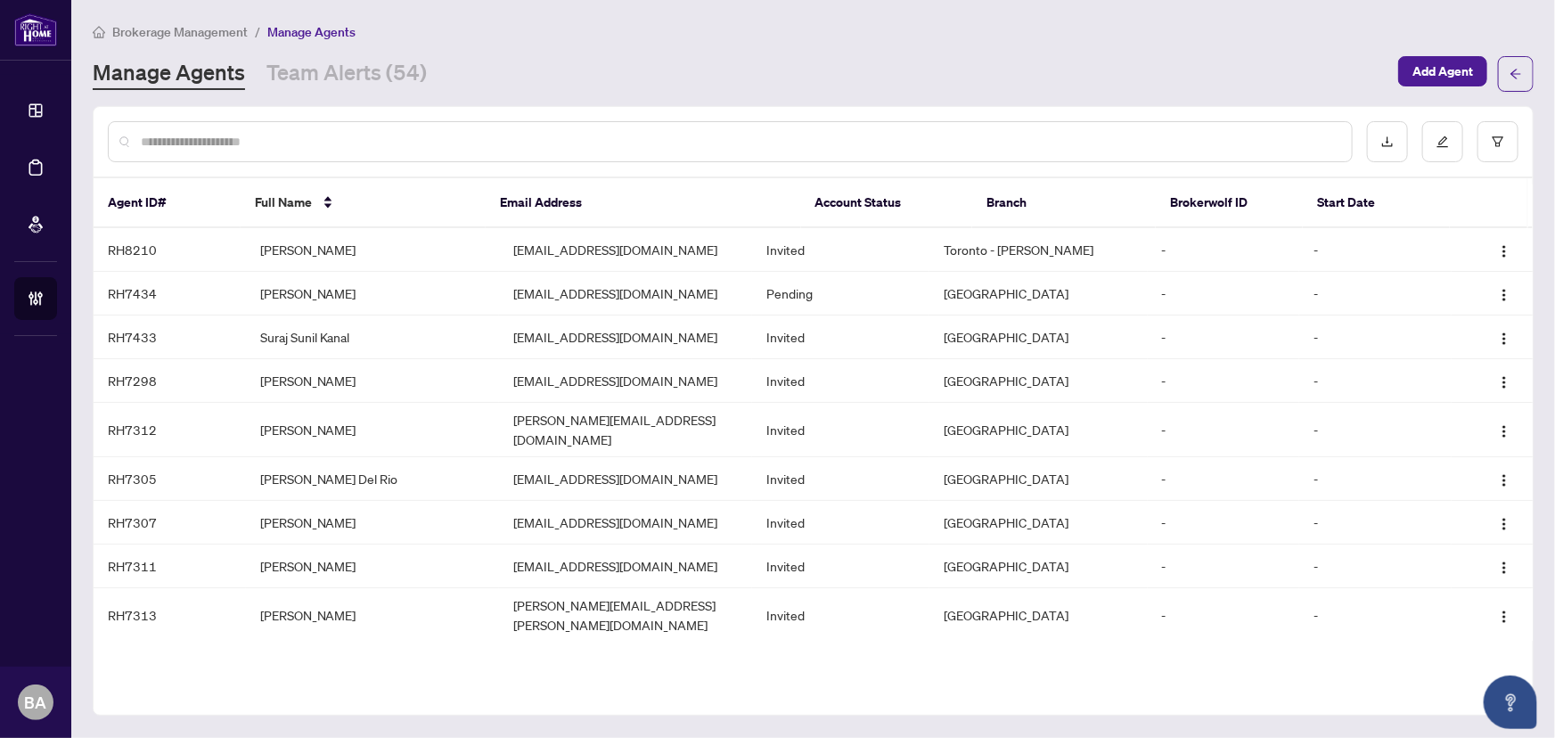
click at [546, 138] on input "text" at bounding box center [739, 142] width 1197 height 20
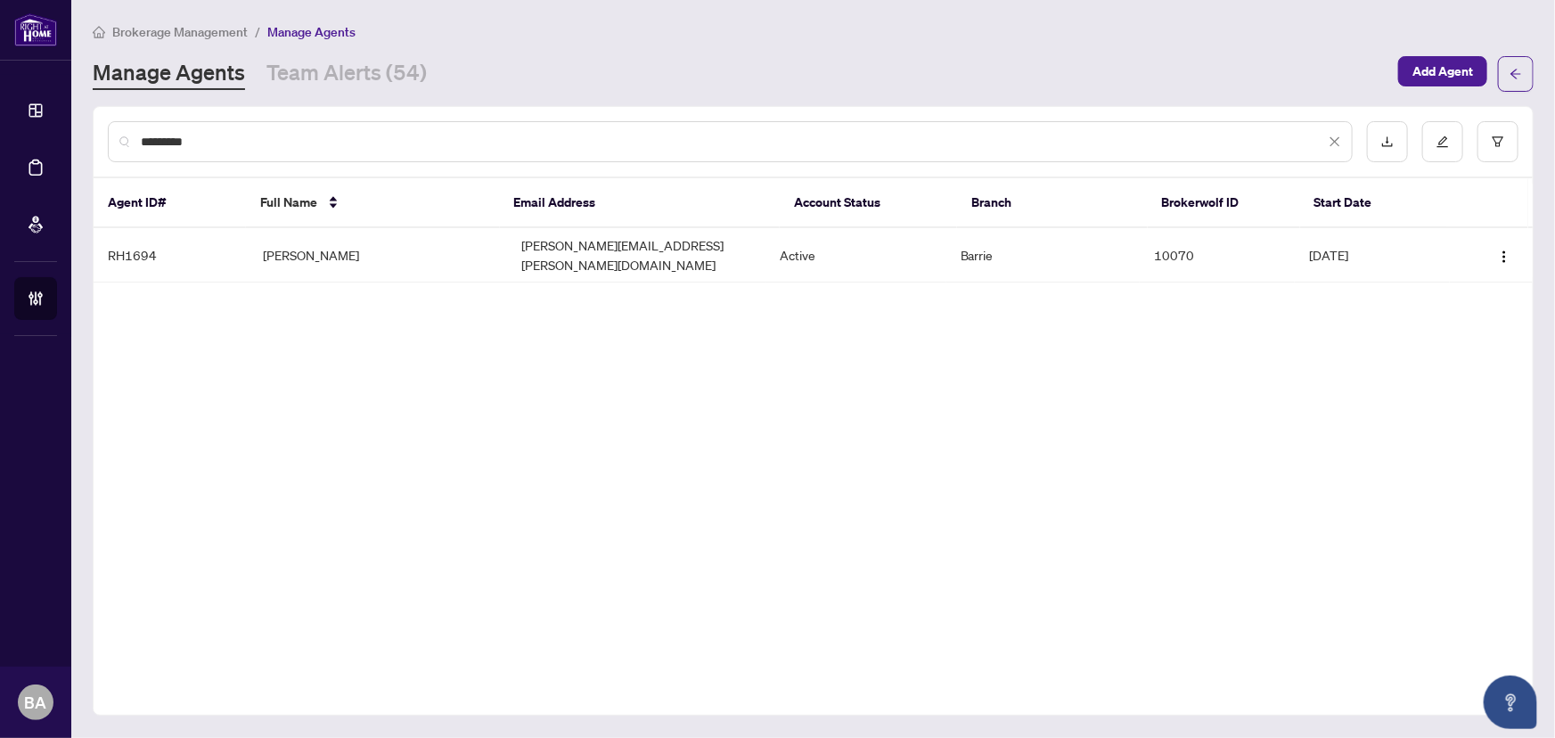
type input "*********"
click at [306, 78] on link "Team Alerts (54)" at bounding box center [347, 74] width 160 height 32
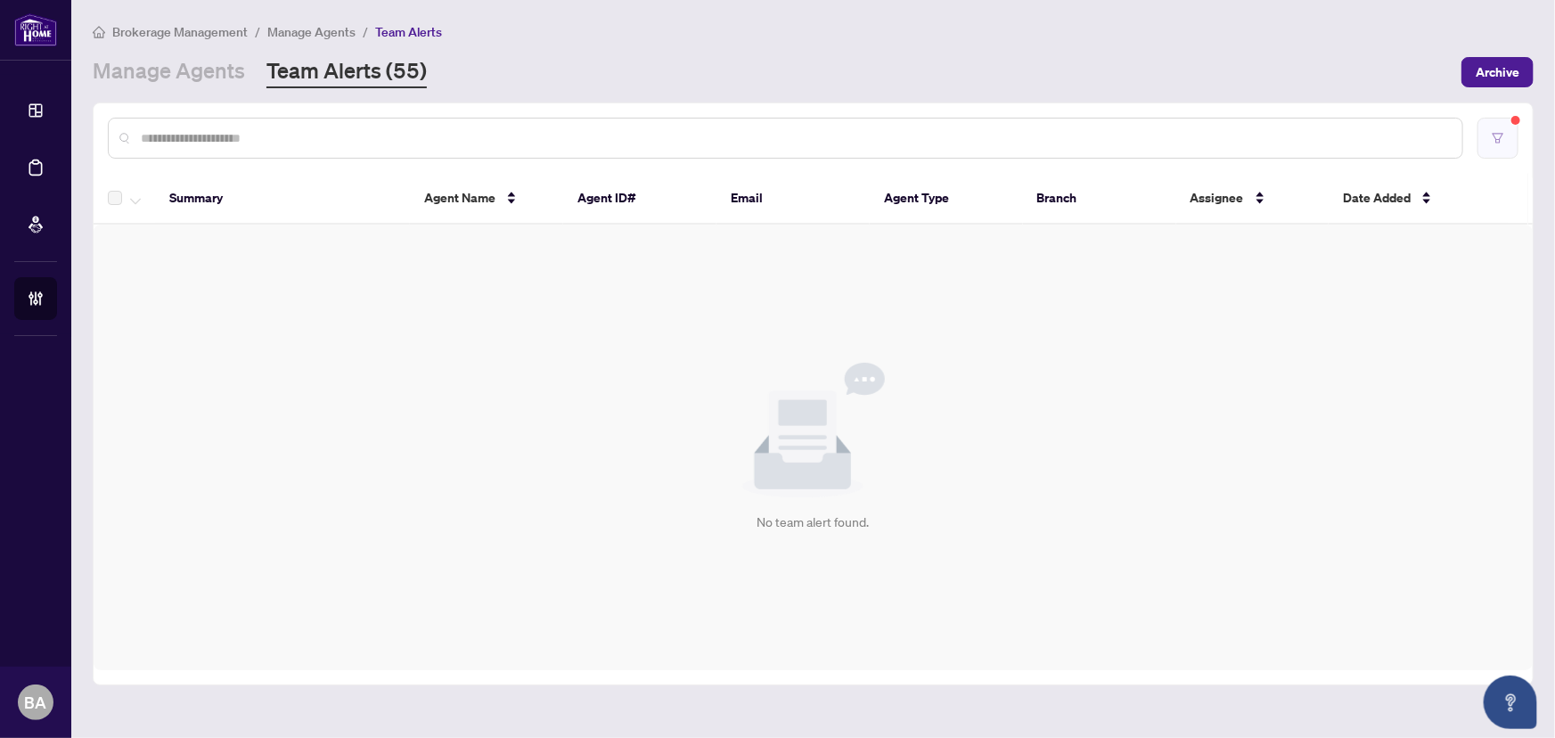
click at [1499, 118] on button "button" at bounding box center [1498, 138] width 41 height 41
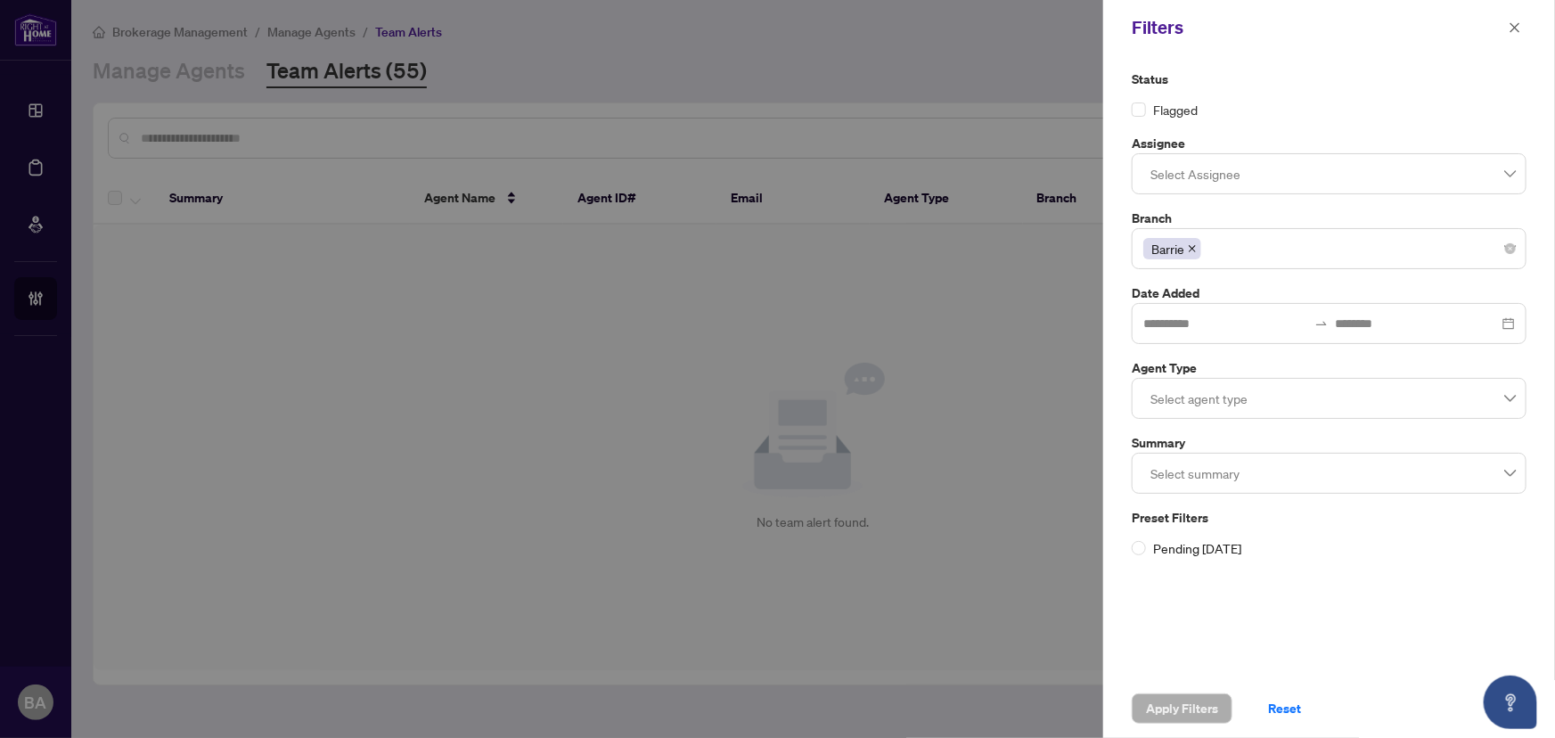
drag, startPoint x: 1516, startPoint y: 27, endPoint x: 1507, endPoint y: 37, distance: 13.3
click at [1518, 26] on icon "close" at bounding box center [1515, 27] width 12 height 12
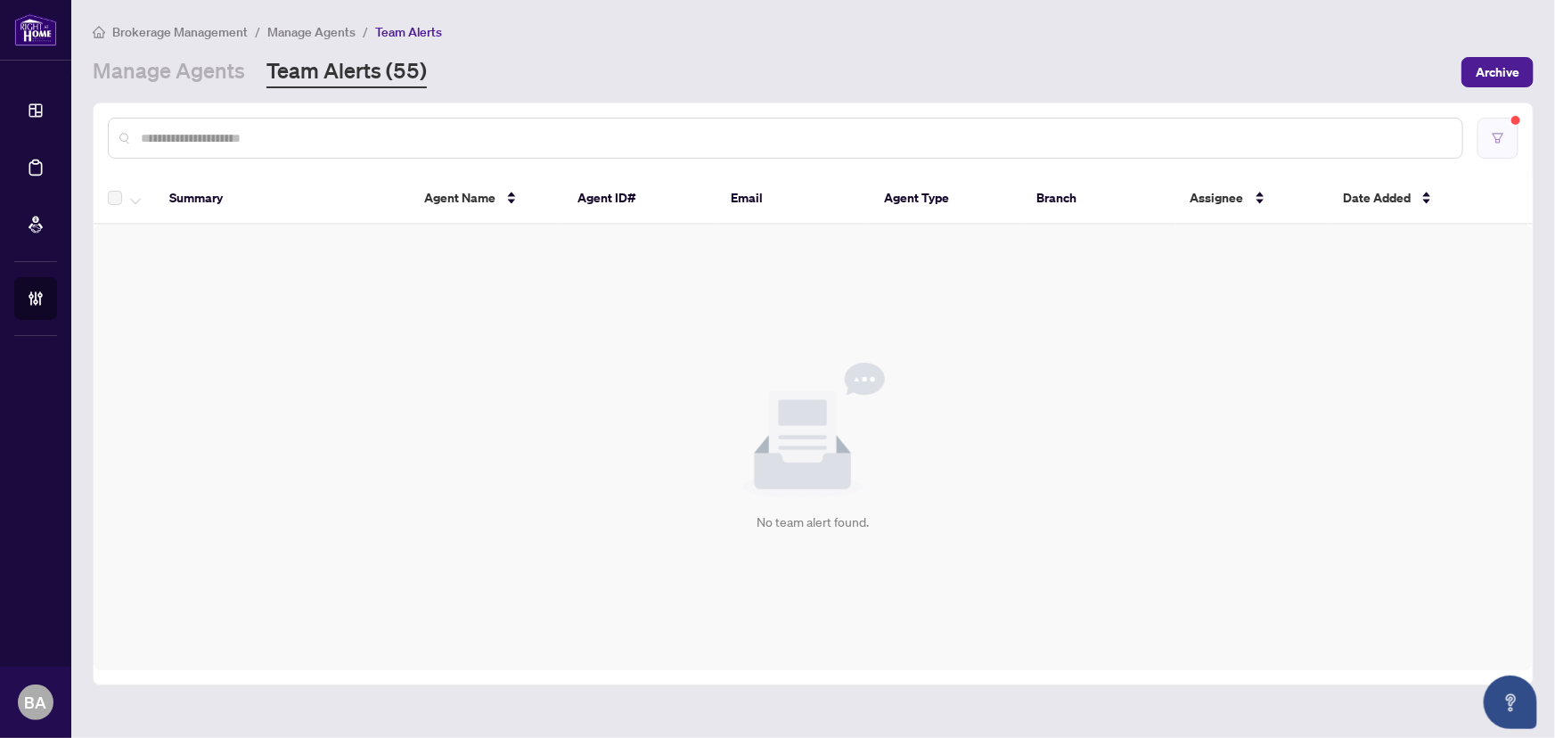
click at [1495, 129] on button "button" at bounding box center [1498, 138] width 41 height 41
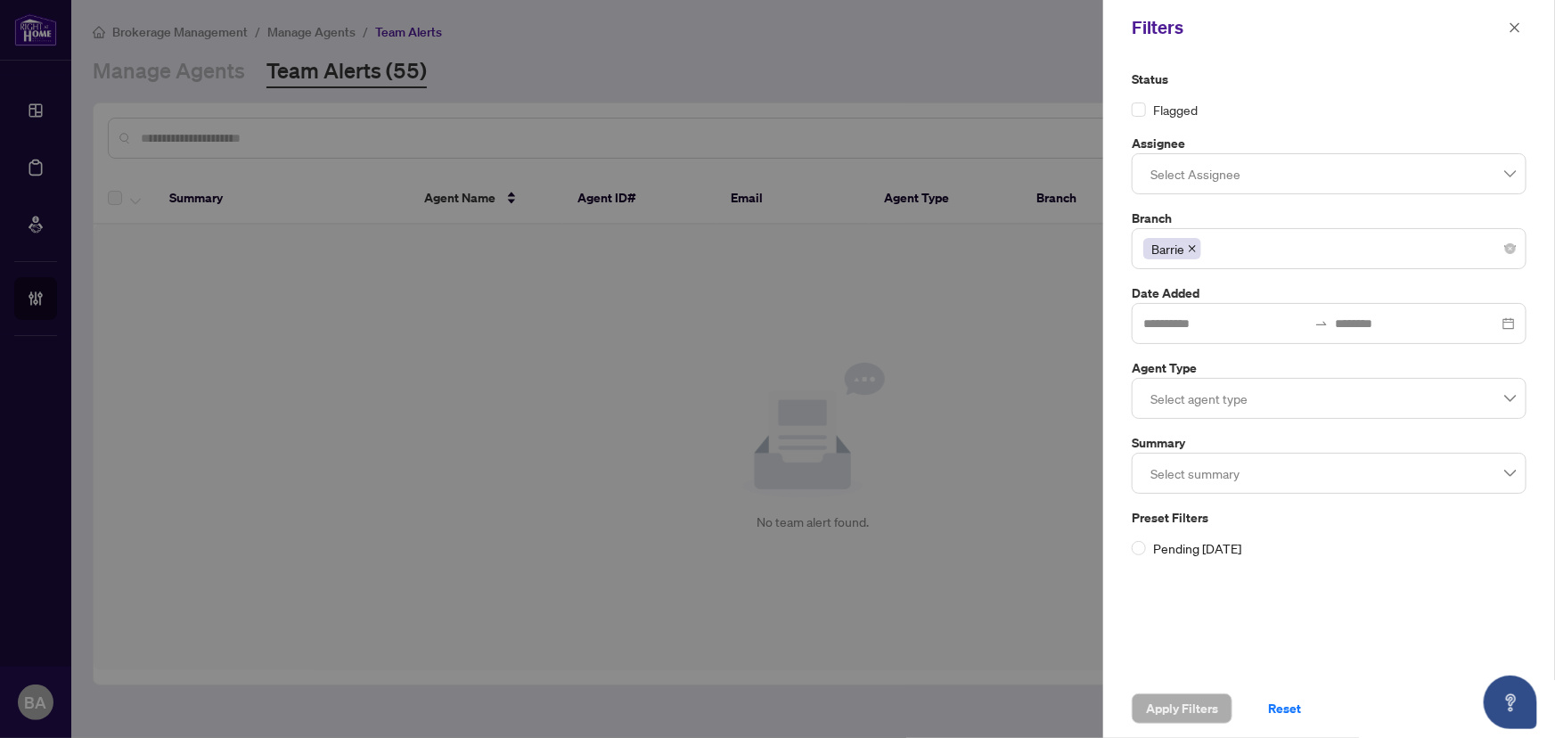
click at [1518, 392] on div "Select agent type" at bounding box center [1329, 398] width 395 height 41
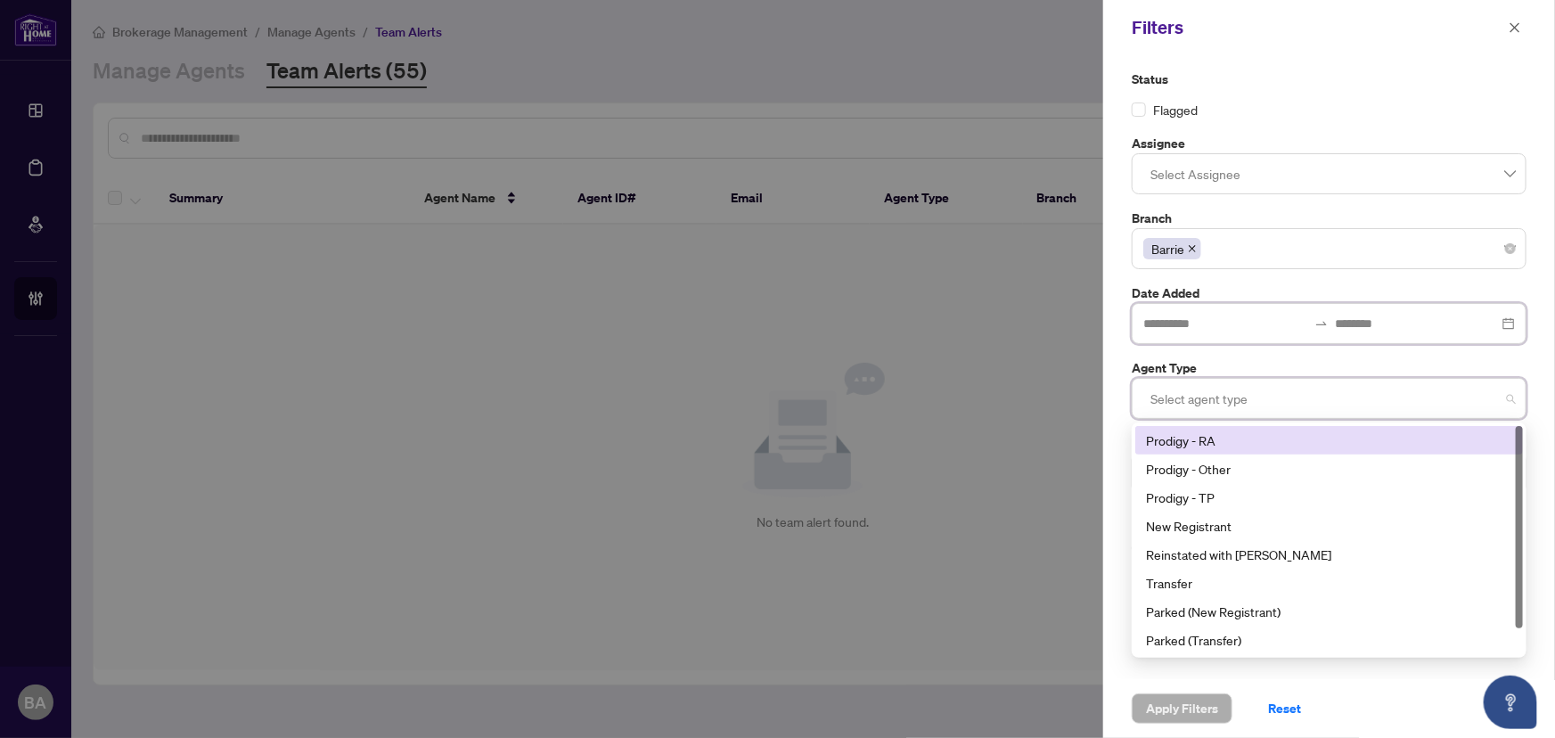
click at [1480, 327] on input at bounding box center [1418, 324] width 164 height 20
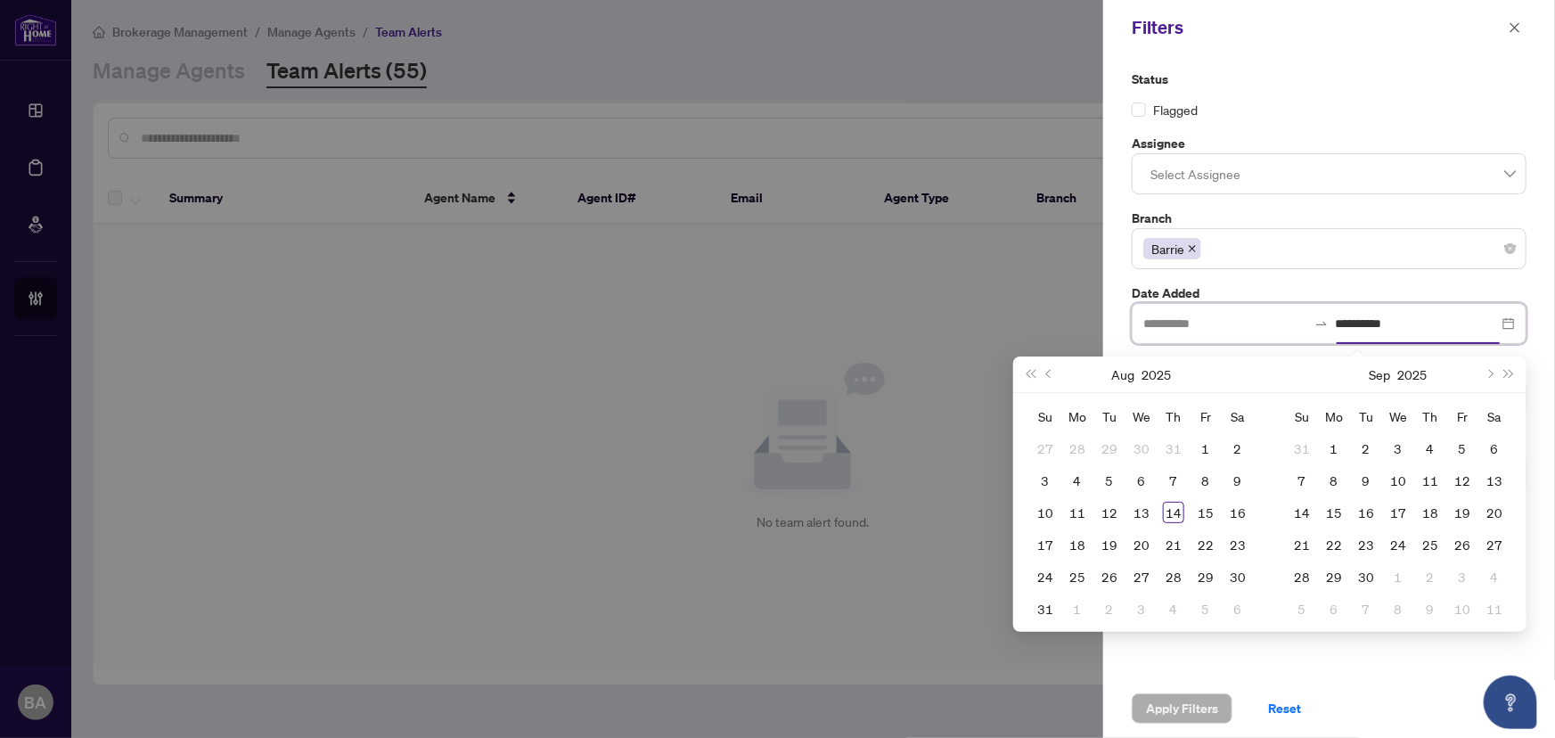
type input "**********"
click at [1478, 656] on div "Status Flagged Assignee Select Assignee Branch Barrie Date Added Agent Type Sel…" at bounding box center [1329, 367] width 452 height 624
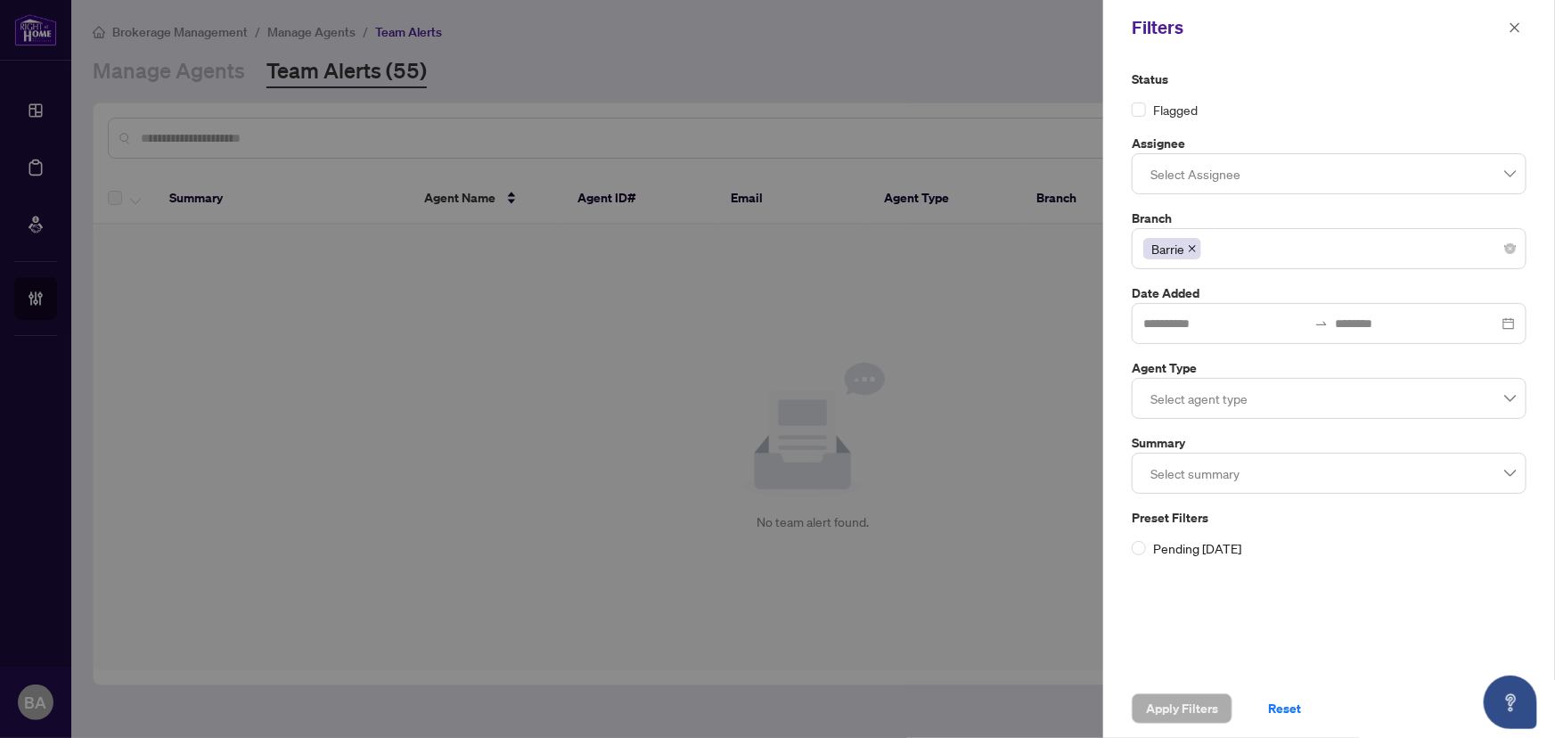
click at [1508, 449] on label "Summary" at bounding box center [1329, 443] width 395 height 20
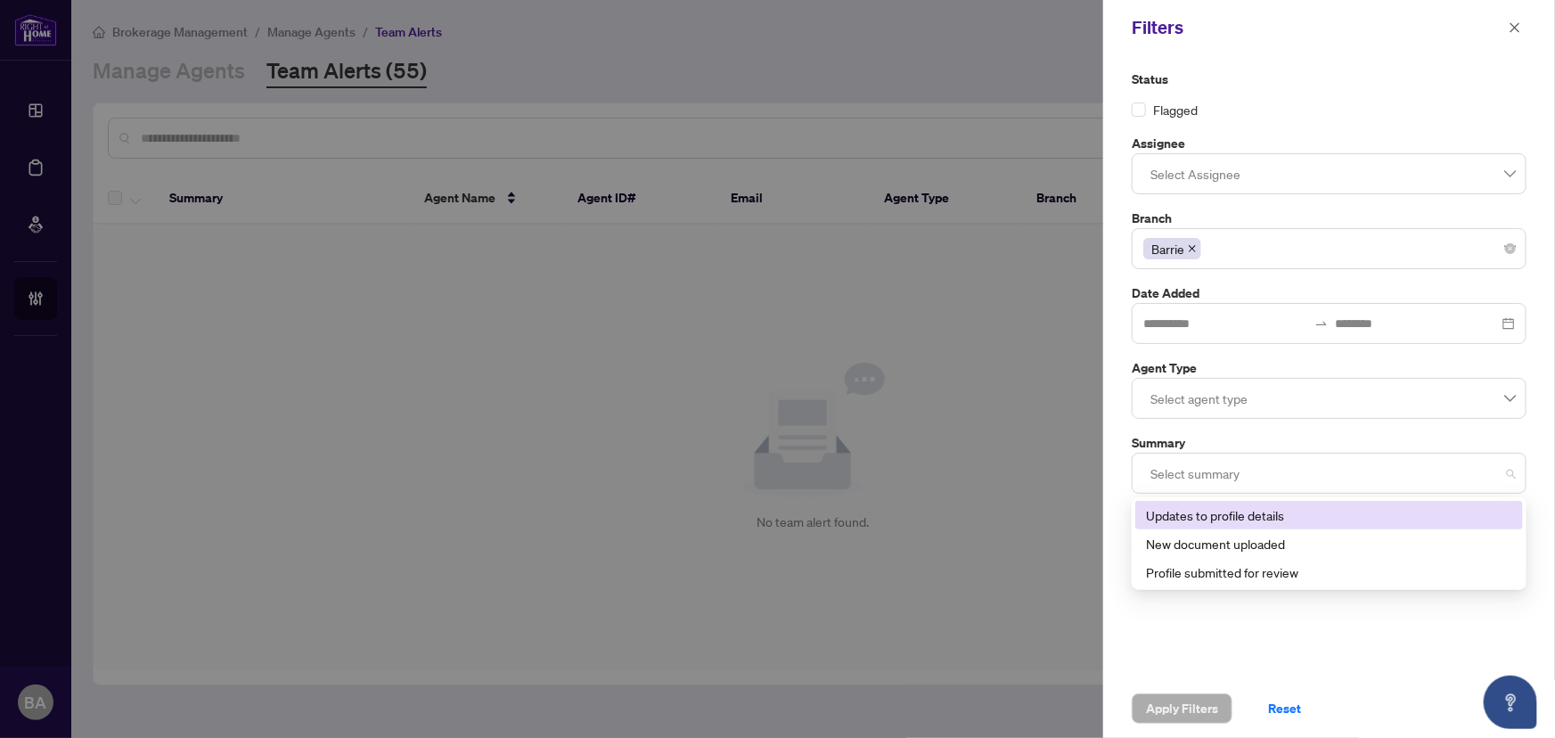
click at [1510, 478] on div at bounding box center [1330, 473] width 372 height 32
click at [864, 414] on div at bounding box center [777, 369] width 1555 height 738
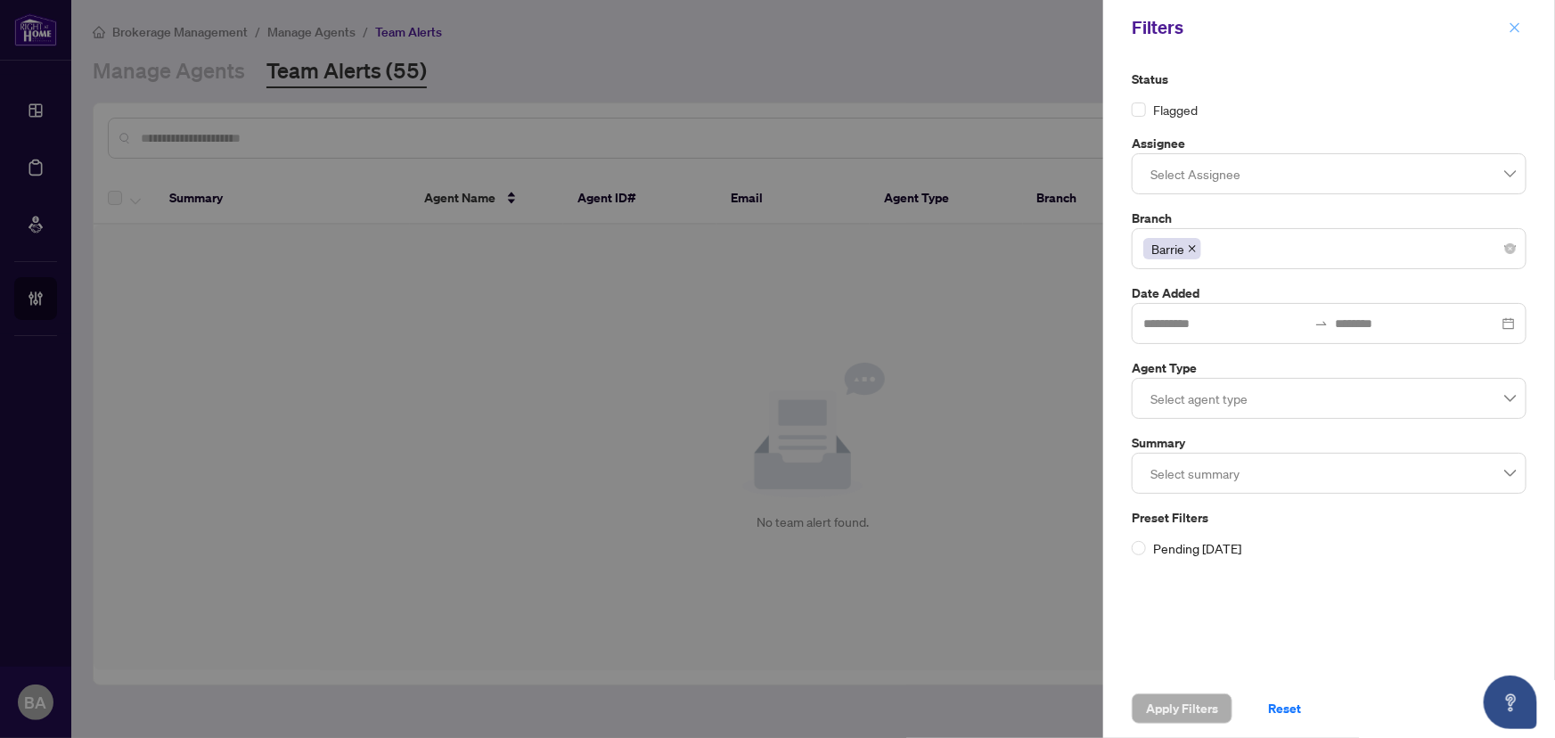
click at [1521, 22] on icon "close" at bounding box center [1515, 27] width 12 height 12
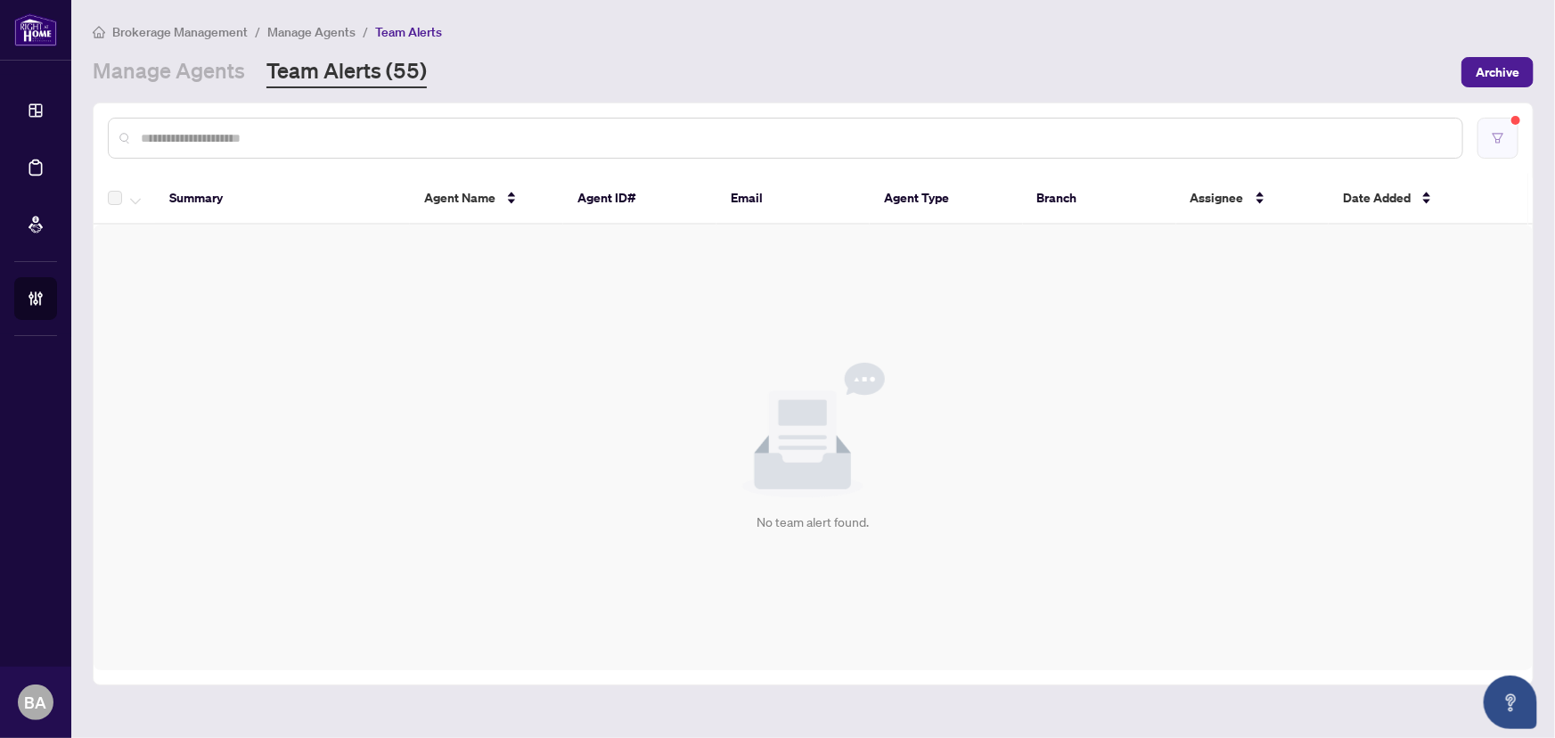
click at [1502, 133] on icon "filter" at bounding box center [1498, 138] width 11 height 10
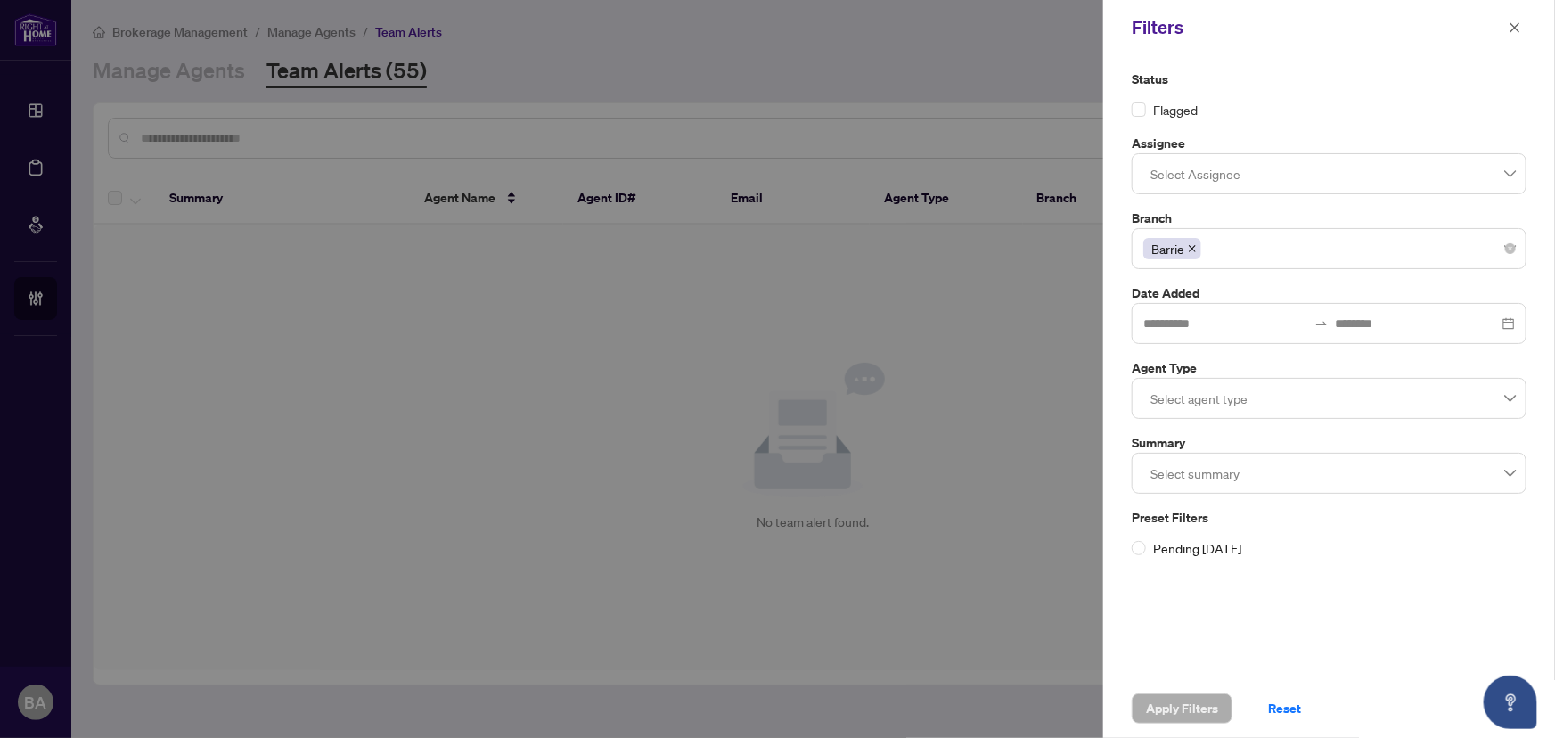
click at [1515, 478] on div at bounding box center [1330, 473] width 372 height 32
click at [1421, 391] on div at bounding box center [1330, 398] width 372 height 32
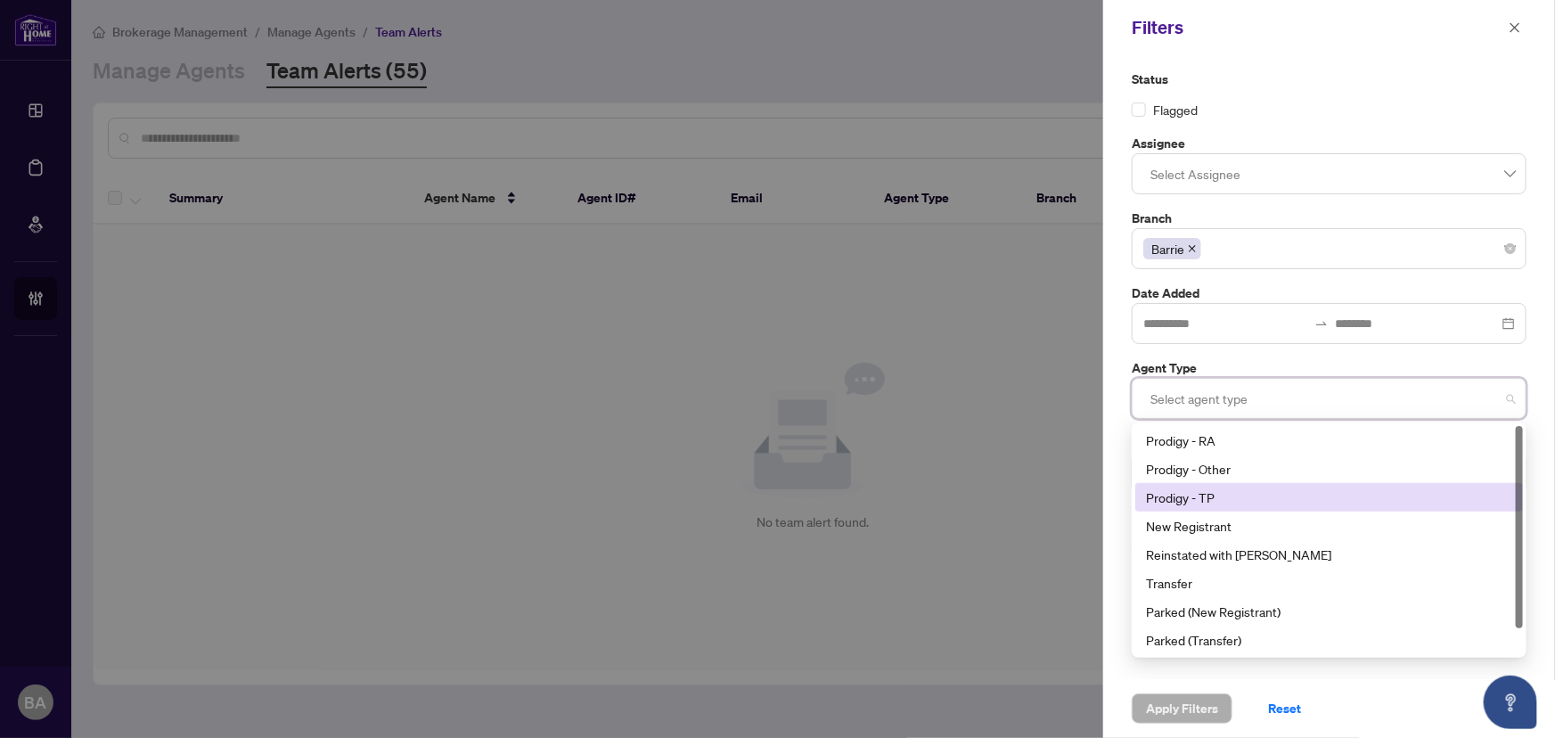
click at [773, 373] on div at bounding box center [777, 369] width 1555 height 738
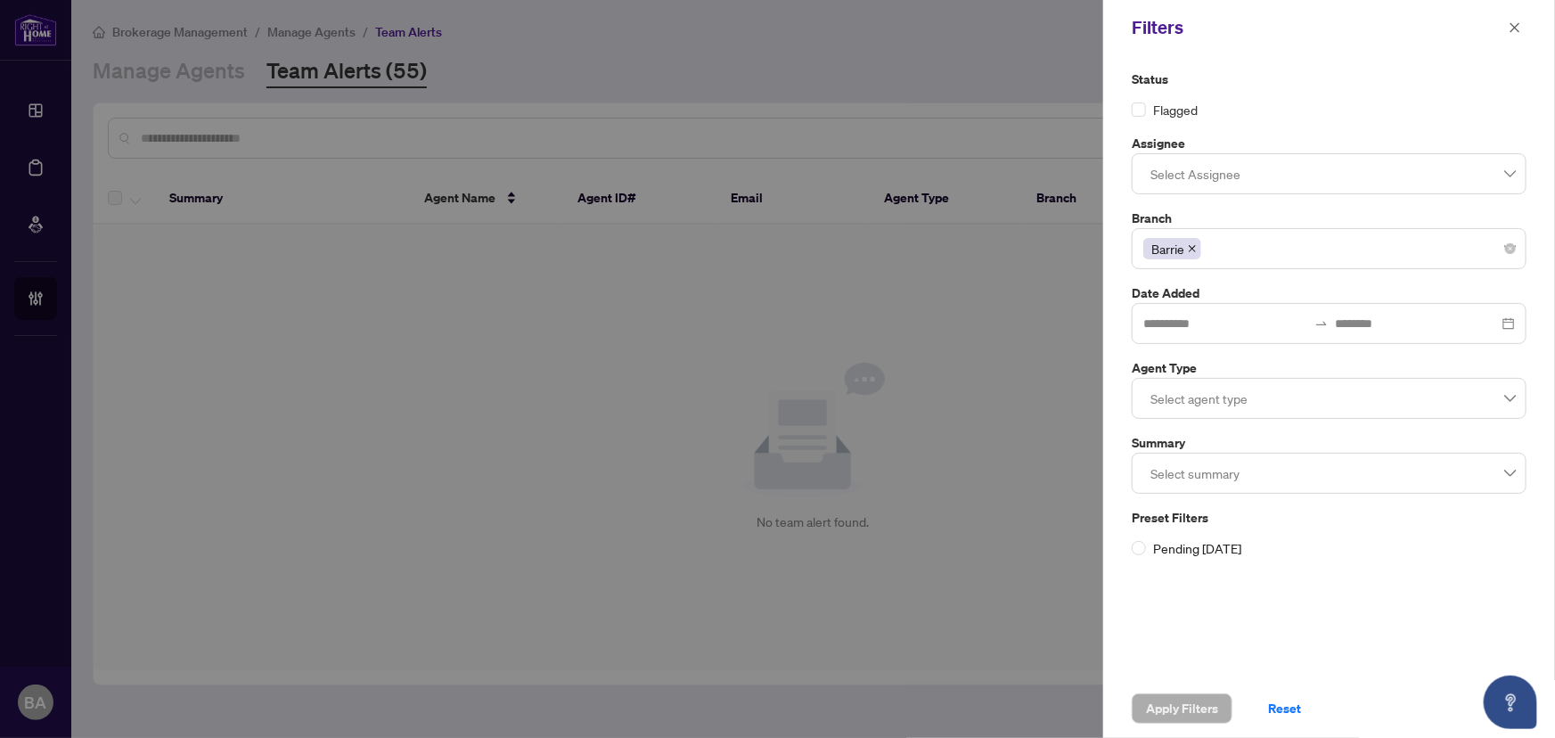
click at [42, 159] on div at bounding box center [777, 369] width 1555 height 738
click at [1515, 29] on icon "close" at bounding box center [1515, 27] width 12 height 12
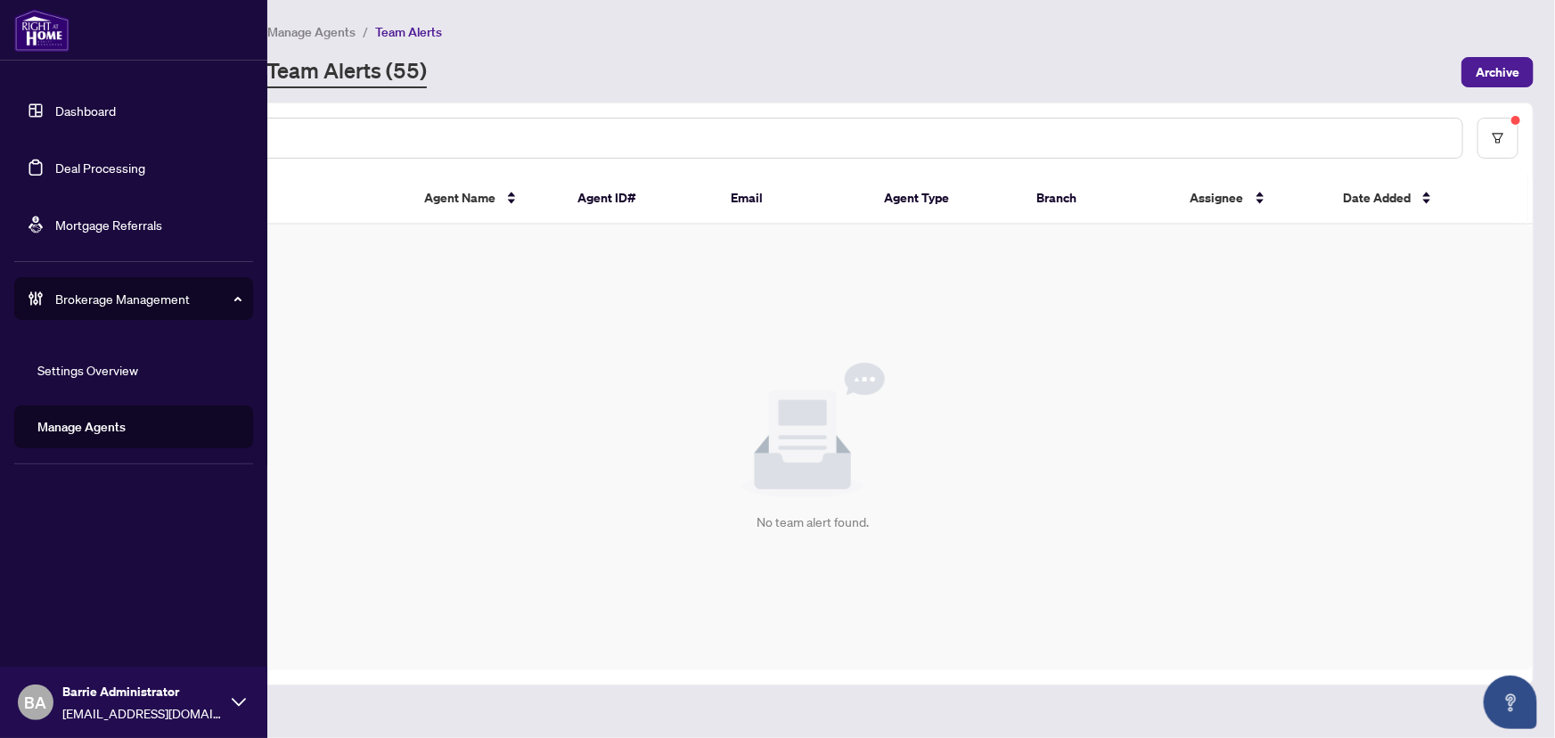
click at [104, 160] on link "Deal Processing" at bounding box center [100, 168] width 90 height 16
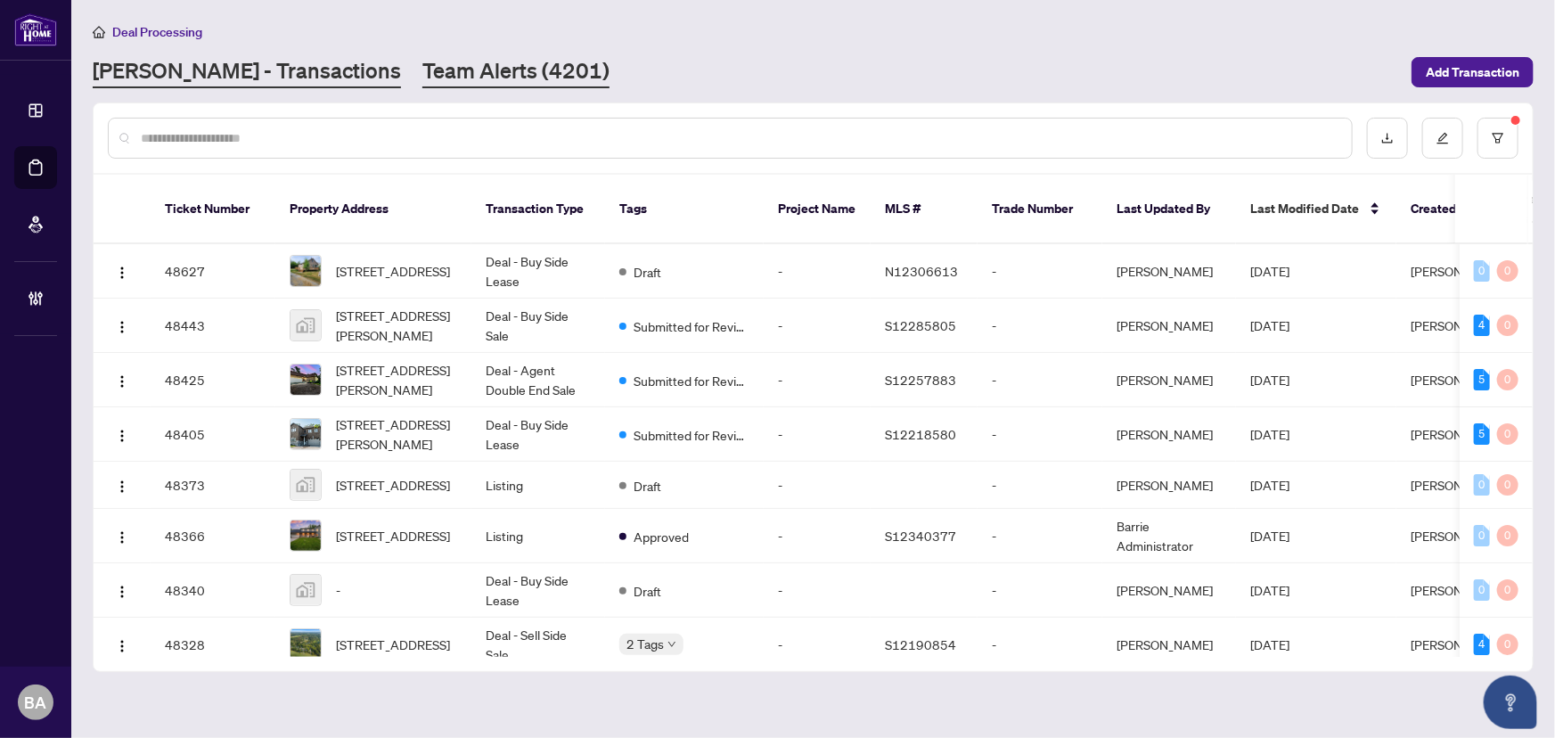
click at [423, 57] on link "Team Alerts (4201)" at bounding box center [516, 72] width 187 height 32
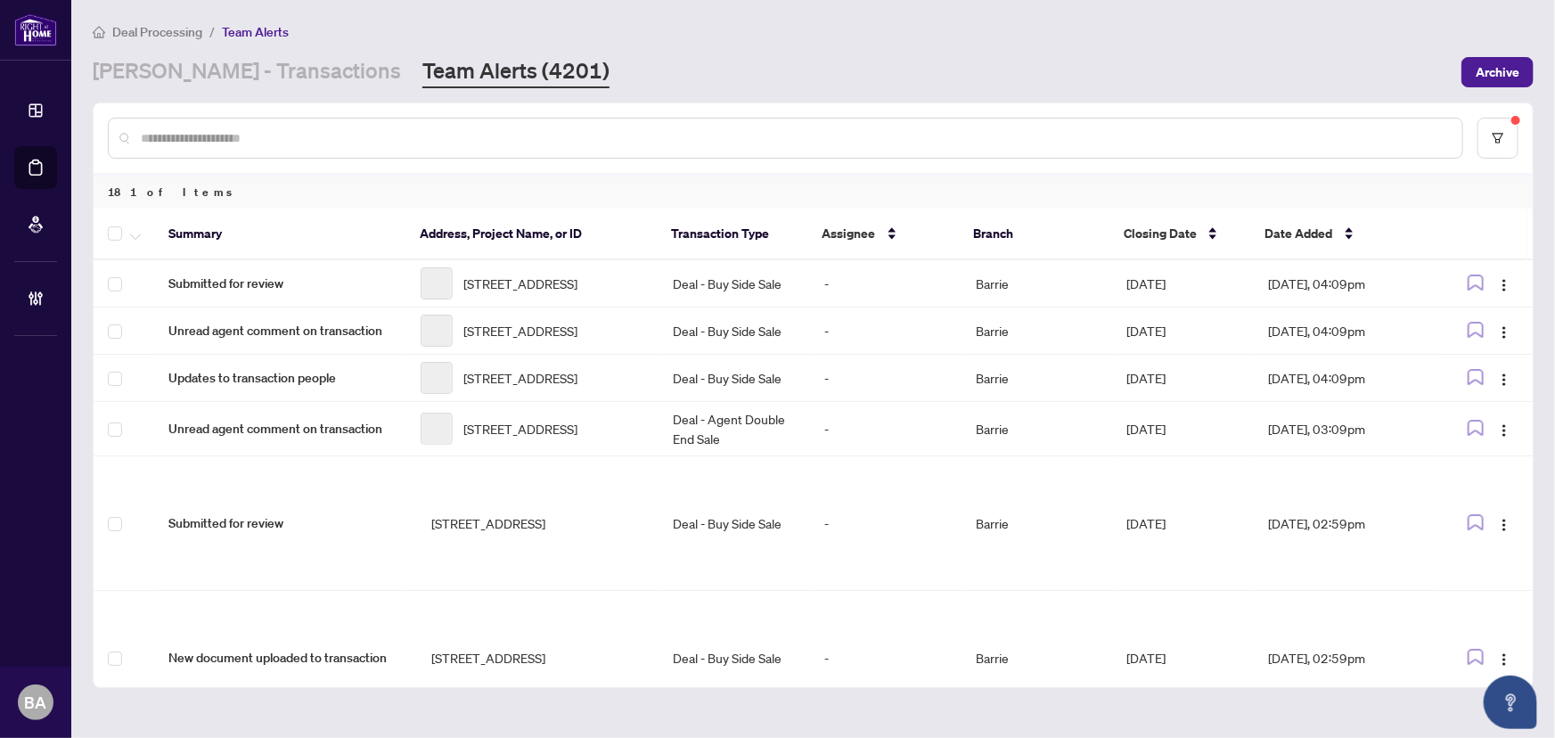
drag, startPoint x: 401, startPoint y: 57, endPoint x: 382, endPoint y: 75, distance: 25.8
click at [423, 75] on link "Team Alerts (4201)" at bounding box center [516, 72] width 187 height 32
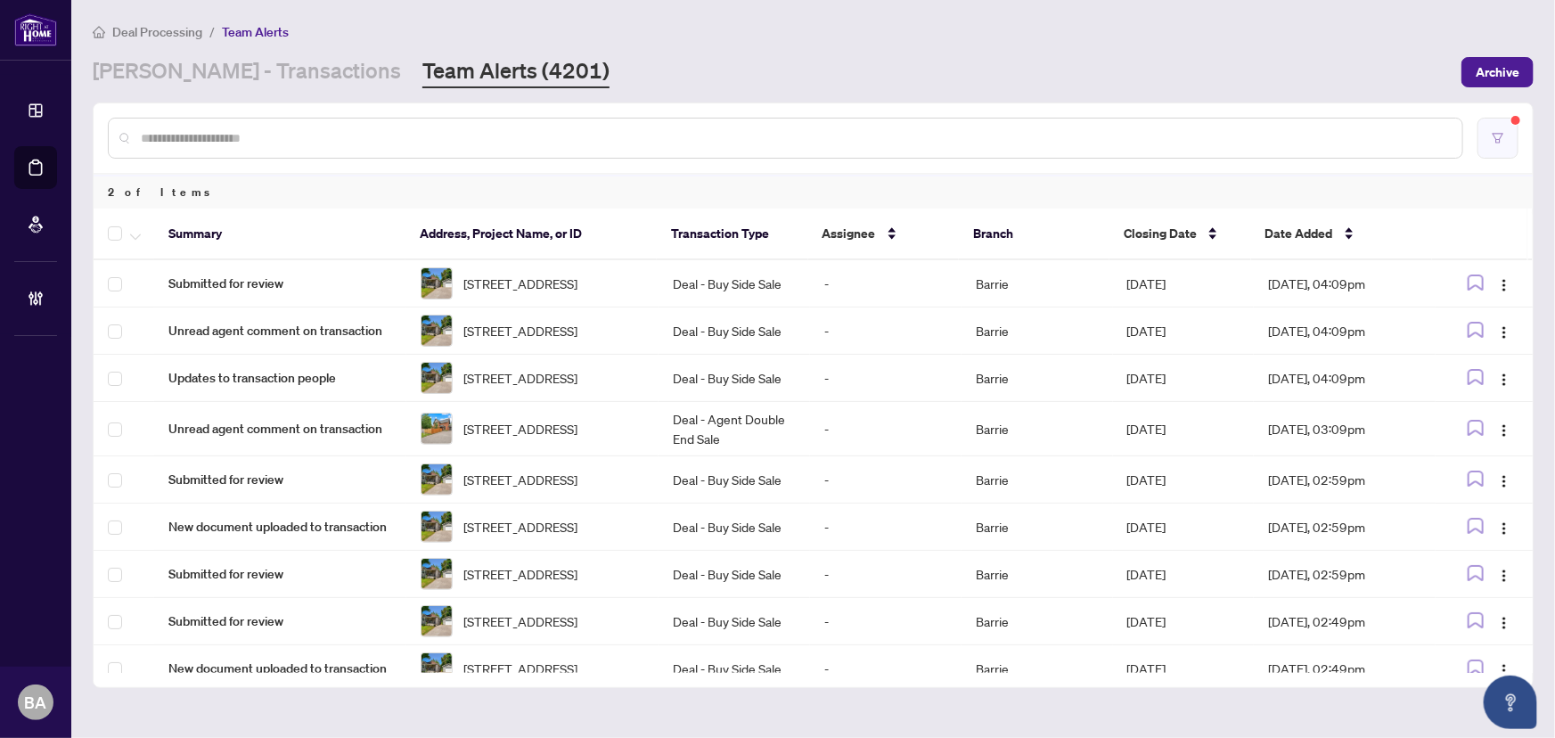
click at [1493, 132] on button "button" at bounding box center [1498, 138] width 41 height 41
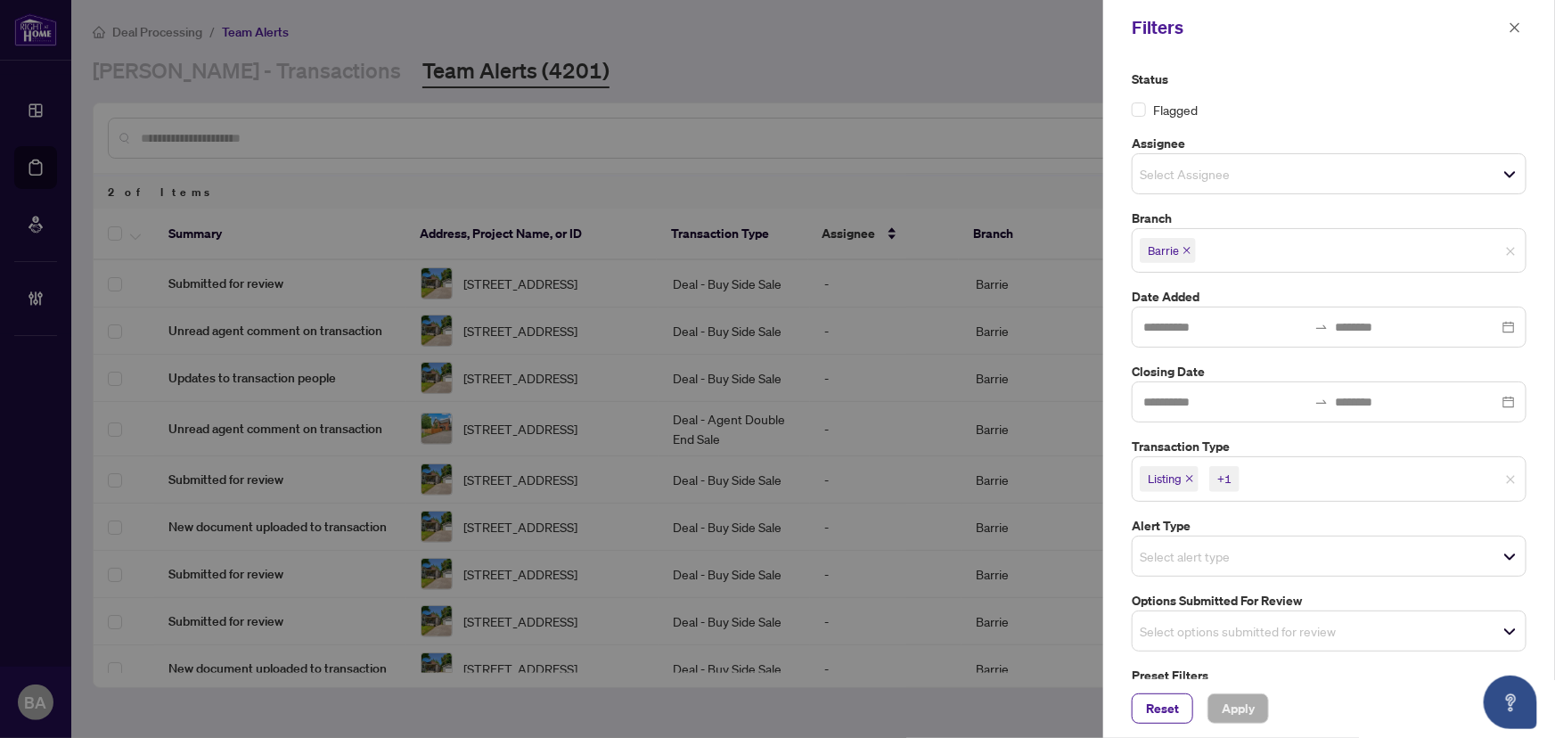
click at [841, 53] on div at bounding box center [777, 369] width 1555 height 738
click at [857, 53] on div at bounding box center [777, 369] width 1555 height 738
click at [1514, 26] on icon "close" at bounding box center [1516, 27] width 10 height 10
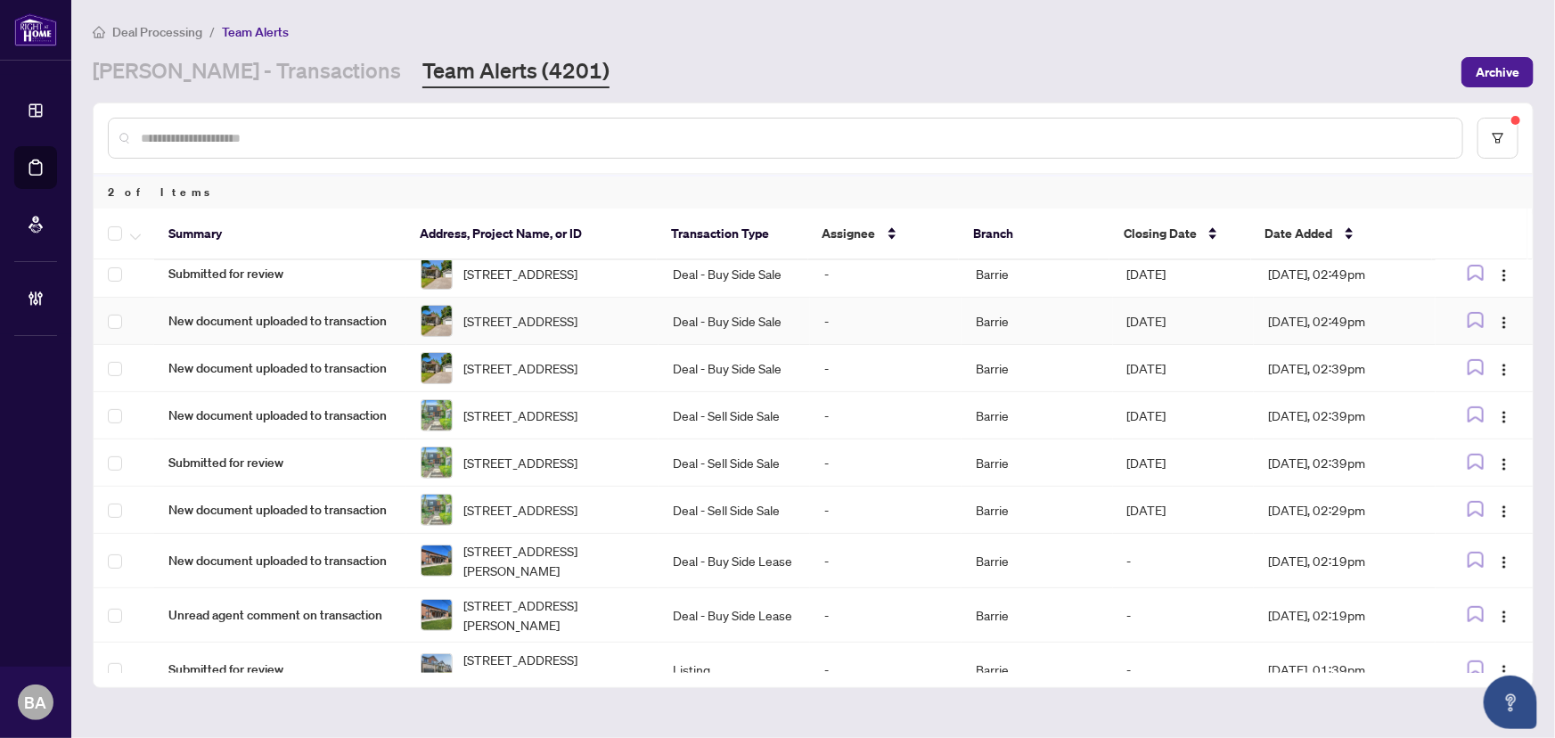
scroll to position [24, 0]
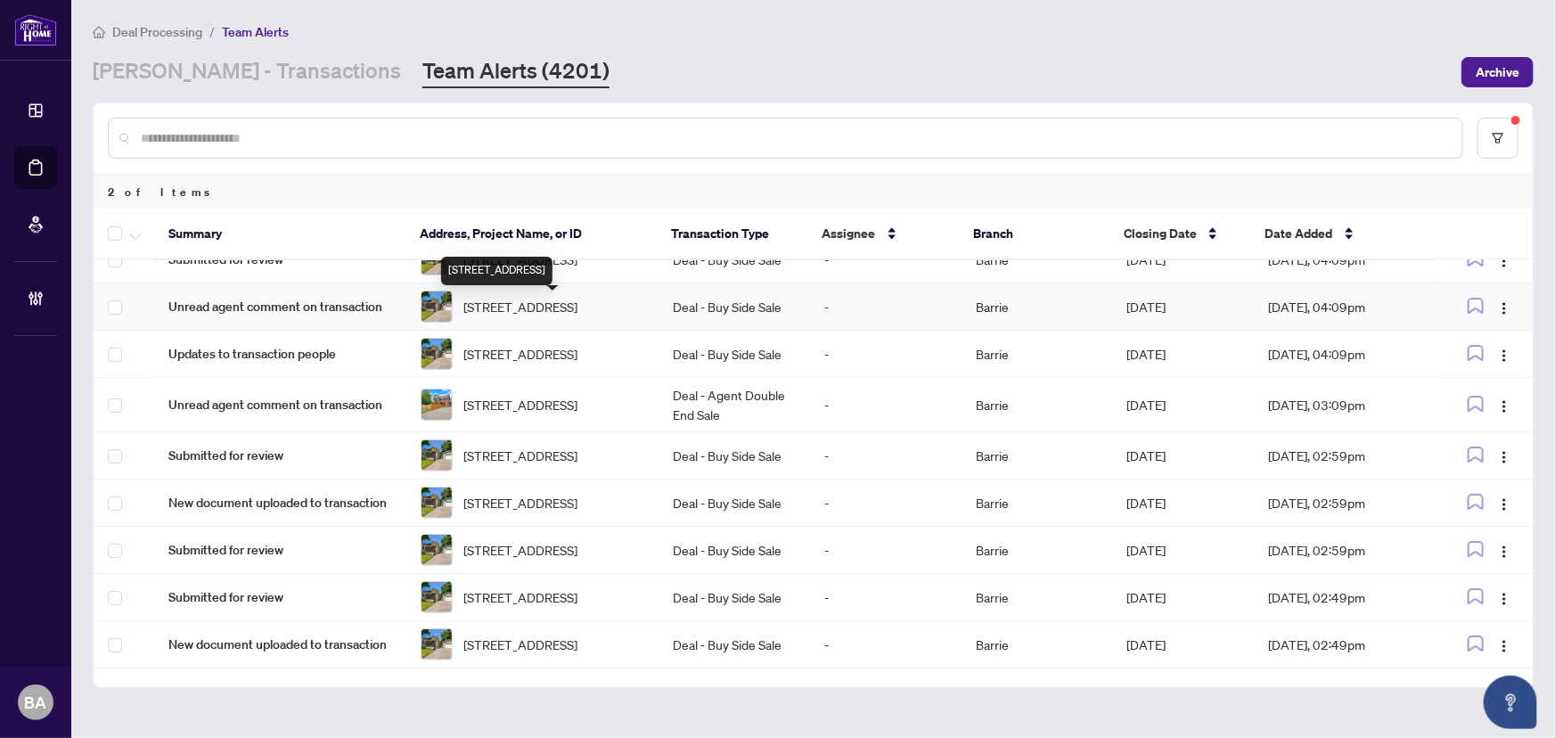
click at [507, 314] on span "[STREET_ADDRESS]" at bounding box center [521, 307] width 114 height 20
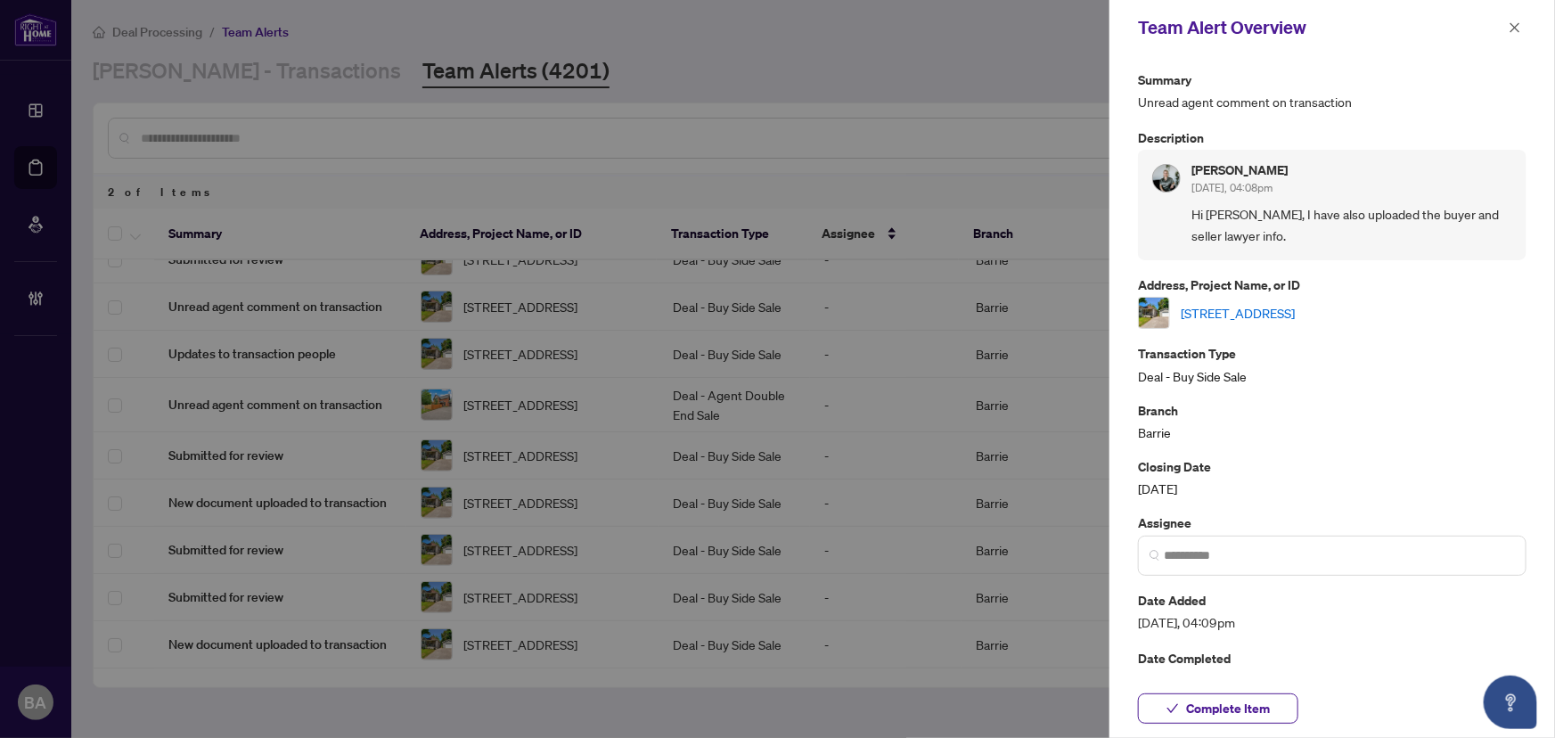
click at [1295, 314] on link "[STREET_ADDRESS]" at bounding box center [1238, 313] width 114 height 20
drag, startPoint x: 1510, startPoint y: 29, endPoint x: 1468, endPoint y: 18, distance: 43.5
click at [1509, 29] on icon "close" at bounding box center [1515, 27] width 12 height 12
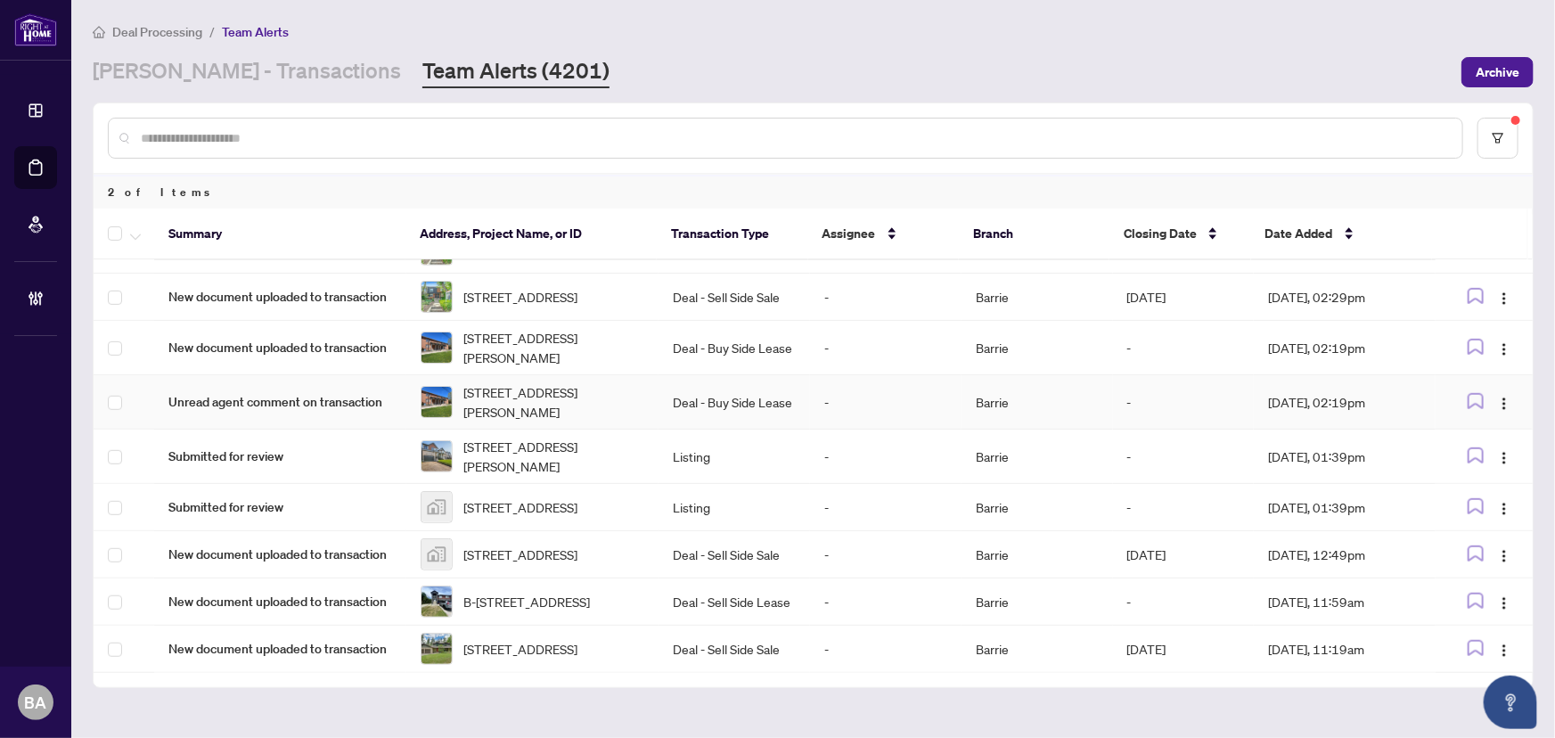
scroll to position [648, 0]
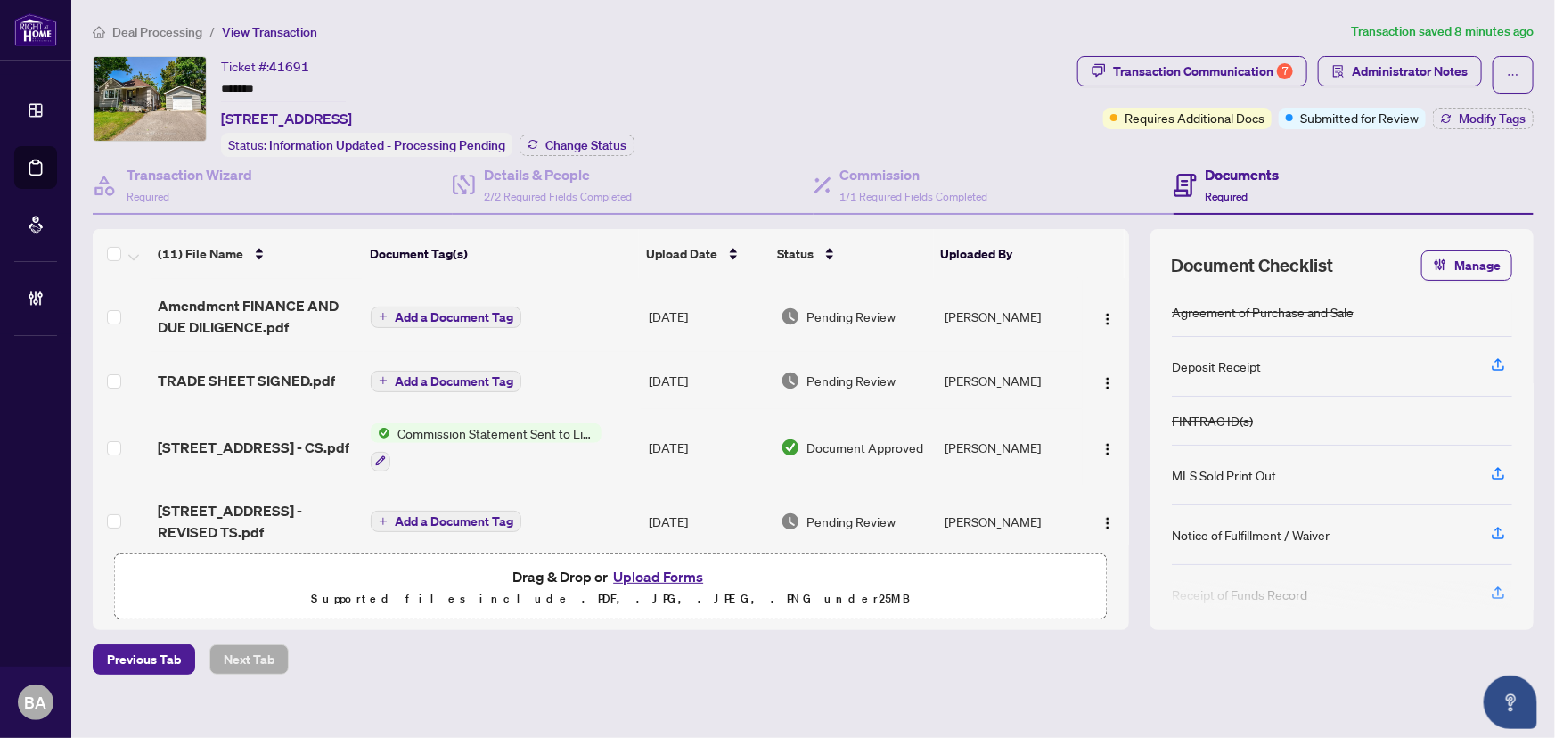
scroll to position [80, 0]
